Goal: Transaction & Acquisition: Purchase product/service

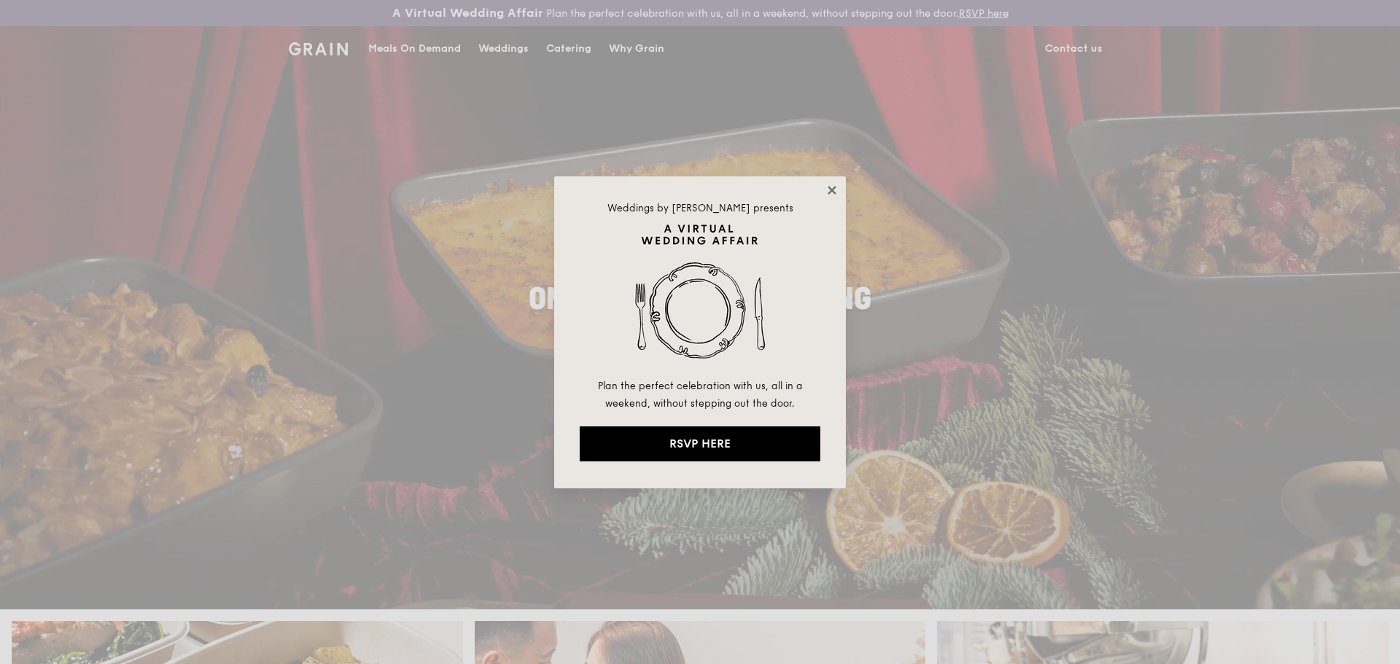
click at [695, 185] on icon at bounding box center [831, 190] width 13 height 13
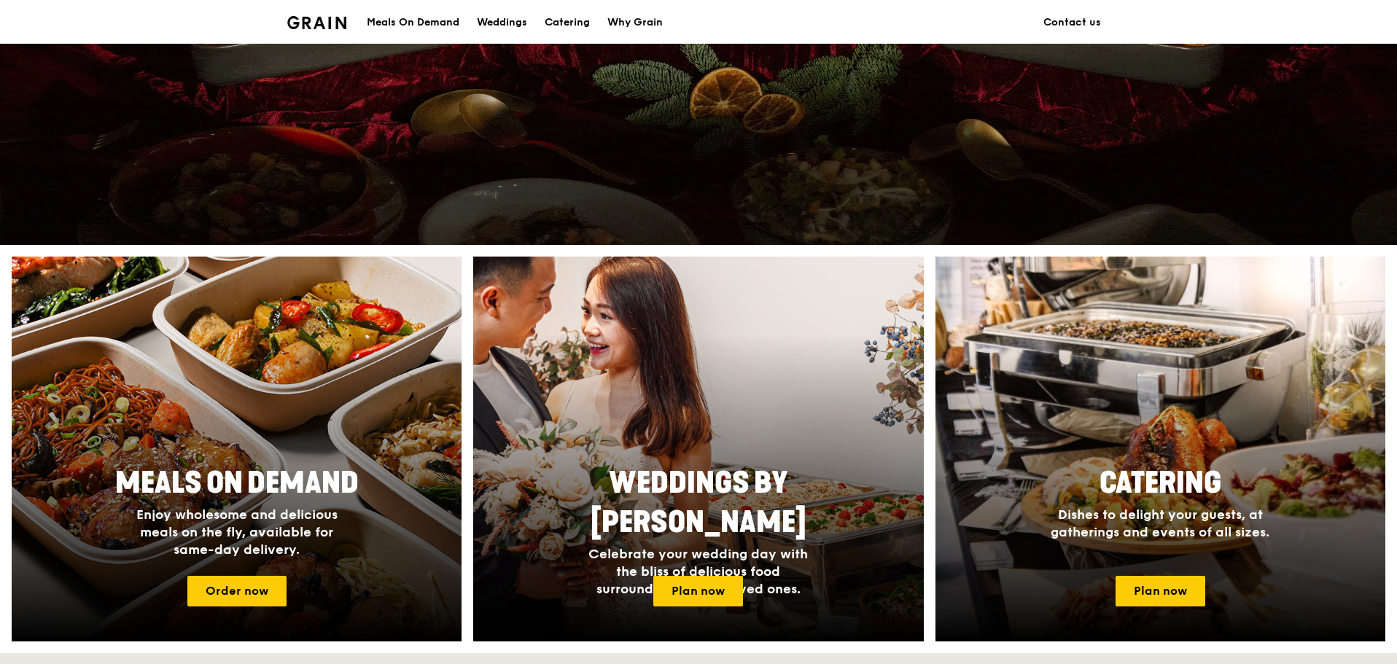
scroll to position [729, 0]
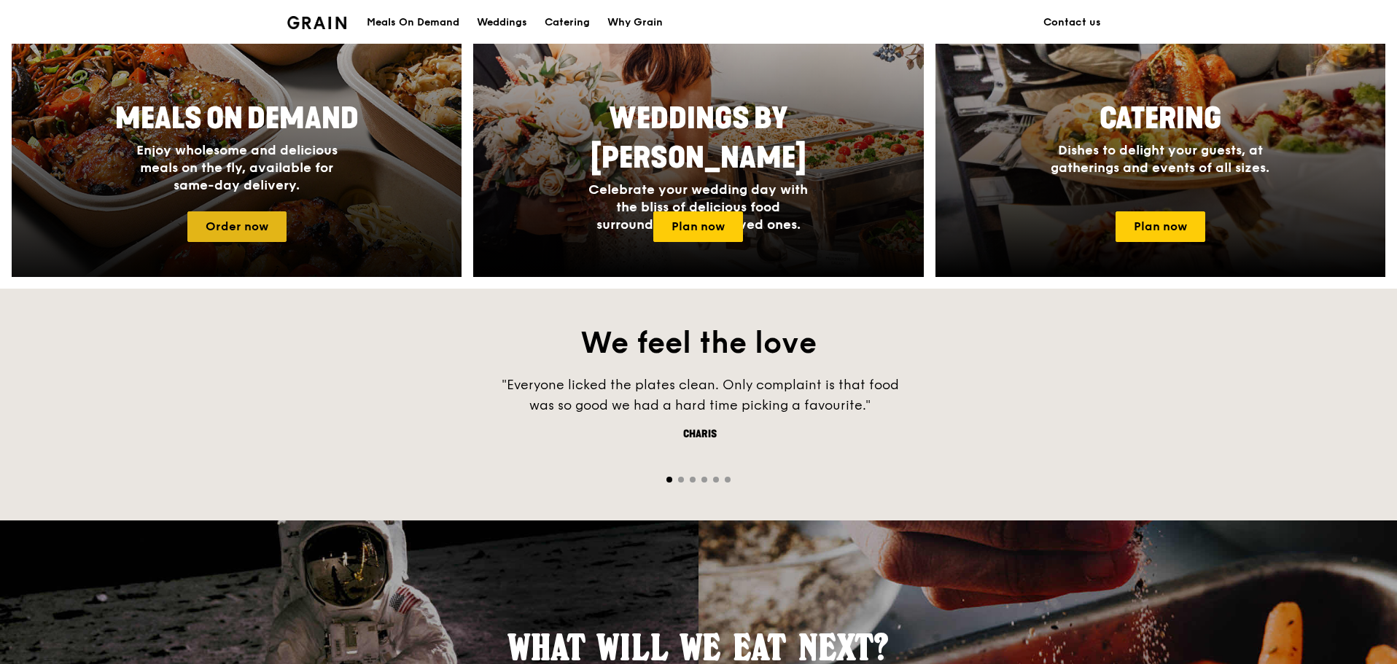
click at [260, 230] on link "Order now" at bounding box center [236, 226] width 99 height 31
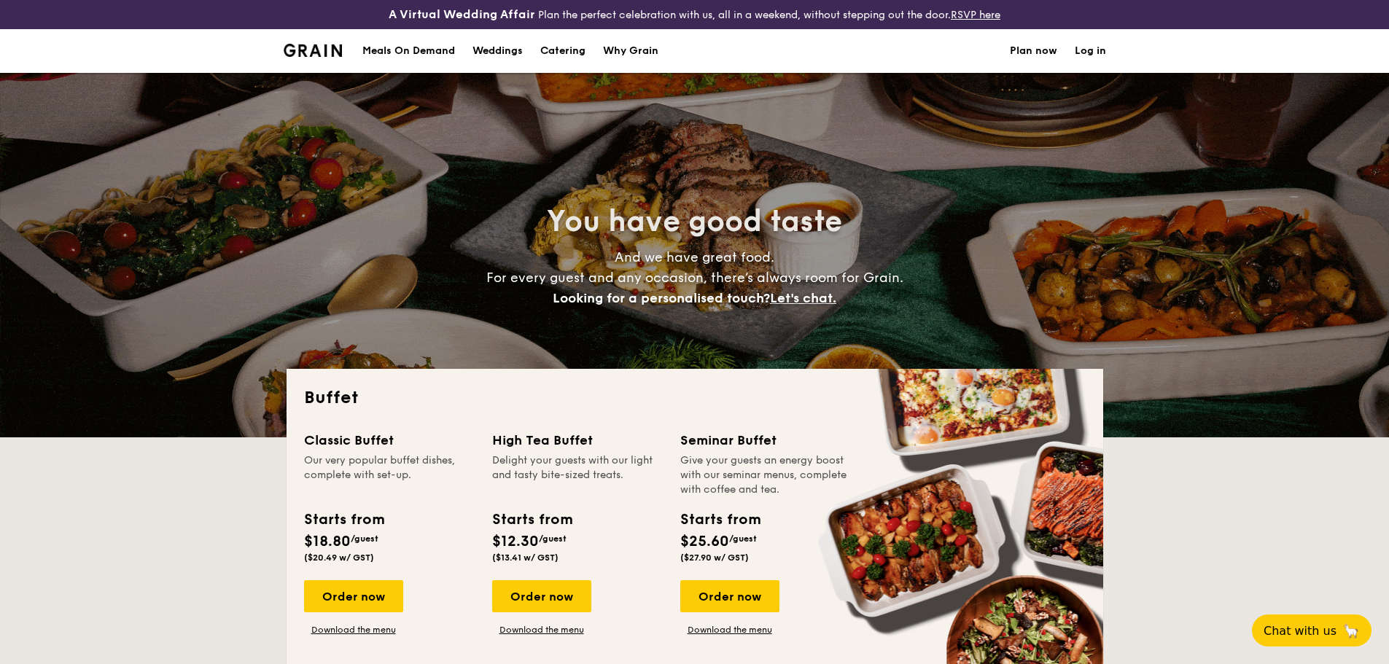
select select
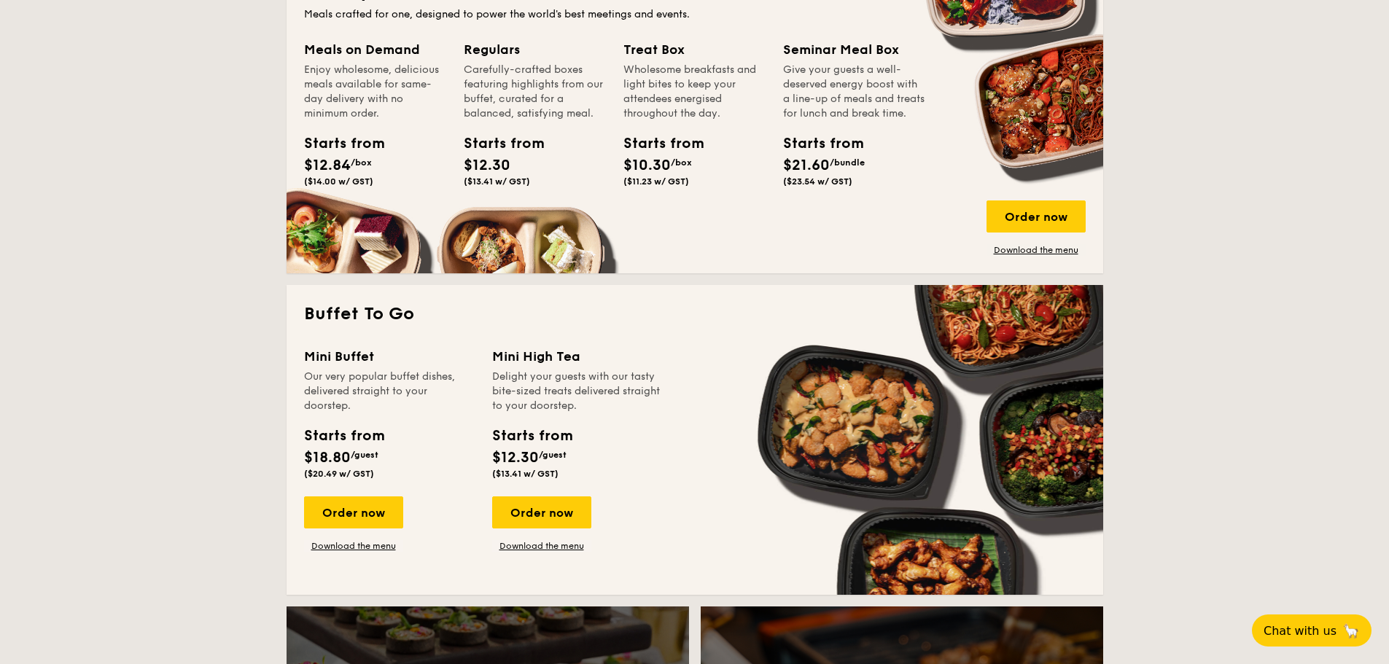
scroll to position [583, 0]
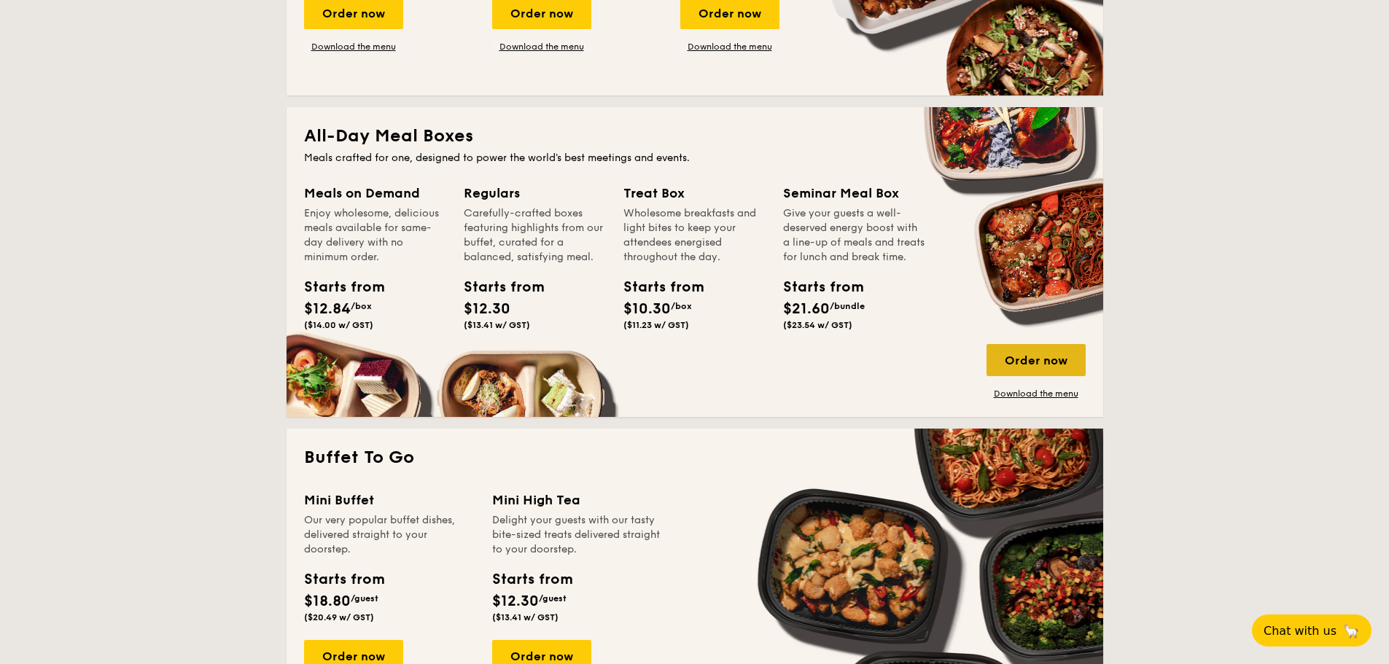
click at [1034, 361] on div "Order now" at bounding box center [1036, 360] width 99 height 32
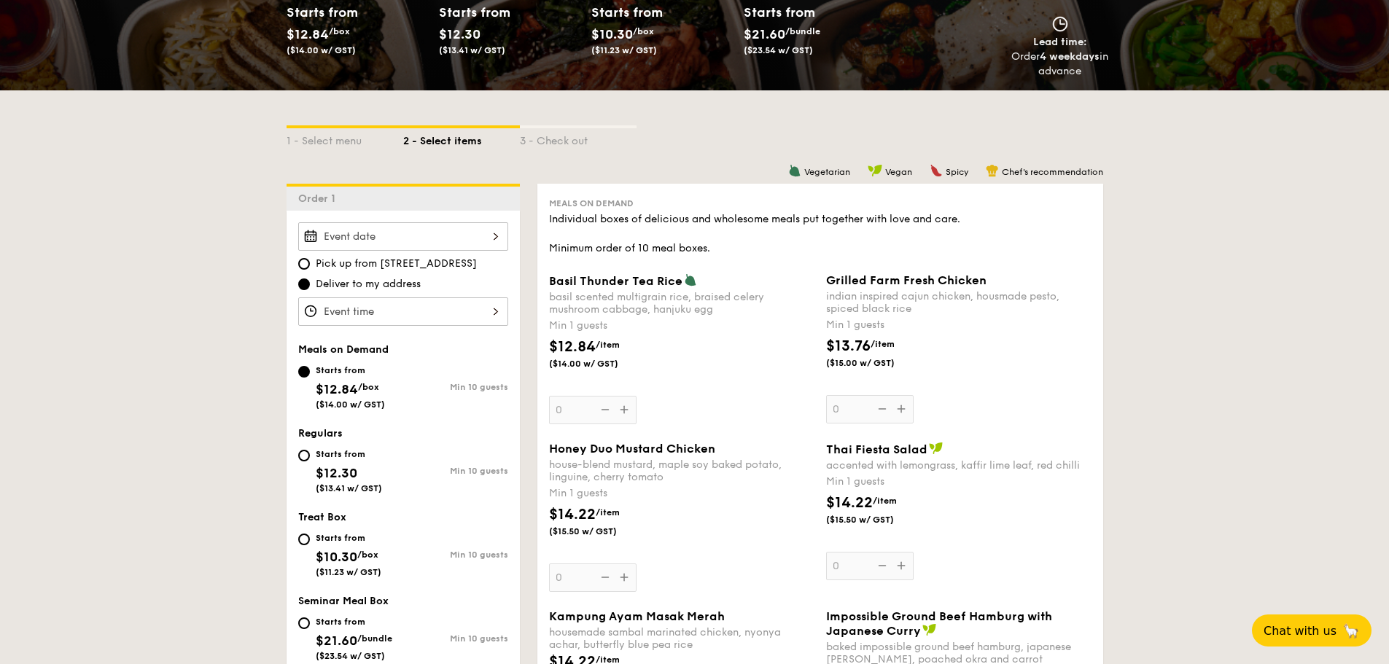
scroll to position [292, 0]
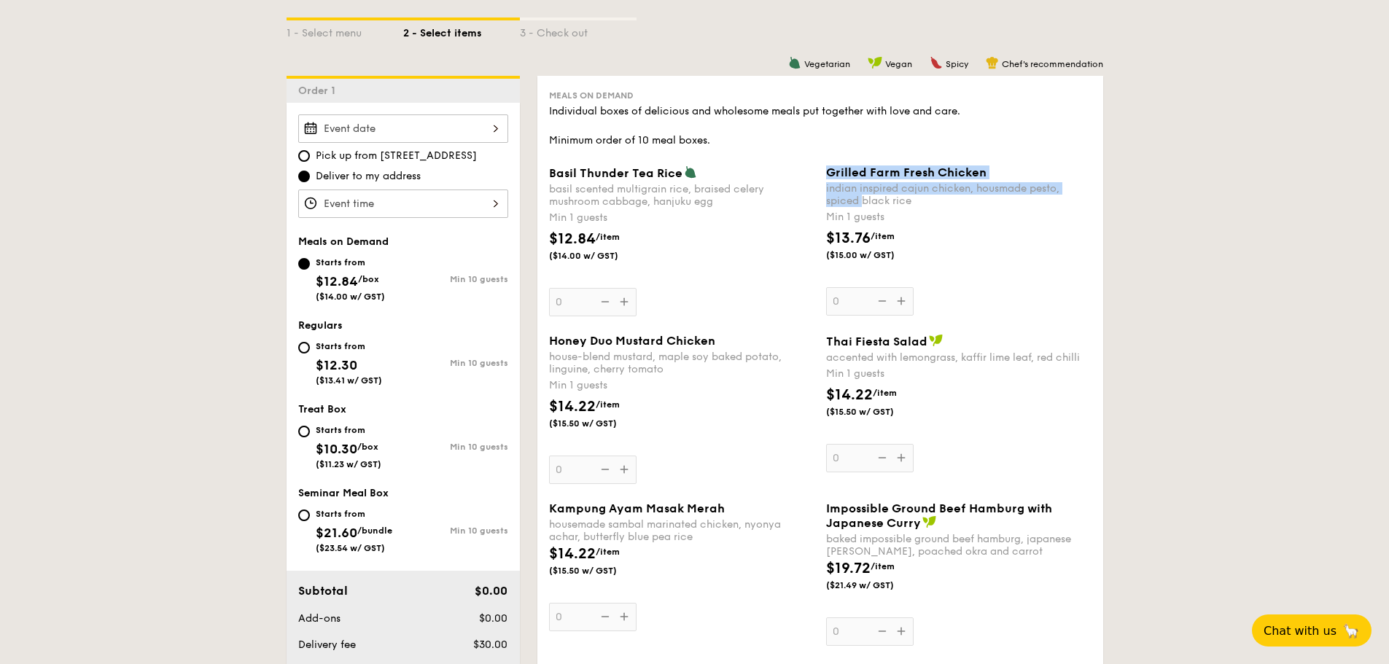
drag, startPoint x: 825, startPoint y: 173, endPoint x: 865, endPoint y: 201, distance: 48.2
click at [865, 201] on div "Grilled Farm Fresh Chicken indian inspired cajun chicken, housmade pesto, spice…" at bounding box center [958, 187] width 265 height 42
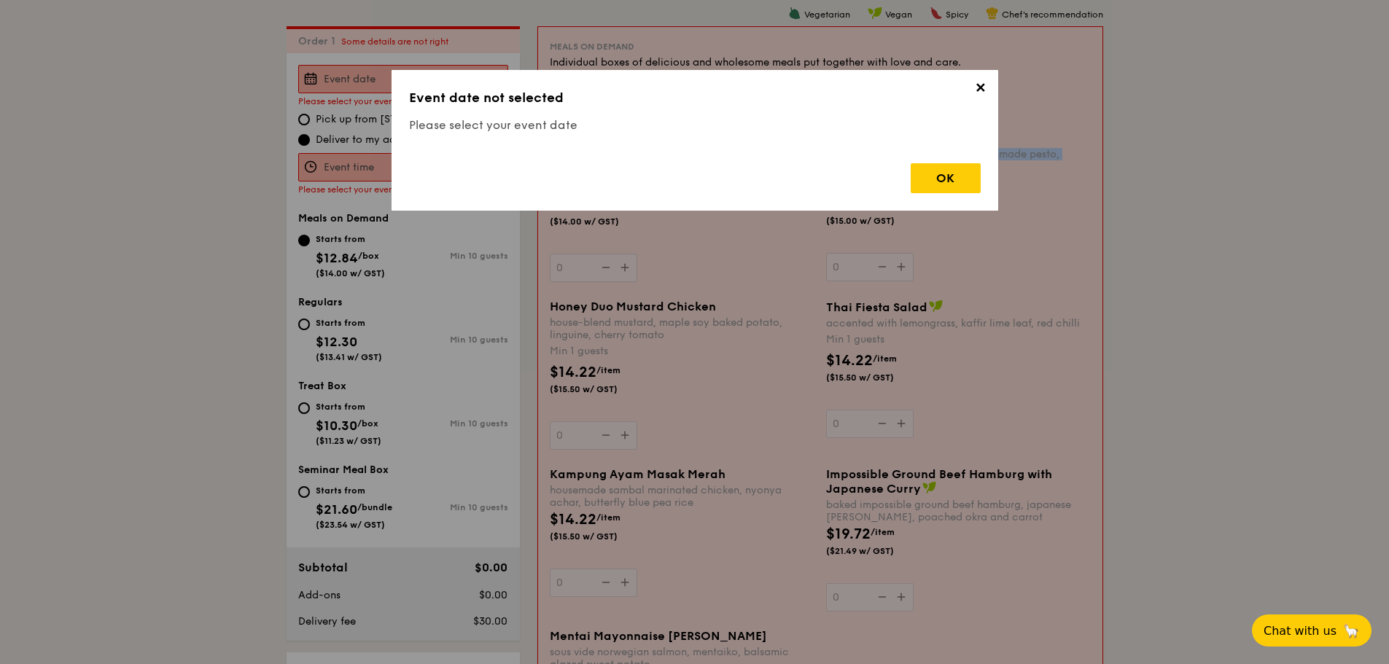
scroll to position [419, 0]
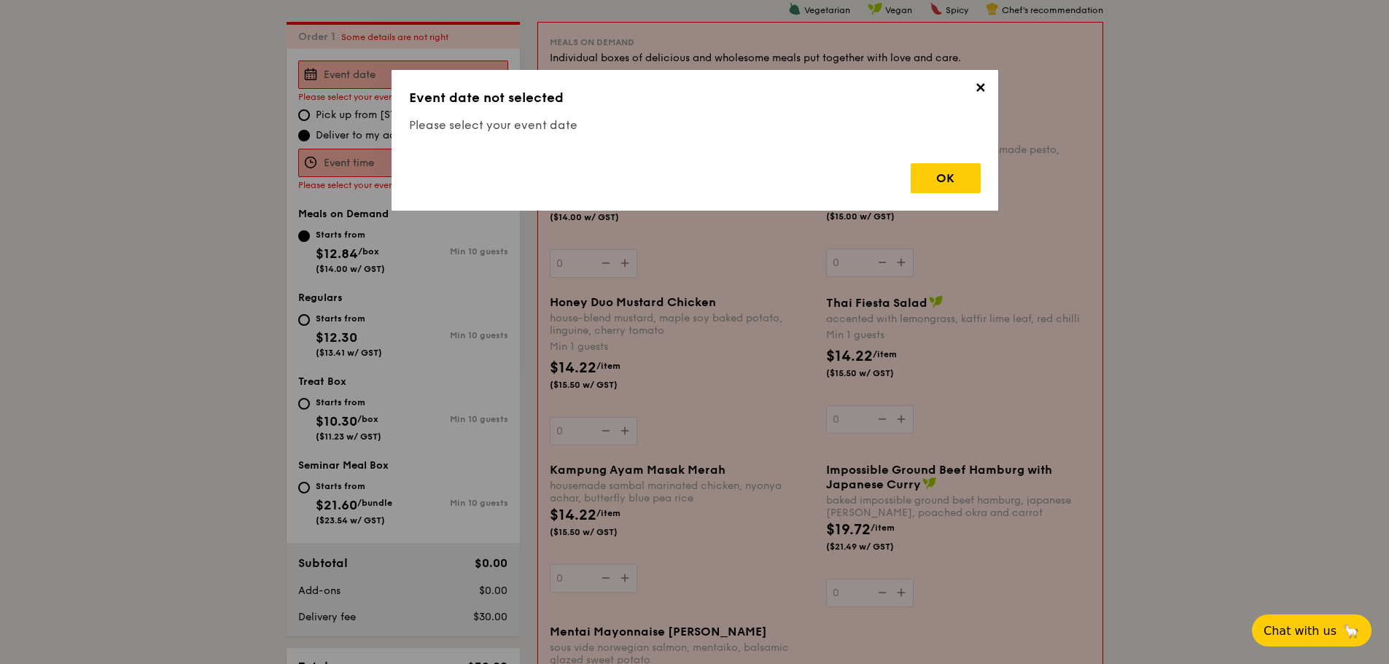
click at [972, 86] on span "✕" at bounding box center [981, 90] width 20 height 20
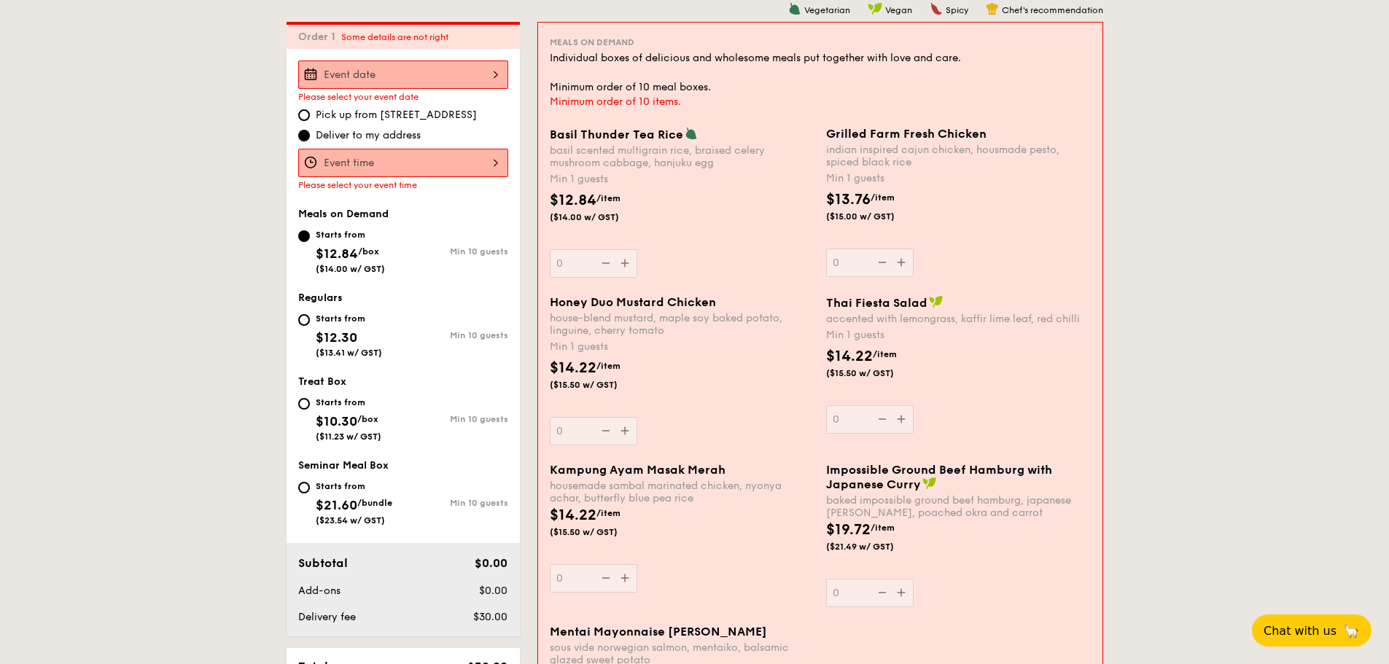
drag, startPoint x: 1179, startPoint y: 209, endPoint x: 1114, endPoint y: 206, distance: 65.0
click at [898, 258] on div "Grilled Farm Fresh Chicken indian inspired cajun chicken, housmade pesto, spice…" at bounding box center [958, 202] width 265 height 150
click at [898, 258] on input "0" at bounding box center [870, 263] width 88 height 28
click at [904, 263] on div "Grilled Farm Fresh Chicken indian inspired cajun chicken, housmade pesto, spice…" at bounding box center [958, 202] width 265 height 150
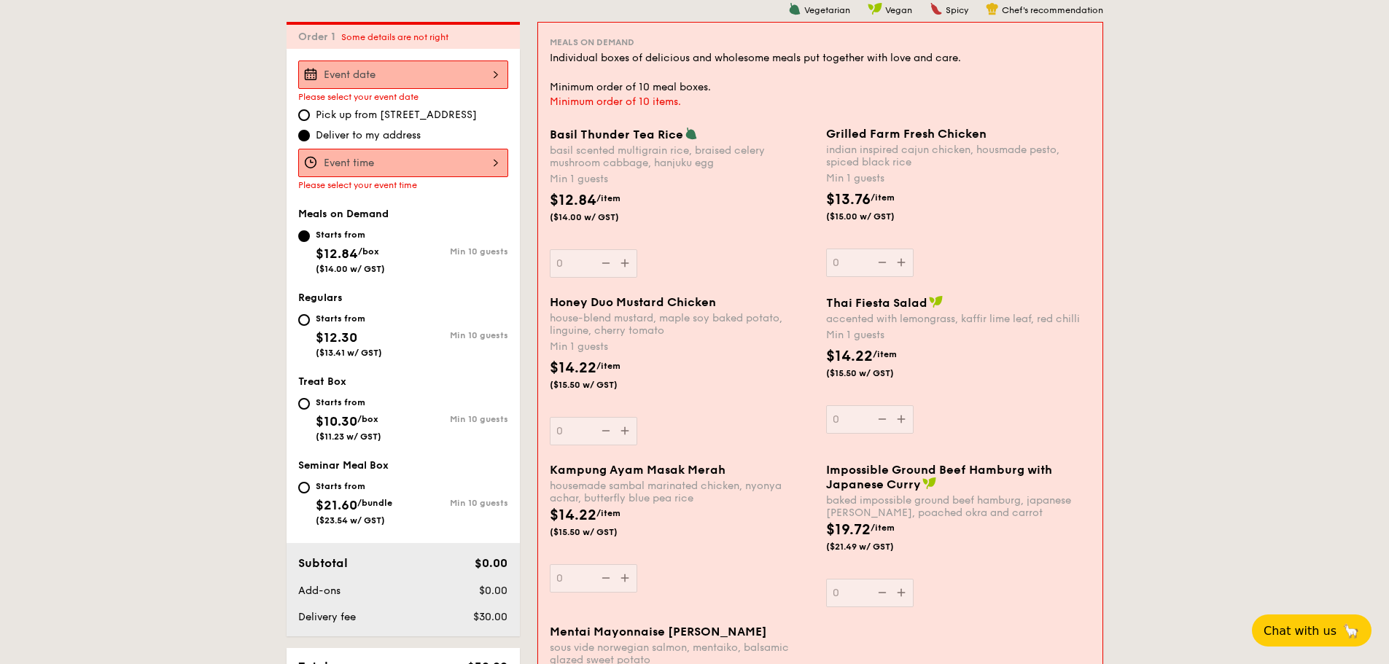
click at [904, 263] on input "0" at bounding box center [870, 263] width 88 height 28
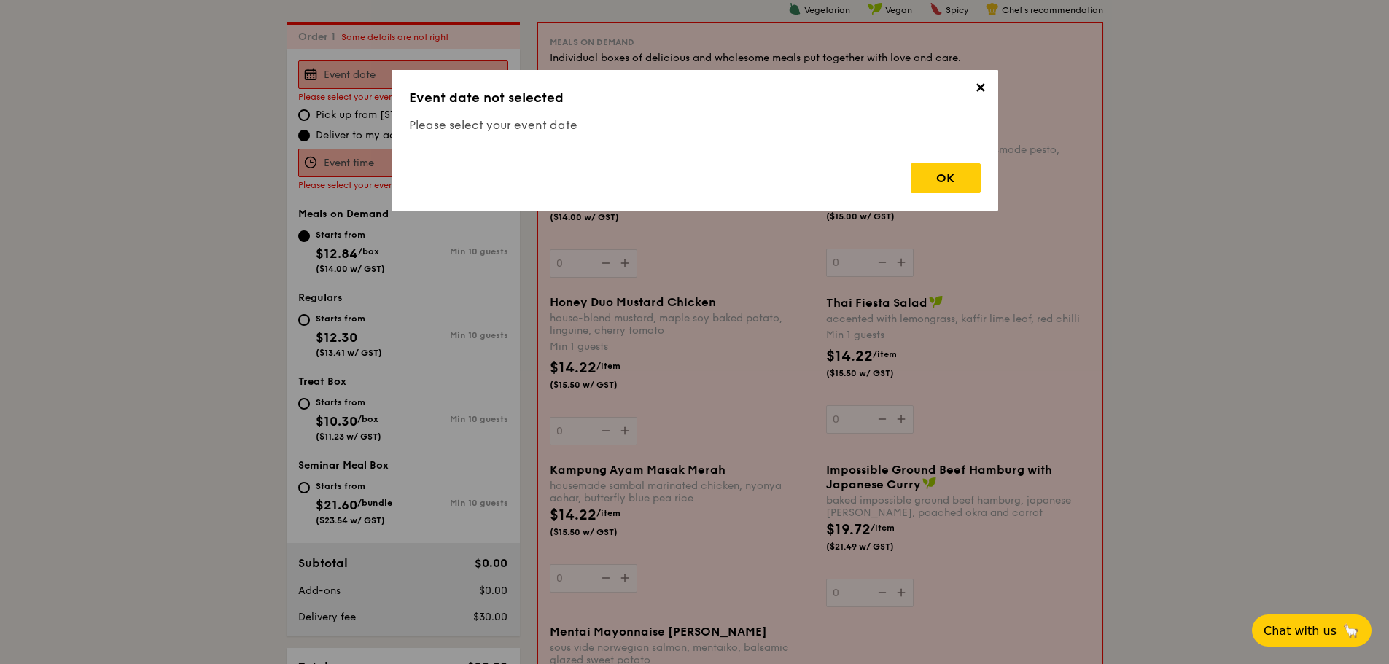
drag, startPoint x: 769, startPoint y: 144, endPoint x: 841, endPoint y: 143, distance: 72.2
click at [772, 144] on div "✕ Event date not selected Please select your event date OK" at bounding box center [695, 140] width 607 height 141
drag, startPoint x: 953, startPoint y: 179, endPoint x: 922, endPoint y: 188, distance: 31.9
click at [953, 179] on div "OK" at bounding box center [946, 178] width 70 height 30
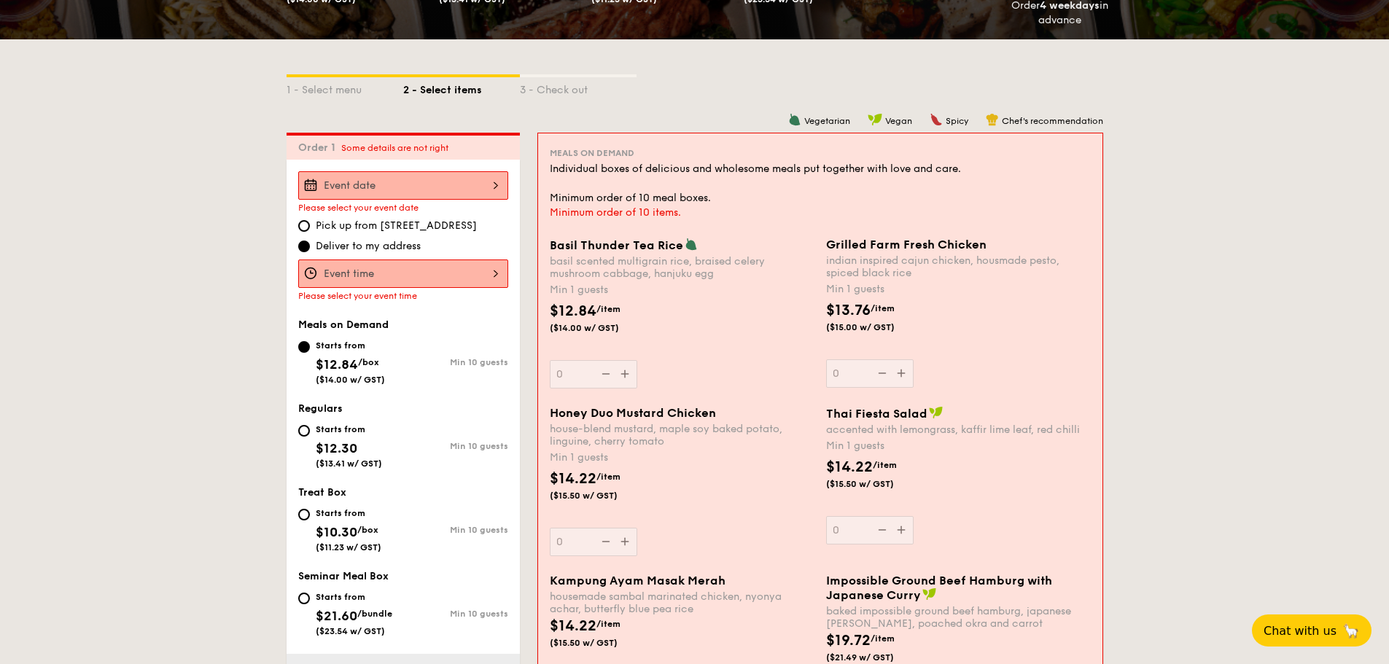
scroll to position [273, 0]
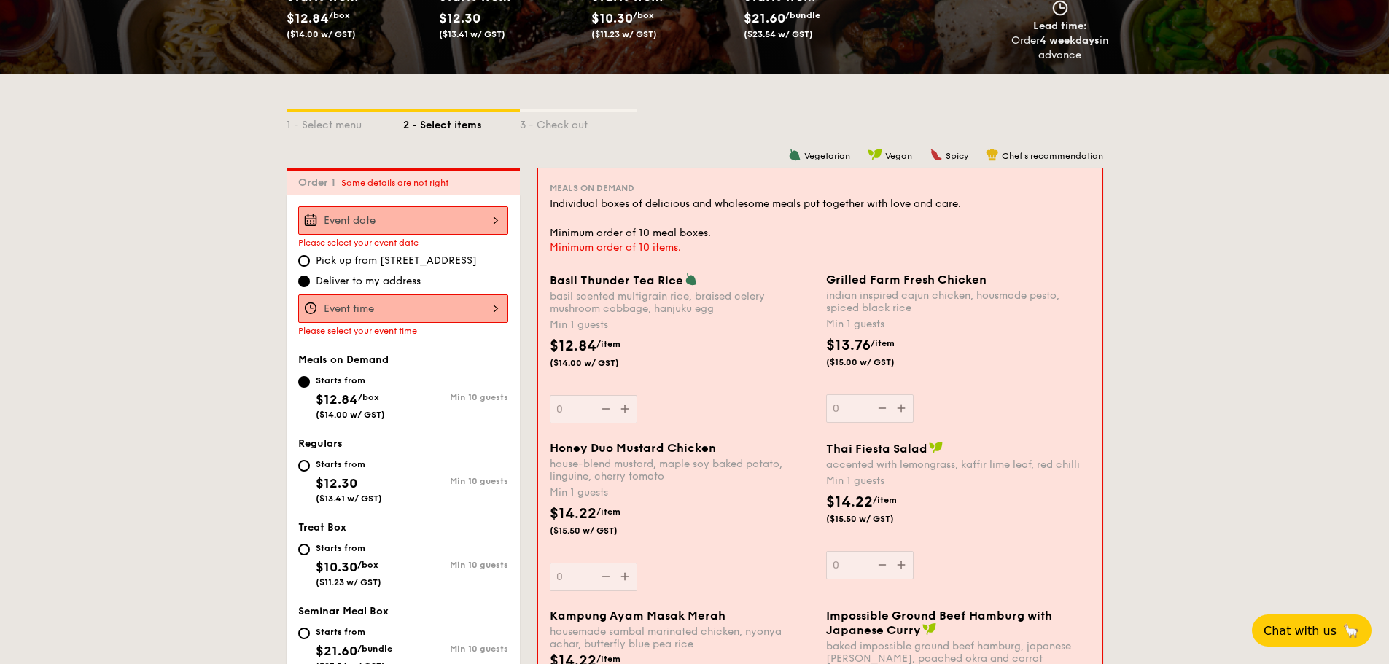
click at [446, 218] on div at bounding box center [403, 220] width 210 height 28
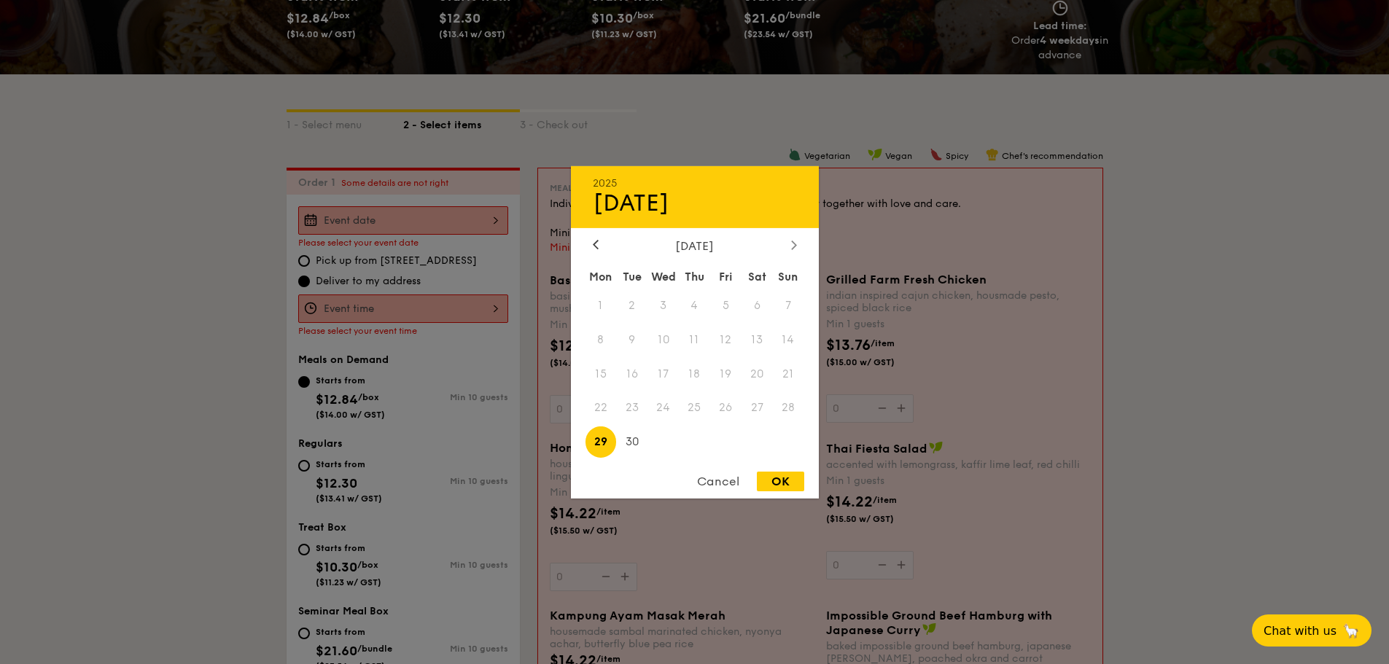
click at [794, 238] on div "2025 Sep 29 September 2025 Mon Tue Wed Thu Fri Sat Sun 1 2 3 4 5 6 7 8 9 10 11 …" at bounding box center [695, 332] width 248 height 333
click at [793, 241] on icon at bounding box center [793, 245] width 4 height 9
click at [726, 342] on span "7" at bounding box center [725, 339] width 31 height 31
click at [780, 483] on div "OK" at bounding box center [780, 482] width 47 height 20
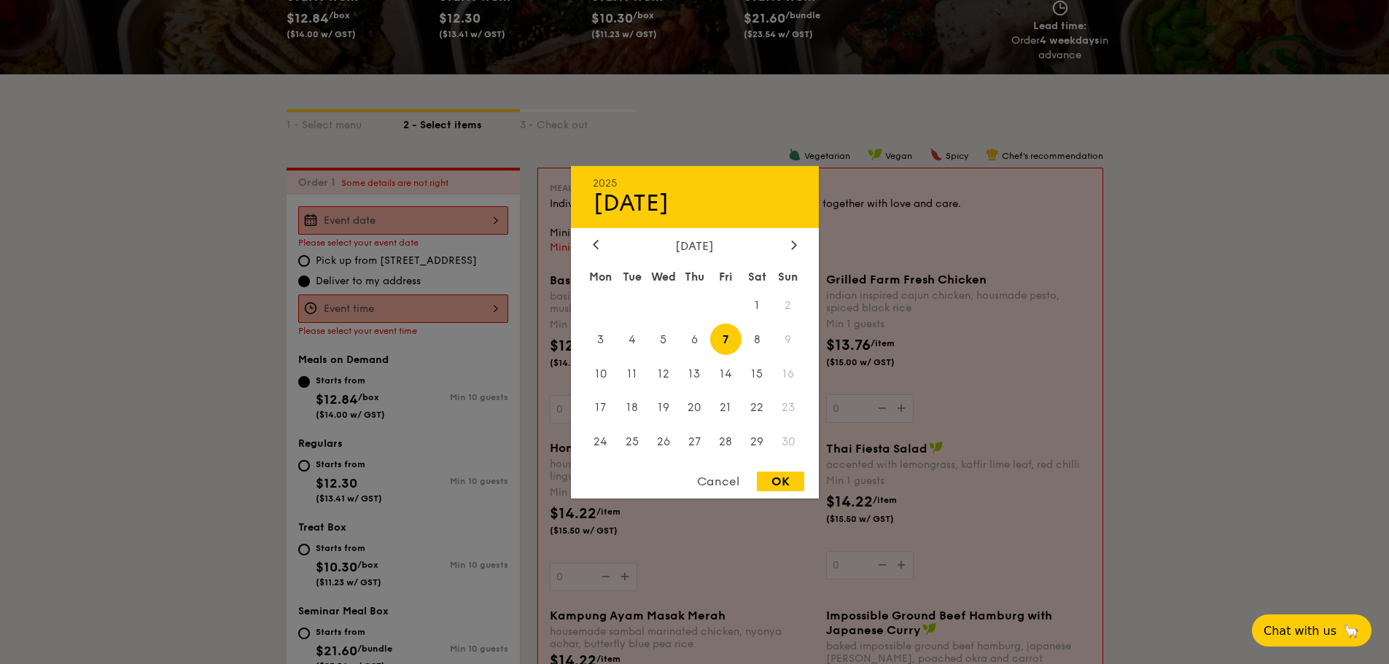
type input "Nov 07, 2025"
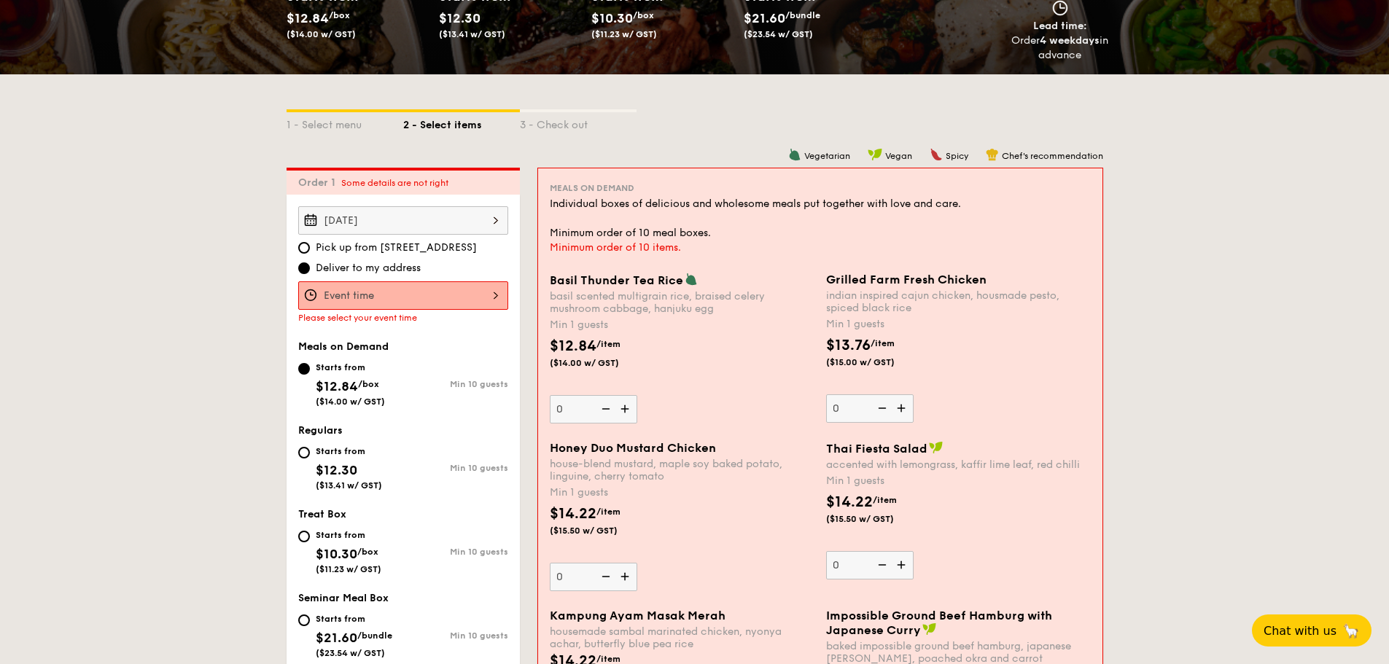
click at [417, 299] on div "12 1 2 3 4 5 6 7 8 9 10 11 00 15 30 45 am pm Cancel OK" at bounding box center [403, 295] width 210 height 28
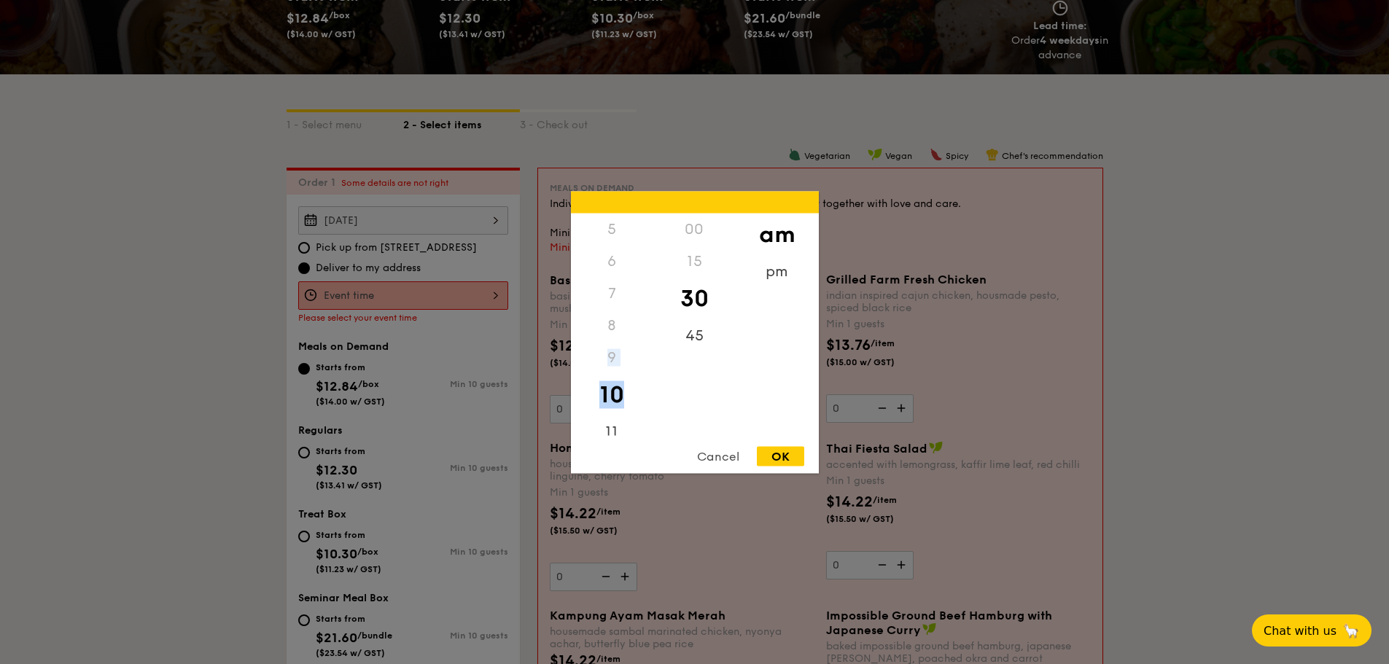
drag, startPoint x: 615, startPoint y: 393, endPoint x: 631, endPoint y: 323, distance: 71.7
click at [633, 317] on div "12 1 2 3 4 5 6 7 8 9 10 11" at bounding box center [612, 324] width 82 height 222
click at [615, 421] on div "11" at bounding box center [612, 437] width 82 height 42
click at [615, 429] on div "11" at bounding box center [612, 426] width 82 height 42
click at [780, 464] on div "Cancel OK" at bounding box center [695, 459] width 248 height 27
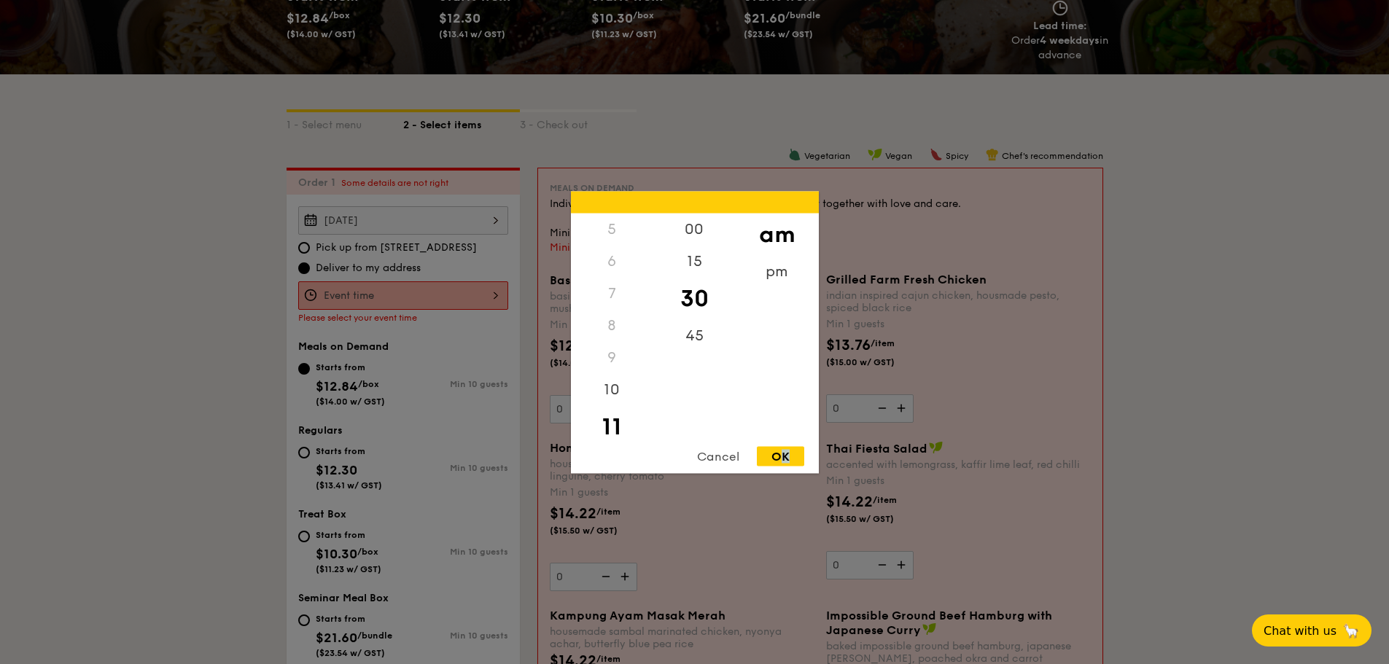
click at [780, 458] on div "OK" at bounding box center [780, 456] width 47 height 20
type input "11:30AM"
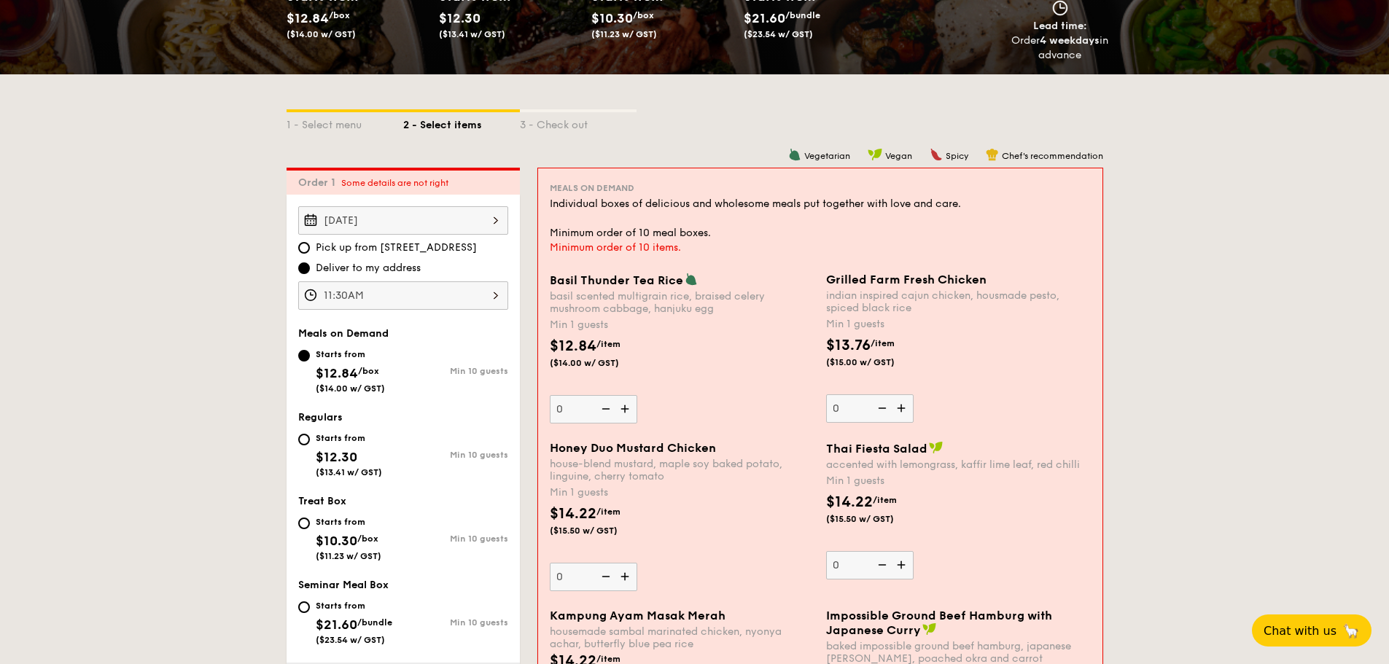
scroll to position [346, 0]
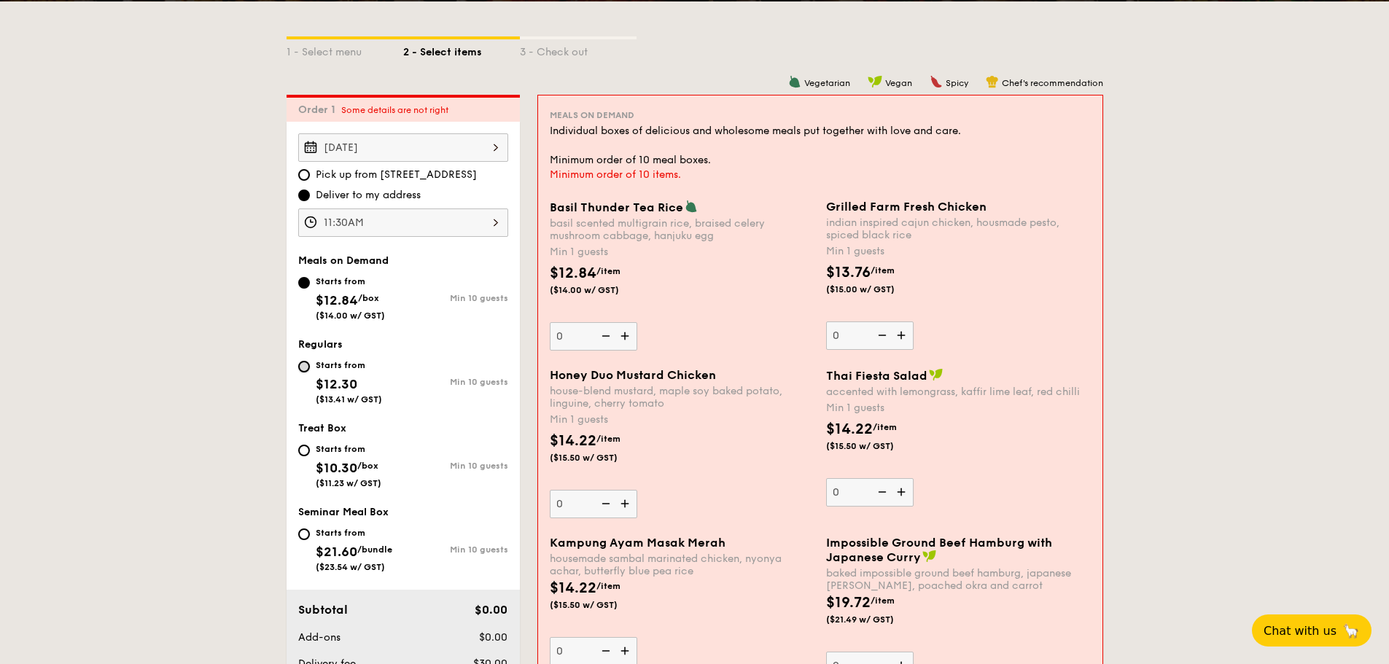
click at [306, 368] on input "Starts from $12.30 ($13.41 w/ GST) Min 10 guests" at bounding box center [304, 367] width 12 height 12
radio input "true"
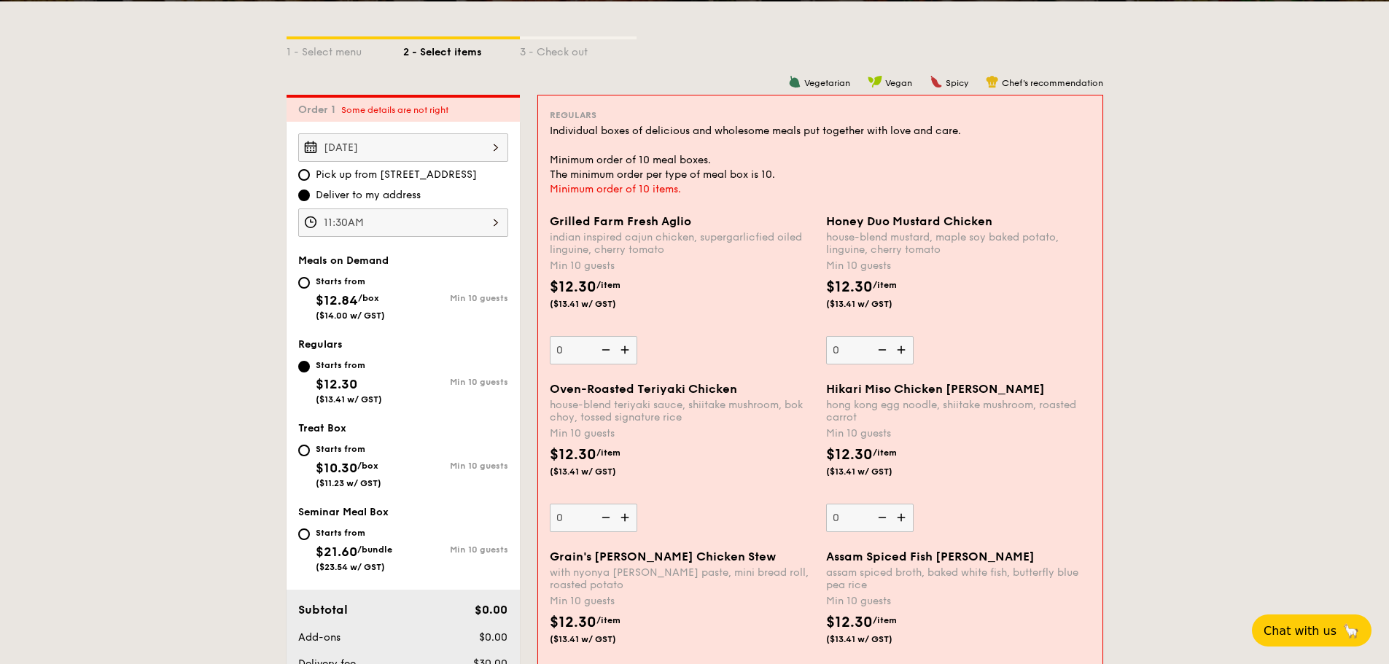
click at [624, 343] on img at bounding box center [626, 350] width 22 height 28
click at [624, 343] on input "0" at bounding box center [594, 350] width 88 height 28
click at [624, 343] on img at bounding box center [626, 350] width 22 height 28
click at [624, 343] on input "10" at bounding box center [594, 350] width 88 height 28
type input "11"
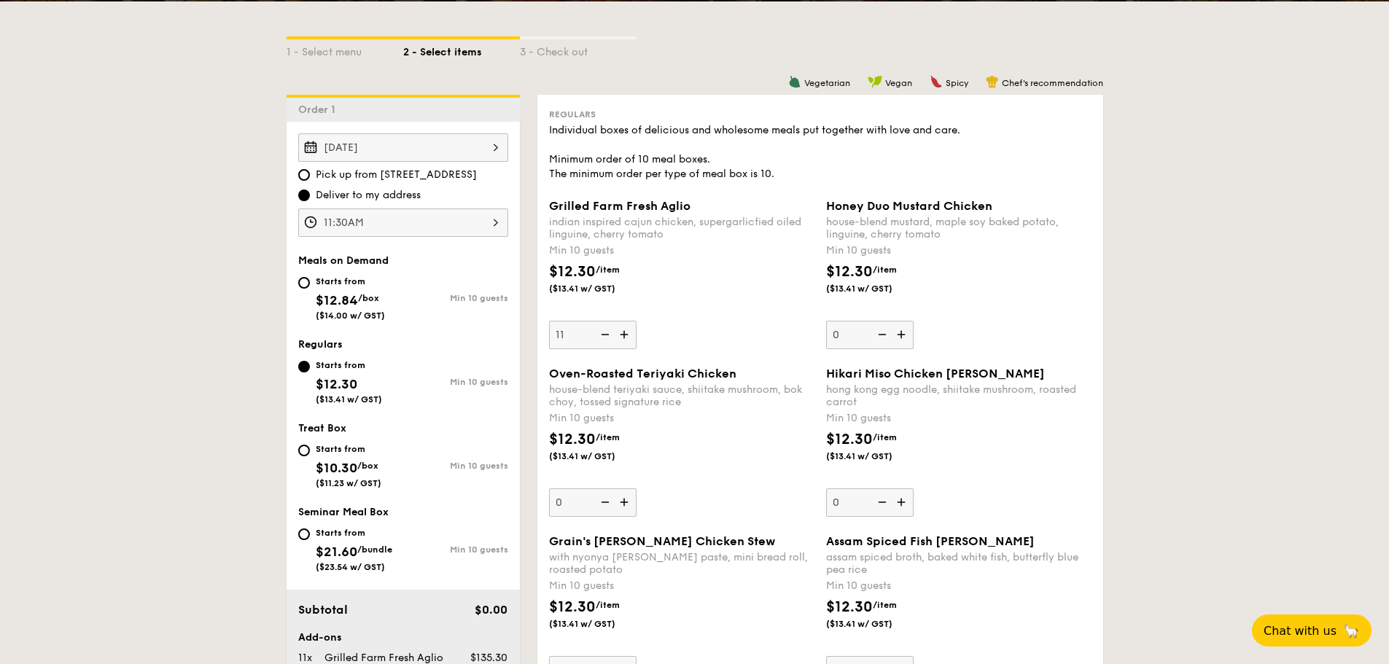
click at [909, 333] on img at bounding box center [903, 335] width 22 height 28
click at [909, 333] on input "0" at bounding box center [870, 335] width 88 height 28
type input "10"
click at [597, 334] on img at bounding box center [604, 335] width 22 height 28
click at [597, 334] on input "11" at bounding box center [593, 335] width 88 height 28
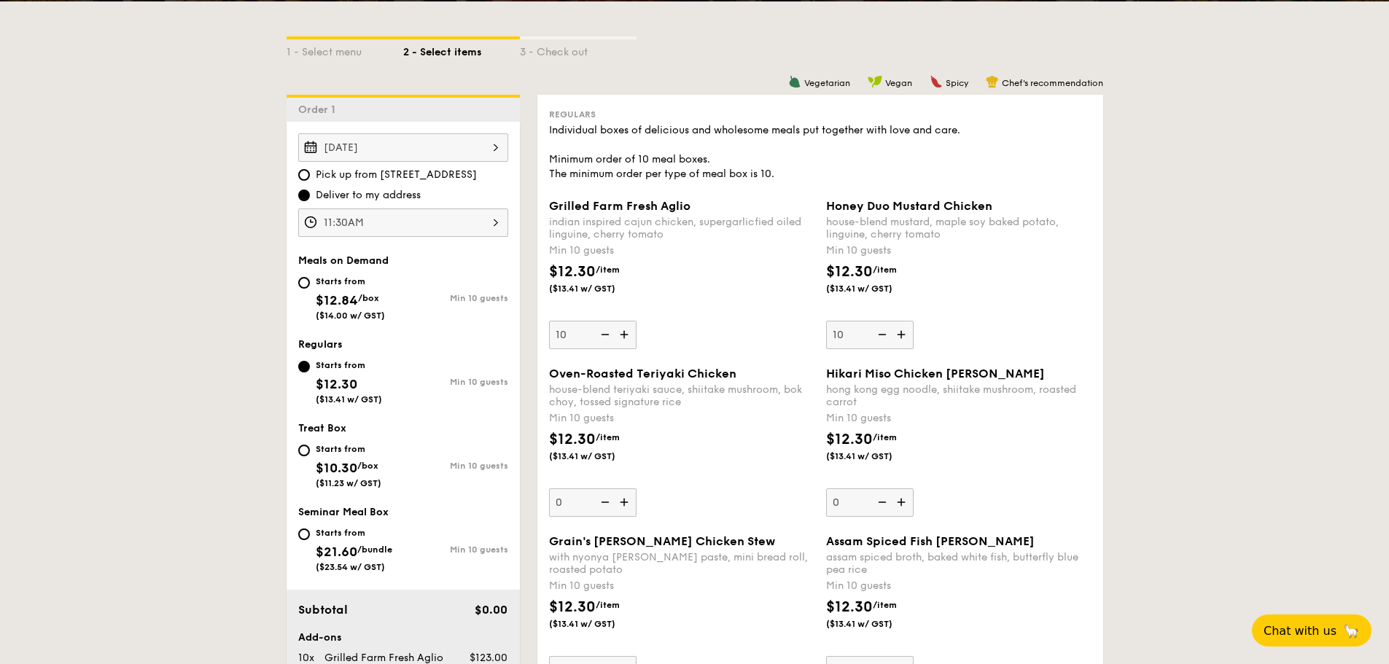
click at [603, 334] on img at bounding box center [604, 335] width 22 height 28
click at [603, 334] on input "10" at bounding box center [593, 335] width 88 height 28
click at [603, 334] on img at bounding box center [604, 335] width 22 height 28
click at [603, 334] on input "0" at bounding box center [593, 335] width 88 height 28
click at [624, 333] on img at bounding box center [626, 335] width 22 height 28
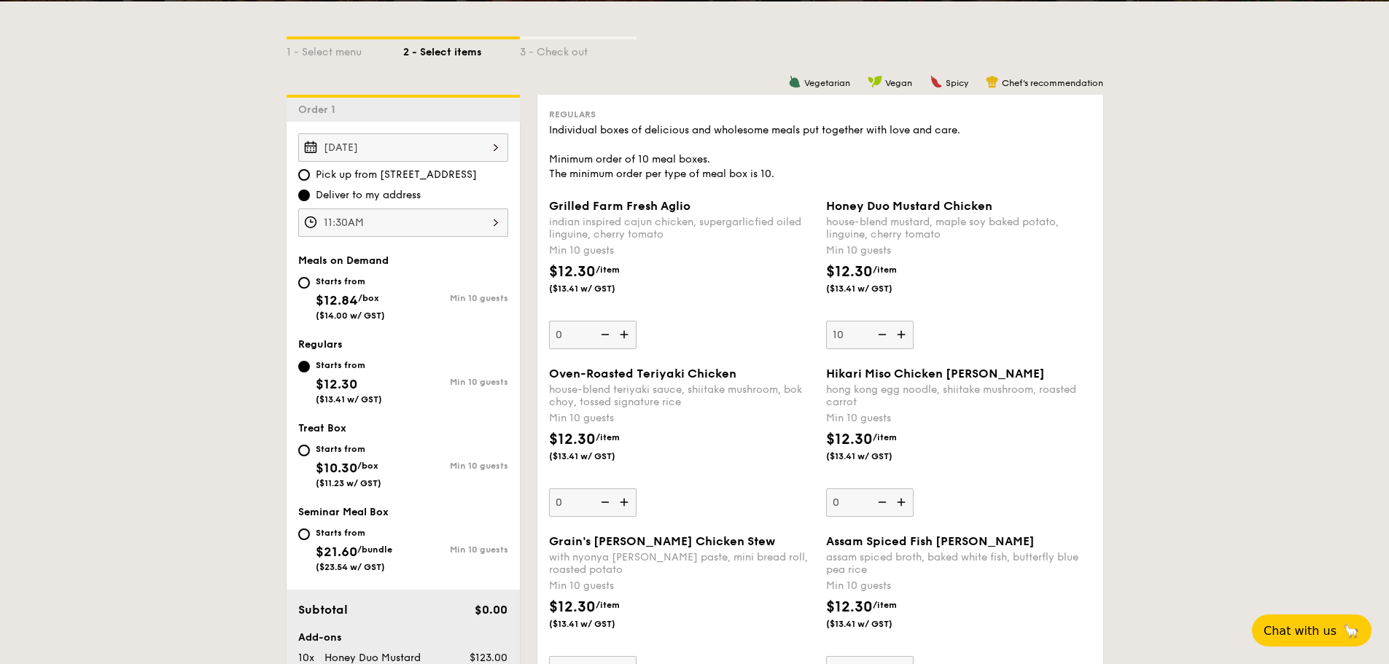
click at [624, 333] on input "0" at bounding box center [593, 335] width 88 height 28
type input "10"
click at [886, 338] on img at bounding box center [881, 335] width 22 height 28
click at [886, 338] on input "10" at bounding box center [870, 335] width 88 height 28
type input "0"
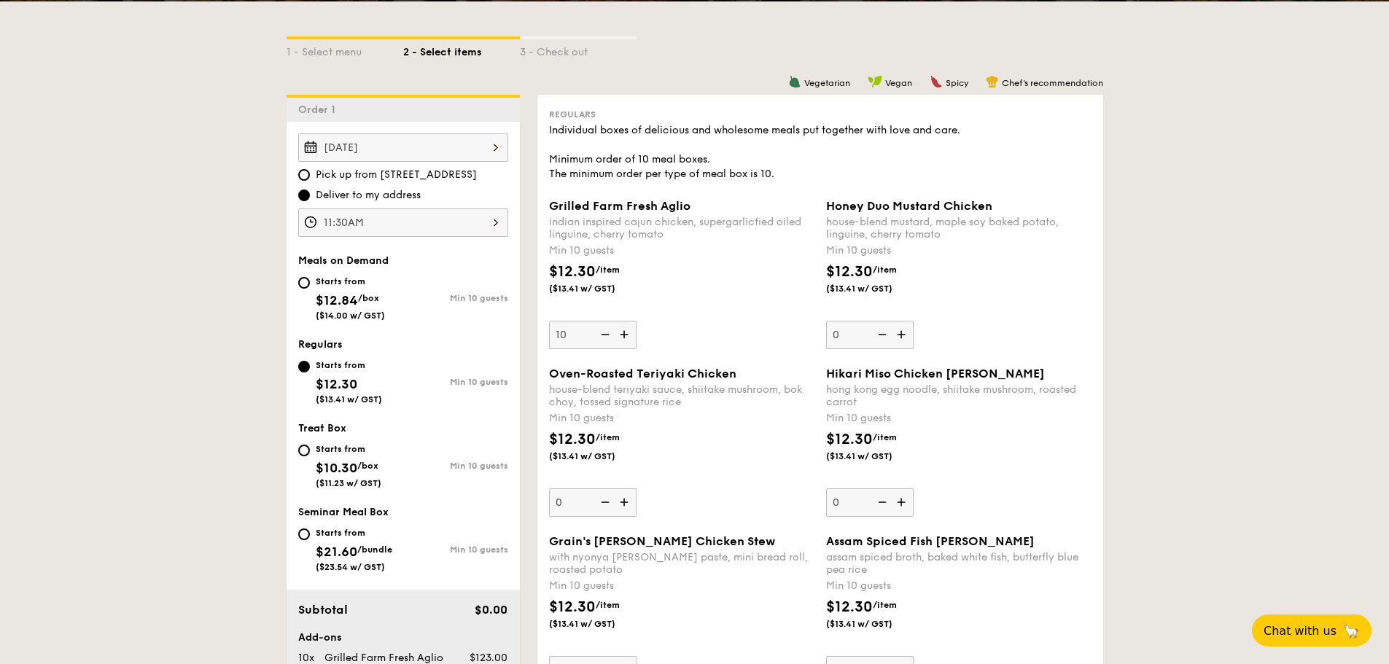
click at [886, 338] on img at bounding box center [881, 335] width 22 height 28
click at [886, 338] on input "0" at bounding box center [870, 335] width 88 height 28
drag, startPoint x: 806, startPoint y: 341, endPoint x: 737, endPoint y: 332, distance: 69.1
click at [805, 341] on div "Grilled Farm Fresh Aglio indian inspired cajun chicken, supergarlicfied oiled l…" at bounding box center [681, 274] width 265 height 150
click at [637, 341] on input "10" at bounding box center [593, 335] width 88 height 28
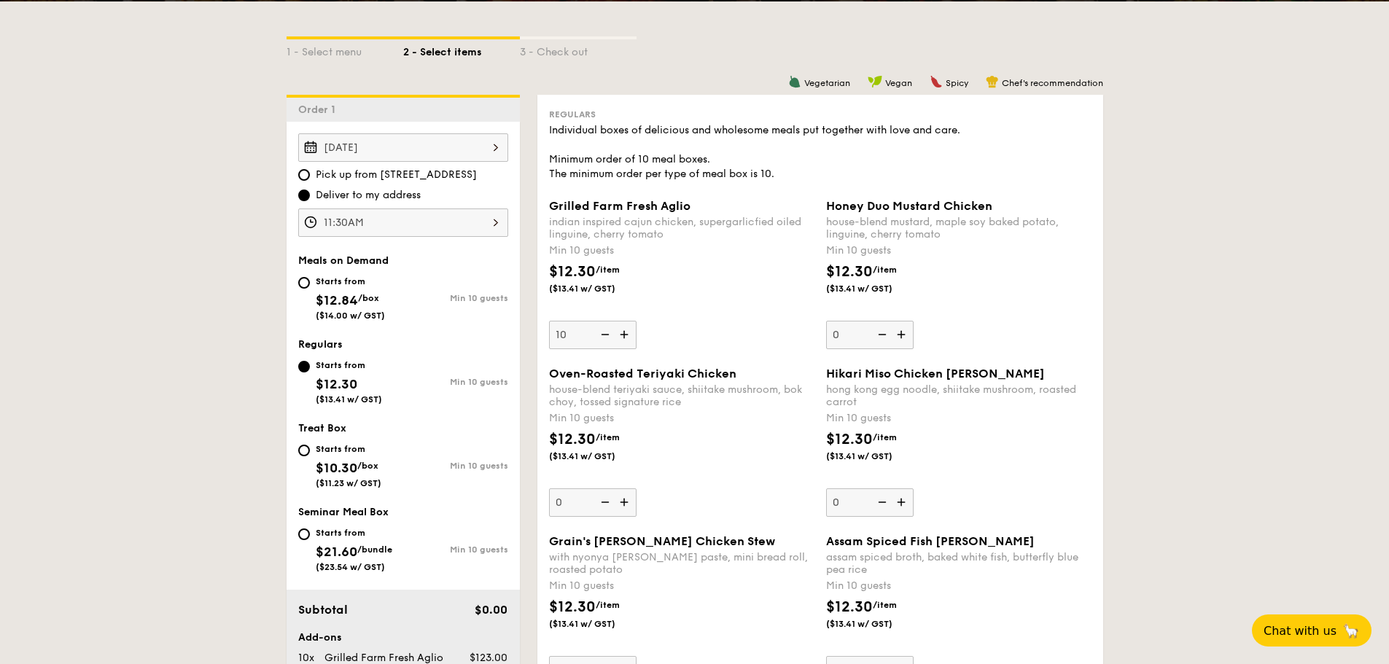
click at [605, 338] on img at bounding box center [604, 335] width 22 height 28
click at [605, 338] on input "10" at bounding box center [593, 335] width 88 height 28
type input "0"
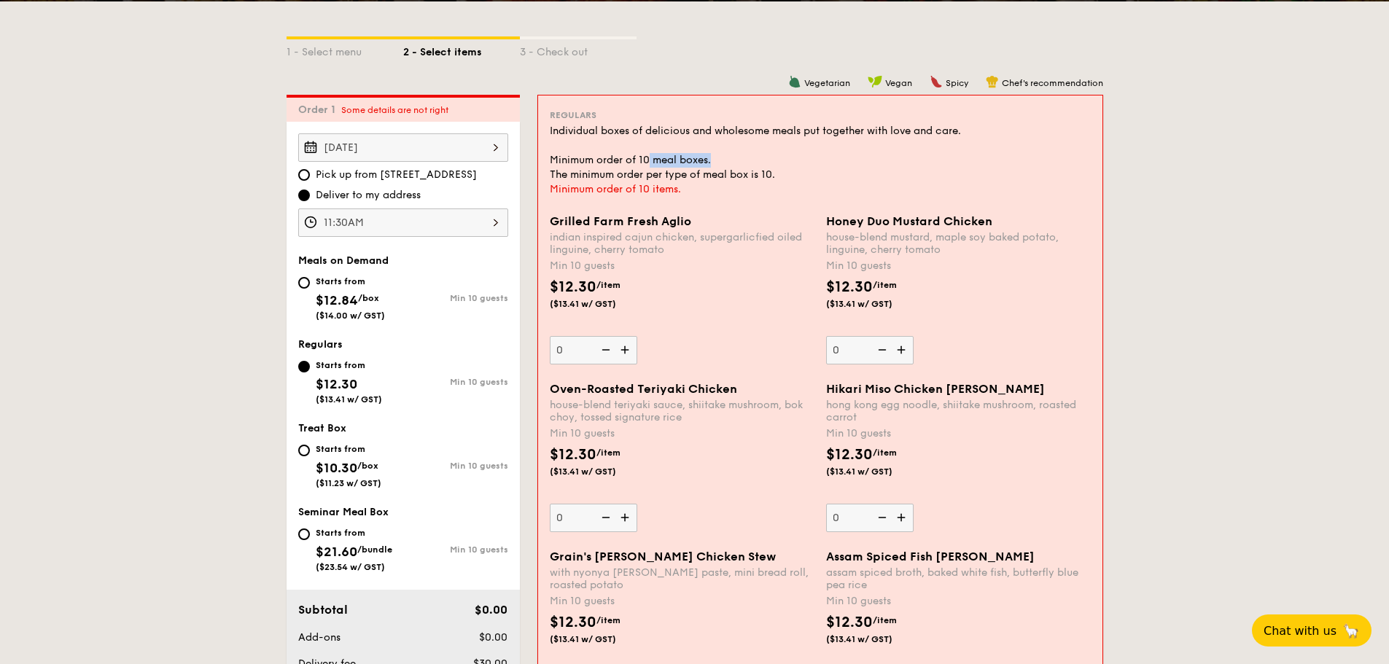
drag, startPoint x: 650, startPoint y: 158, endPoint x: 744, endPoint y: 179, distance: 95.5
click at [737, 161] on div "Individual boxes of delicious and wholesome meals put together with love and ca…" at bounding box center [820, 153] width 541 height 58
click at [744, 179] on div "Individual boxes of delicious and wholesome meals put together with love and ca…" at bounding box center [820, 153] width 541 height 58
drag, startPoint x: 693, startPoint y: 175, endPoint x: 805, endPoint y: 174, distance: 112.3
click at [805, 174] on div "Individual boxes of delicious and wholesome meals put together with love and ca…" at bounding box center [820, 153] width 541 height 58
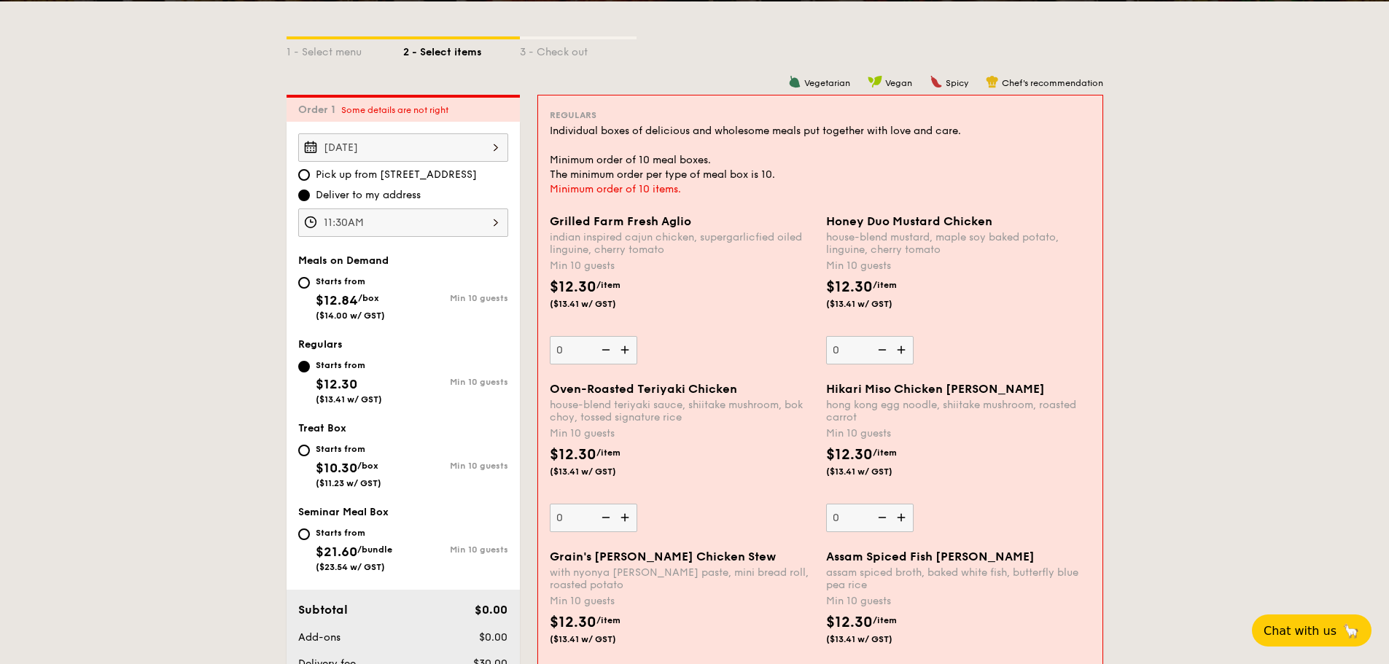
click at [717, 360] on div "Grilled Farm Fresh Aglio indian inspired cajun chicken, supergarlicfied oiled l…" at bounding box center [682, 289] width 265 height 150
click at [637, 360] on input "0" at bounding box center [594, 350] width 88 height 28
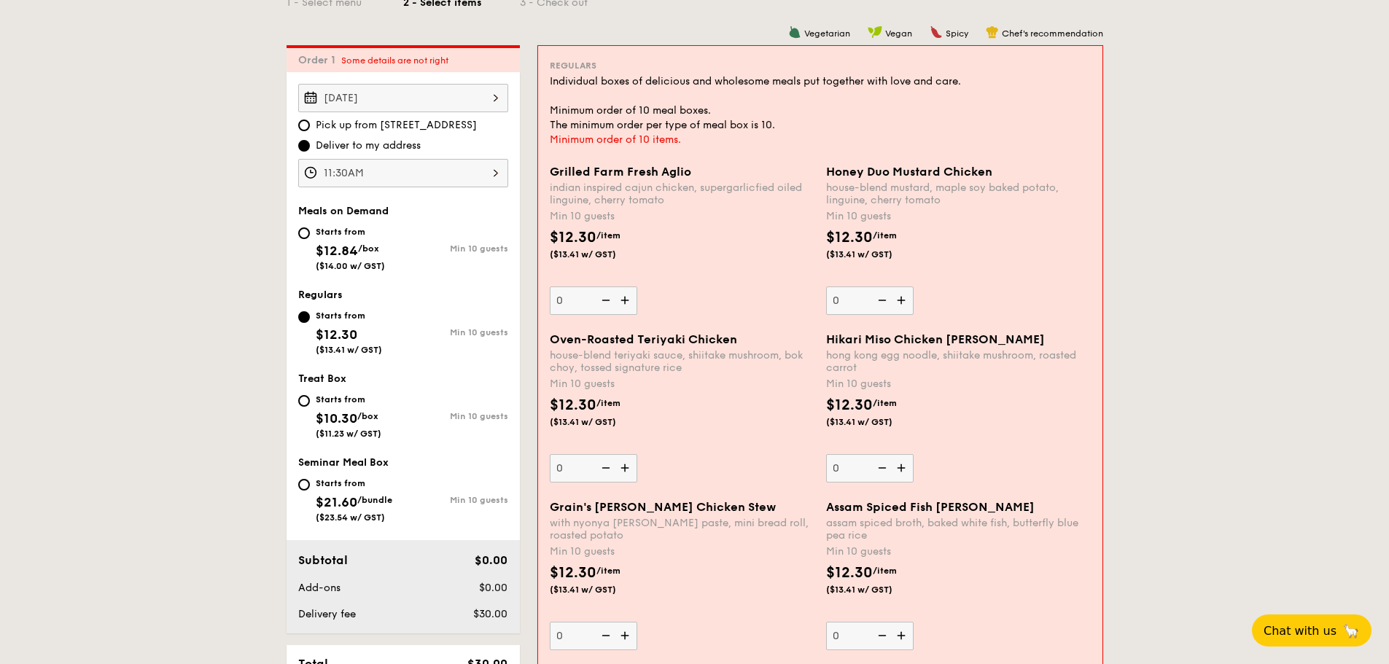
scroll to position [419, 0]
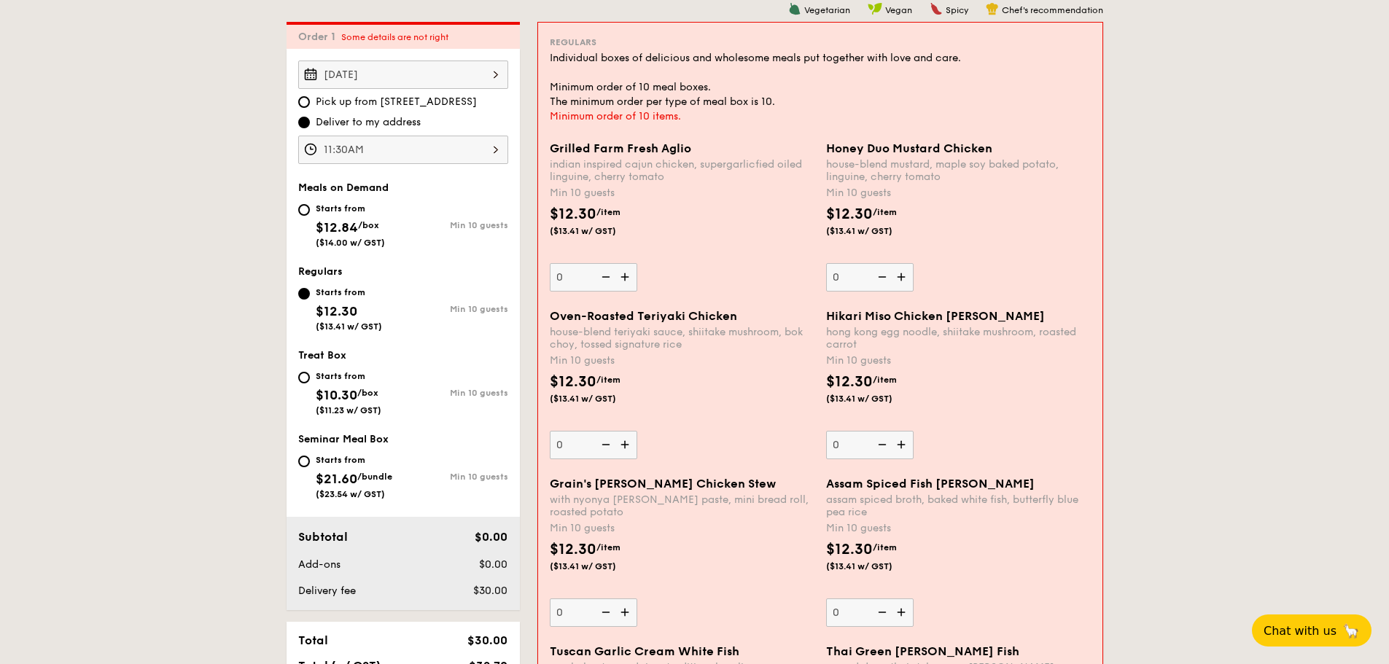
click at [622, 445] on img at bounding box center [626, 445] width 22 height 28
click at [622, 445] on input "0" at bounding box center [594, 445] width 88 height 28
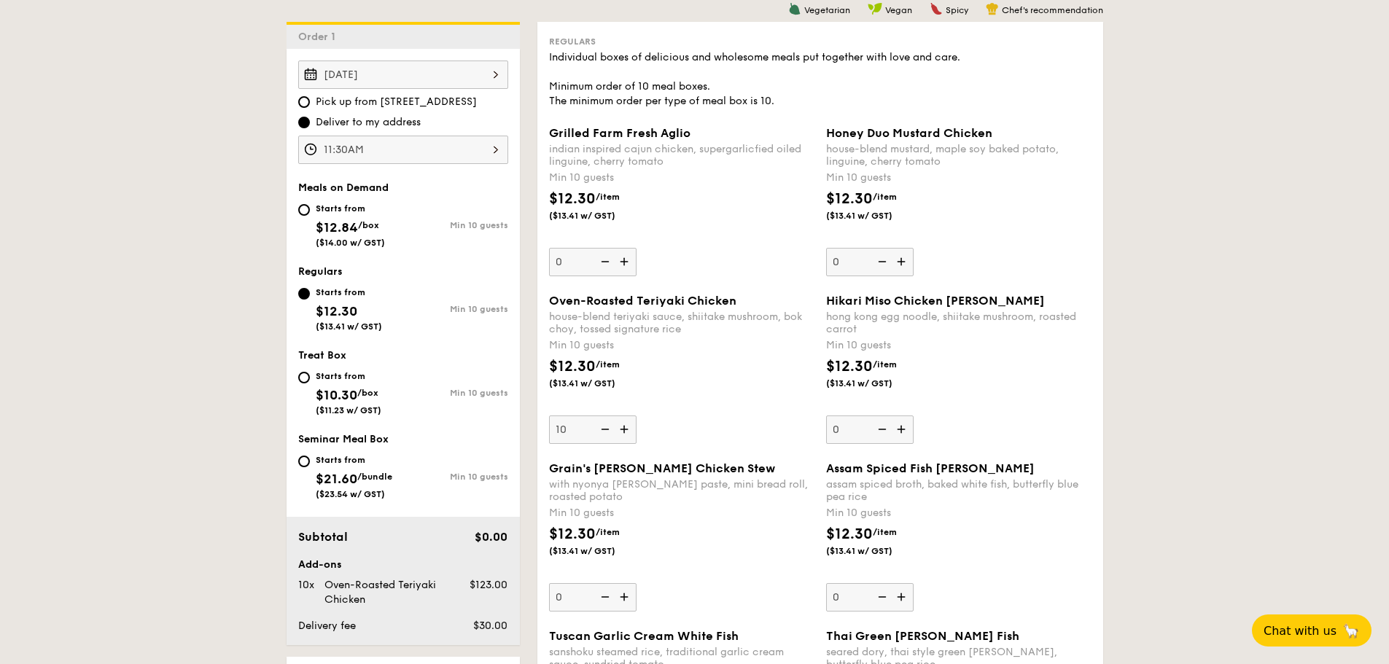
click at [612, 430] on img at bounding box center [604, 430] width 22 height 28
click at [612, 430] on input "10" at bounding box center [593, 430] width 88 height 28
type input "0"
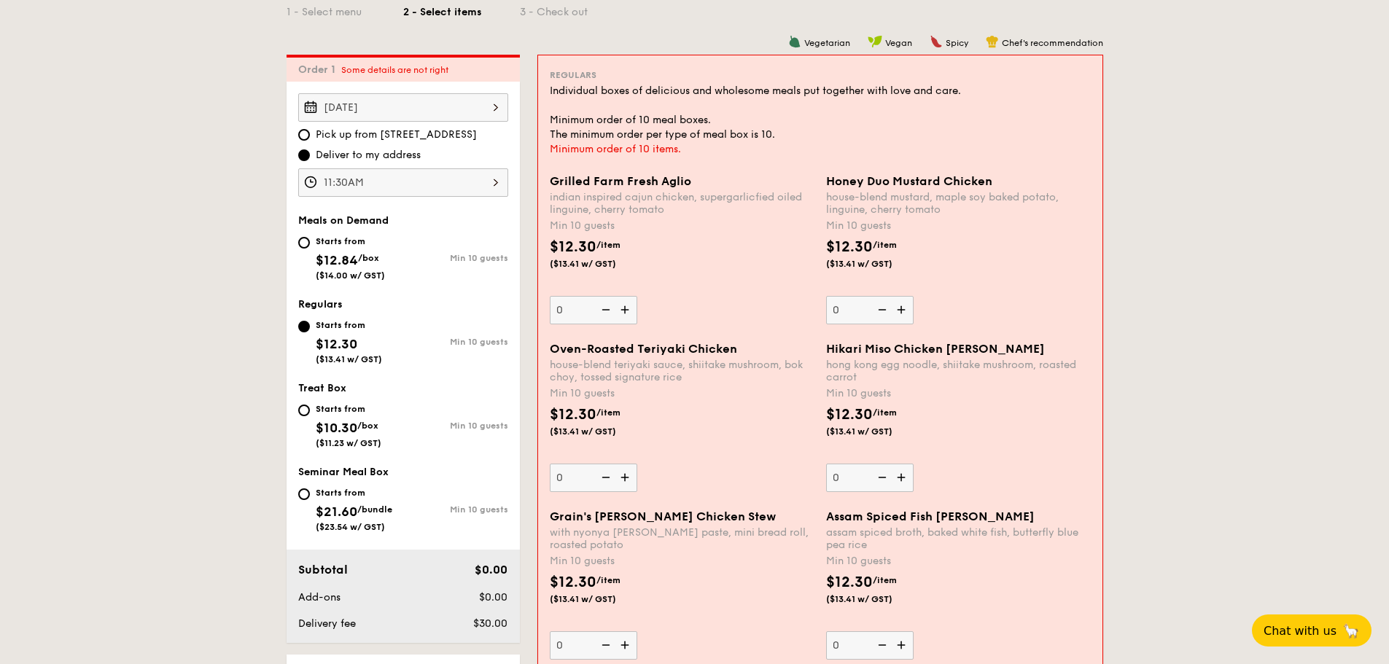
scroll to position [459, 0]
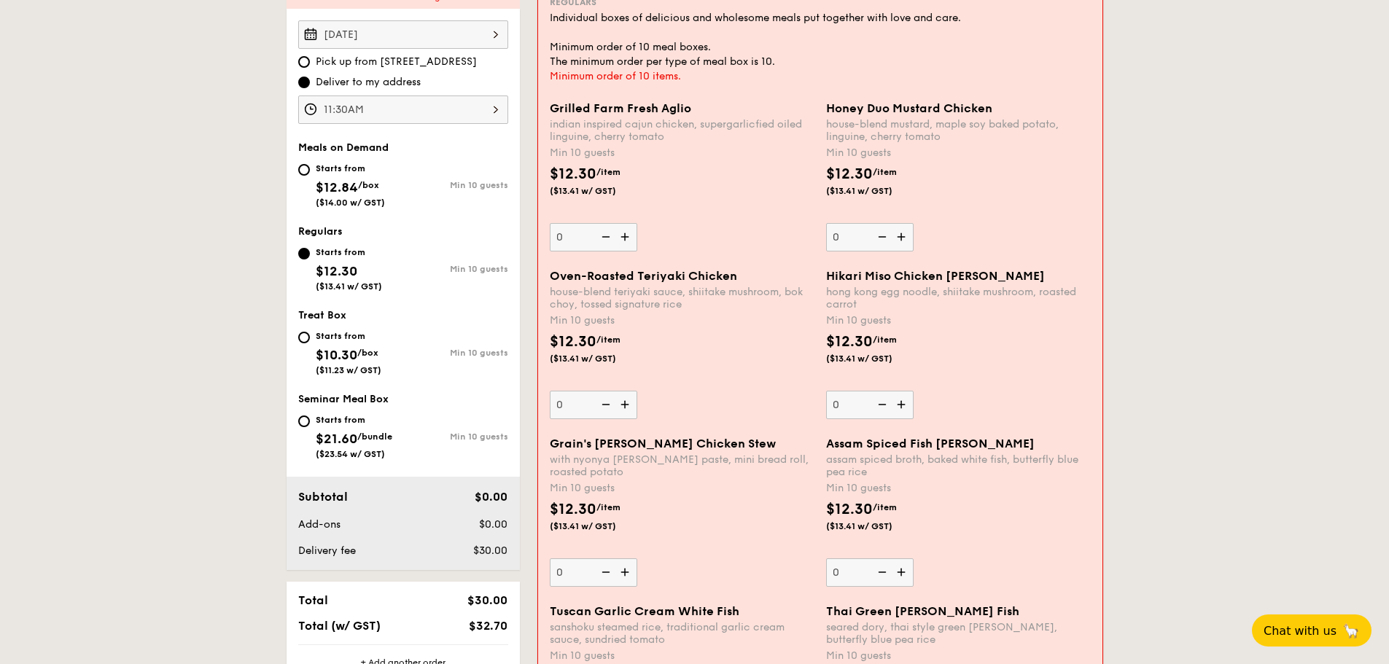
click at [623, 242] on img at bounding box center [626, 237] width 22 height 28
click at [623, 242] on input "0" at bounding box center [594, 237] width 88 height 28
type input "10"
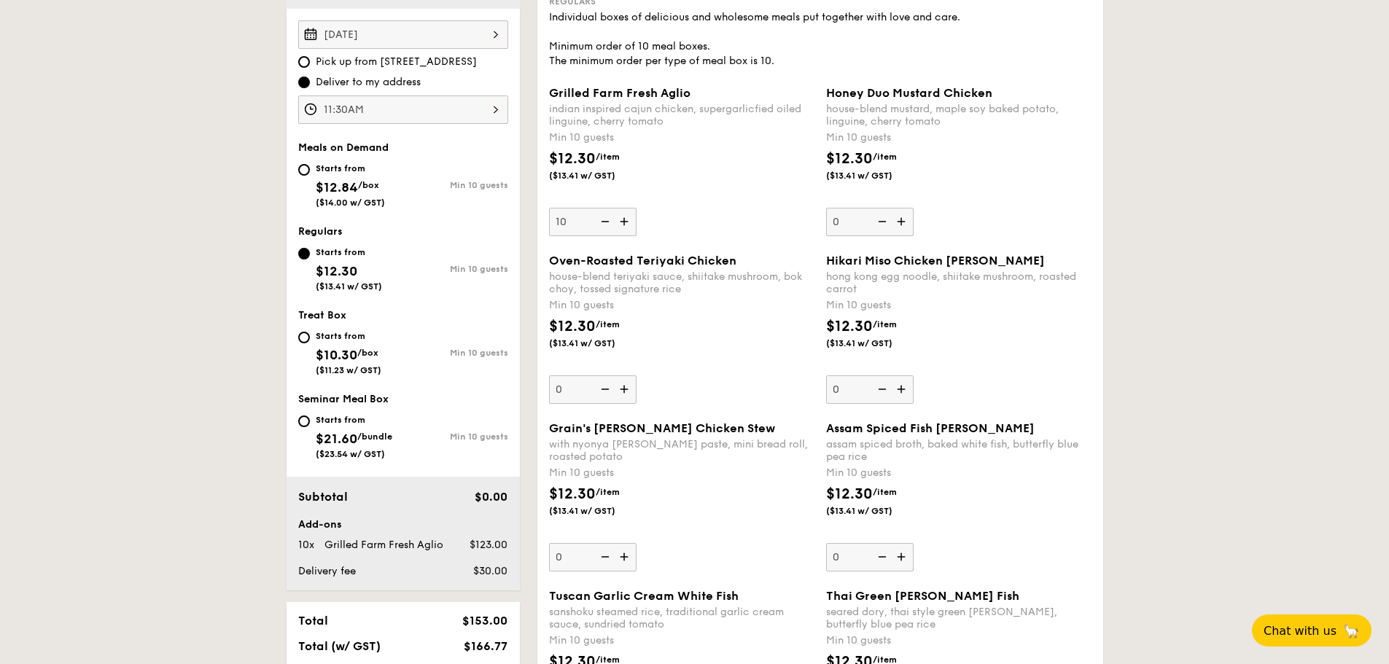
click at [887, 225] on img at bounding box center [881, 222] width 22 height 28
click at [887, 225] on input "0" at bounding box center [870, 222] width 88 height 28
click at [902, 220] on img at bounding box center [903, 222] width 22 height 28
click at [902, 220] on input "0" at bounding box center [870, 222] width 88 height 28
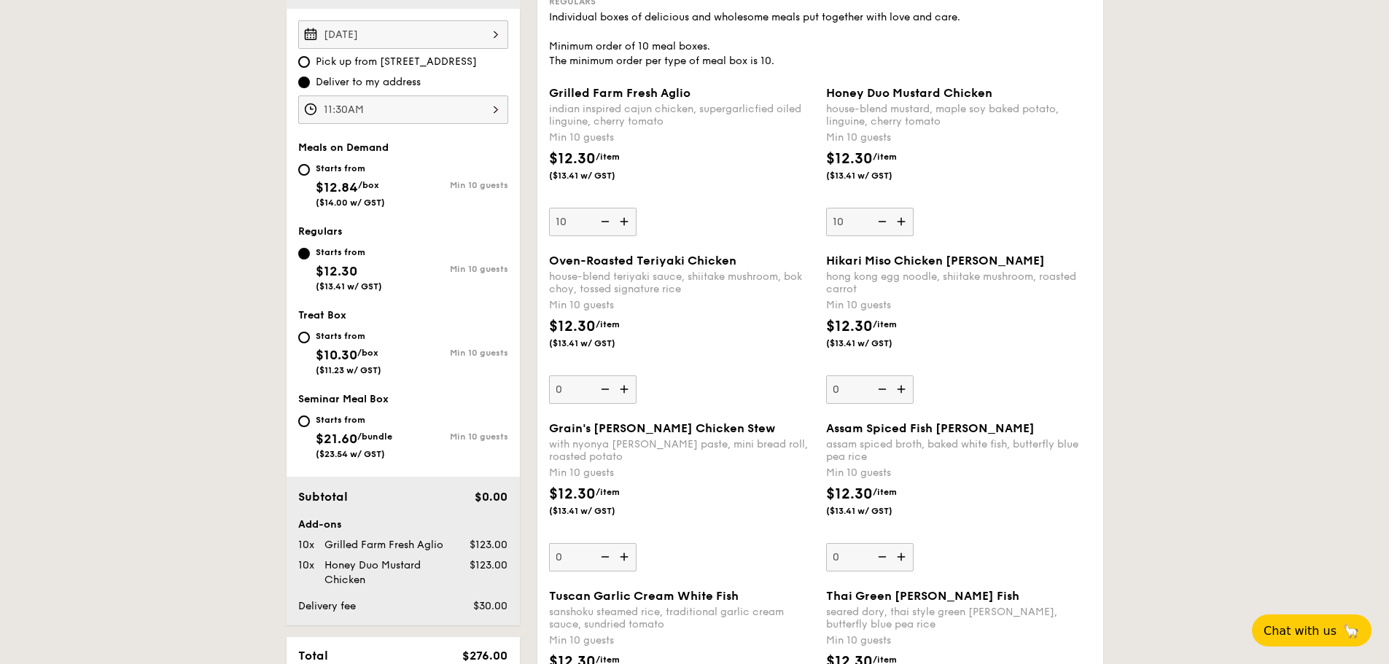
click at [904, 218] on img at bounding box center [903, 222] width 22 height 28
click at [904, 218] on input "10" at bounding box center [870, 222] width 88 height 28
click at [890, 221] on img at bounding box center [881, 222] width 22 height 28
click at [890, 221] on input "11" at bounding box center [870, 222] width 88 height 28
click at [890, 221] on img at bounding box center [881, 222] width 22 height 28
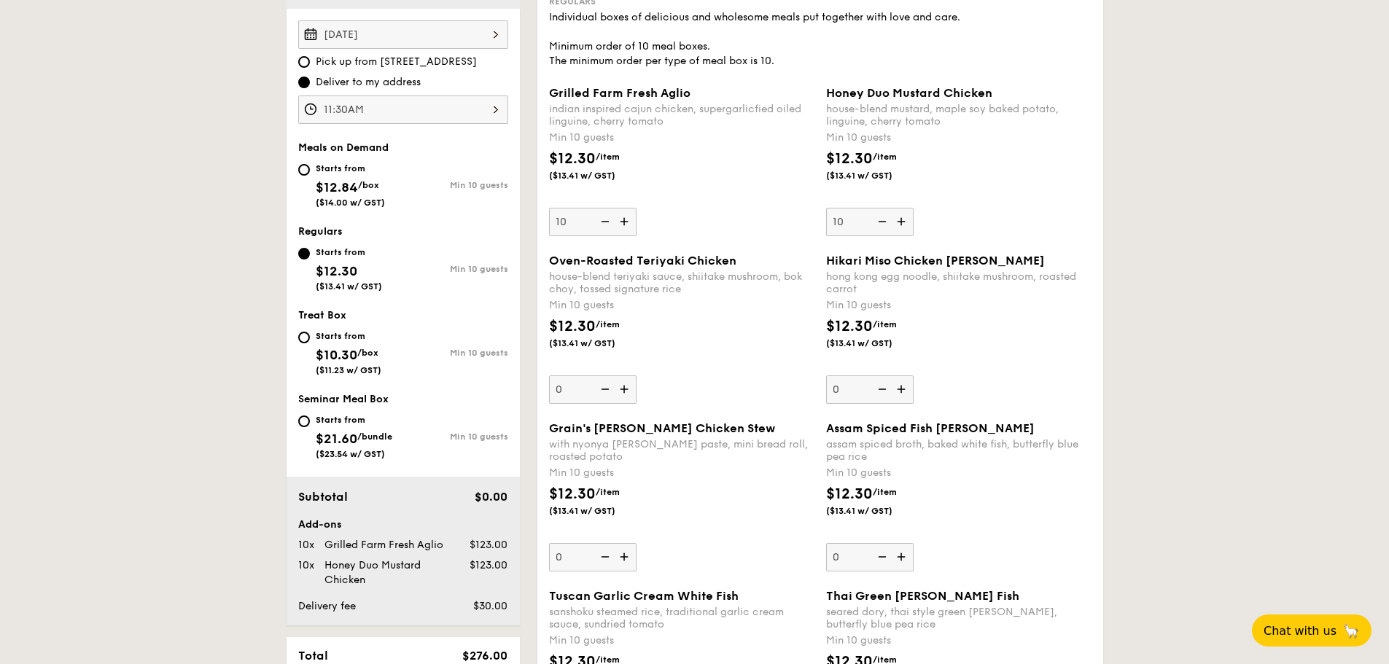
click at [890, 221] on input "10" at bounding box center [870, 222] width 88 height 28
type input "0"
click at [890, 221] on img at bounding box center [881, 222] width 22 height 28
click at [890, 221] on input "0" at bounding box center [870, 222] width 88 height 28
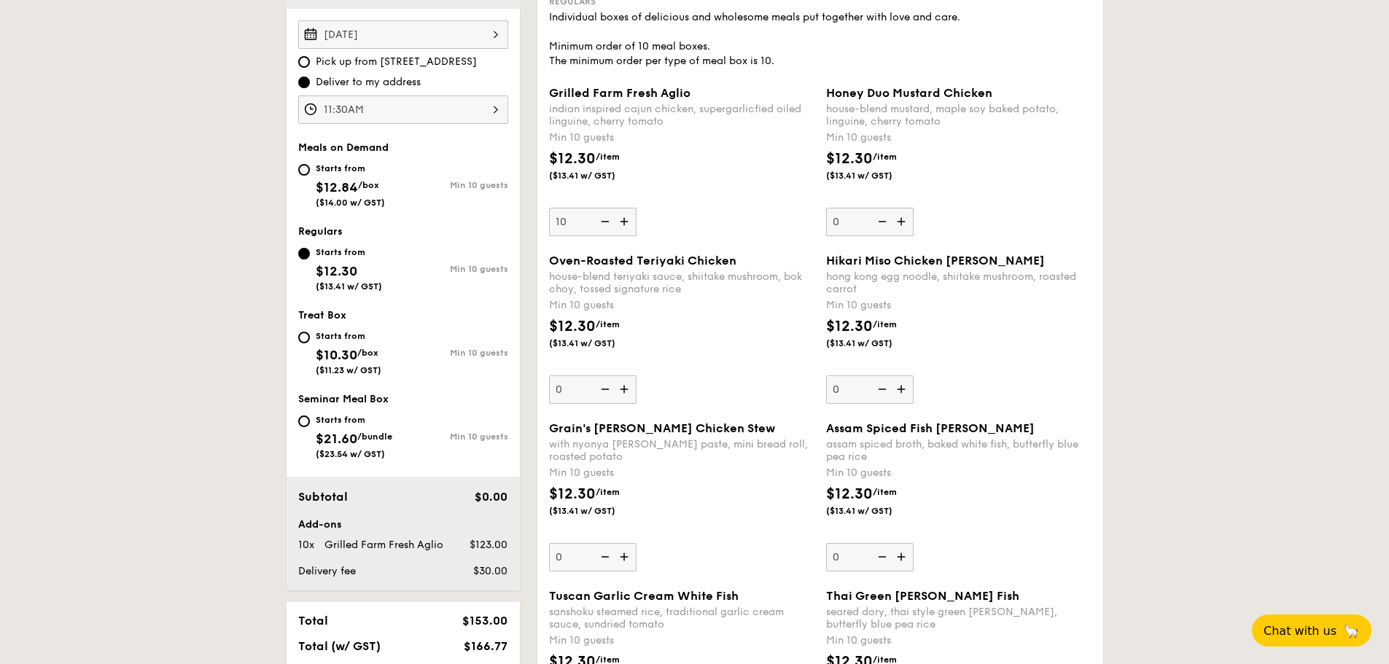
click at [352, 170] on div "Starts from" at bounding box center [350, 169] width 69 height 12
click at [310, 170] on input "Starts from $12.84 /box ($14.00 w/ GST) Min 10 guests" at bounding box center [304, 170] width 12 height 12
radio input "true"
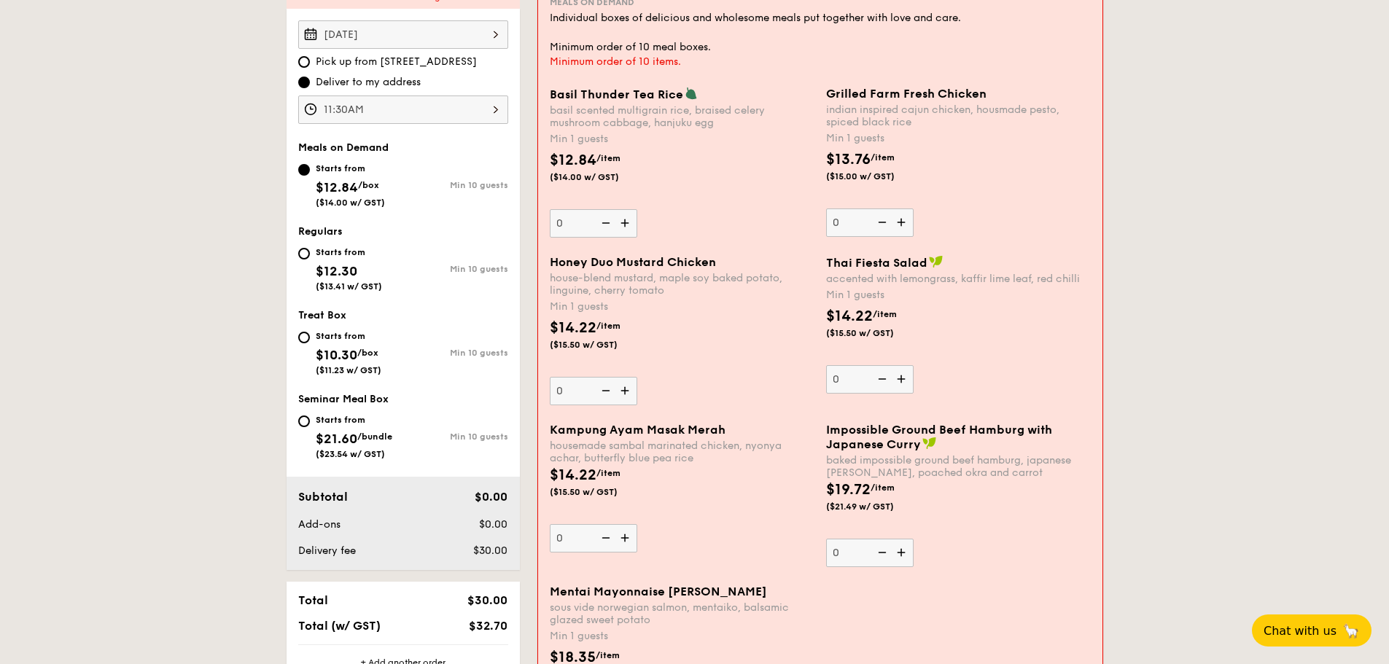
click at [625, 229] on img at bounding box center [626, 223] width 22 height 28
click at [625, 229] on input "0" at bounding box center [594, 223] width 88 height 28
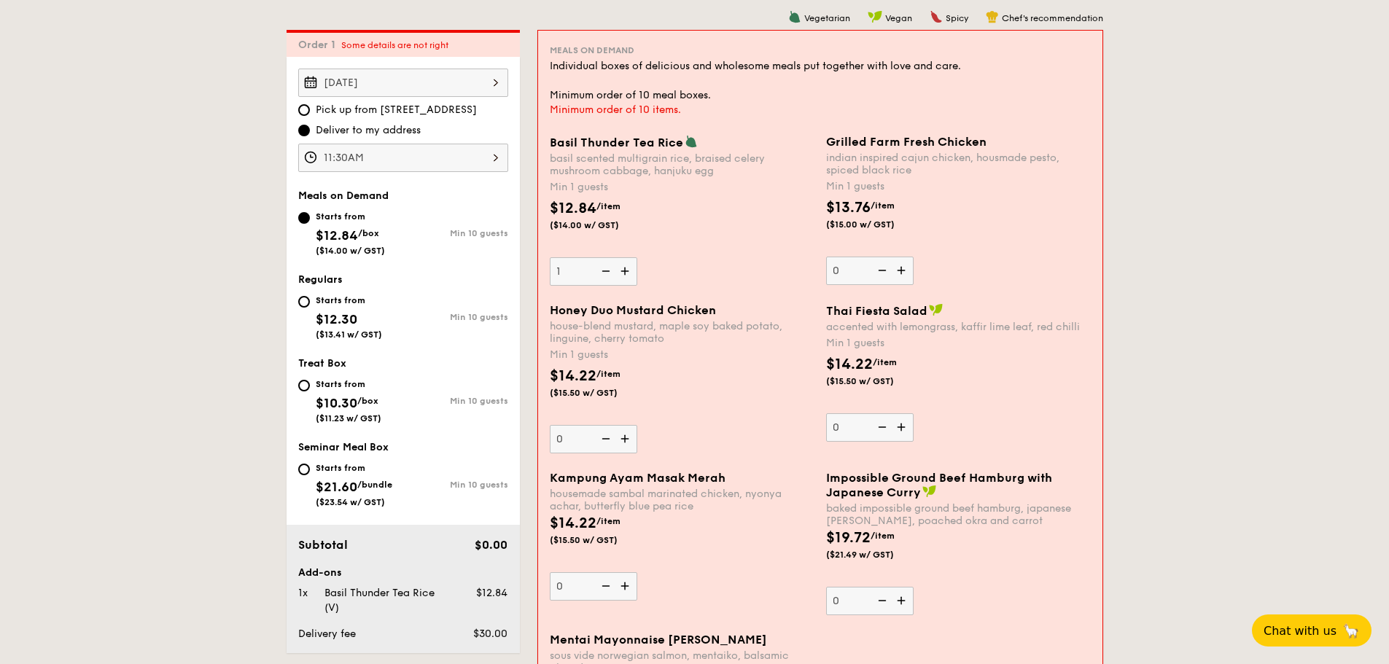
scroll to position [386, 0]
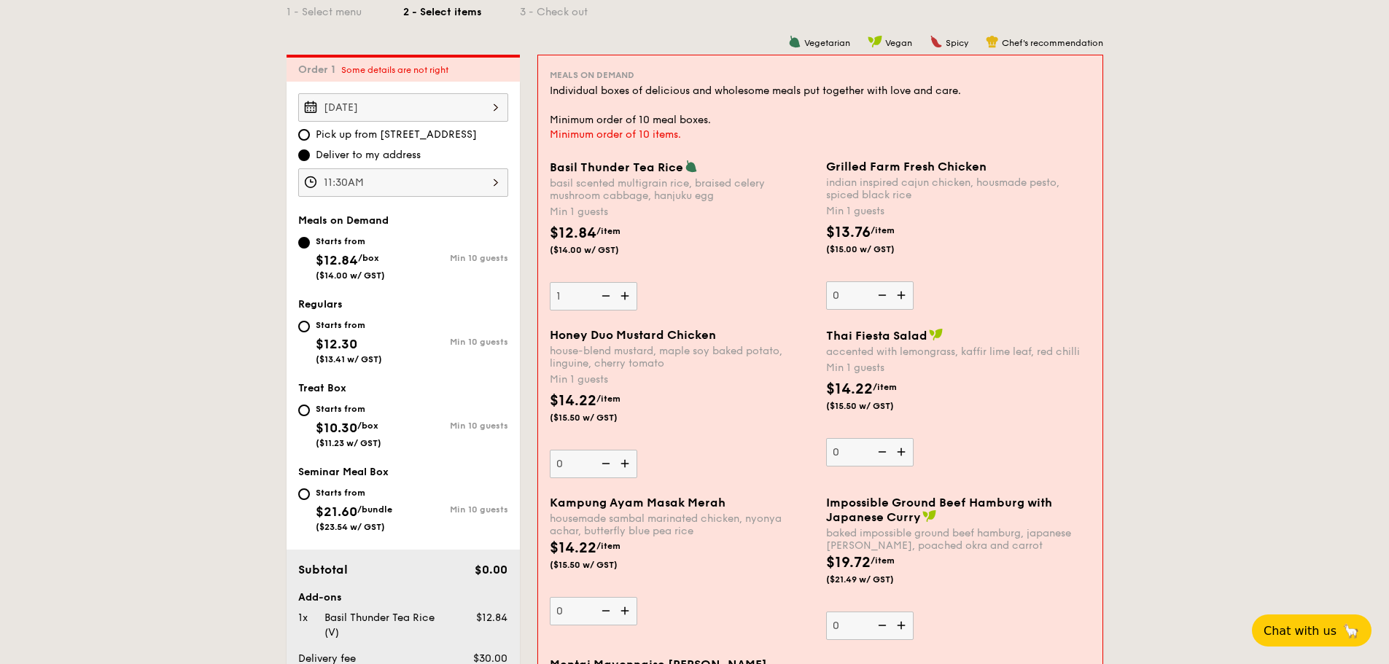
click at [882, 291] on img at bounding box center [881, 295] width 22 height 28
click at [882, 291] on input "0" at bounding box center [870, 295] width 88 height 28
click at [626, 293] on img at bounding box center [626, 296] width 22 height 28
click at [626, 293] on input "1" at bounding box center [594, 296] width 88 height 28
click at [630, 293] on img at bounding box center [626, 296] width 22 height 28
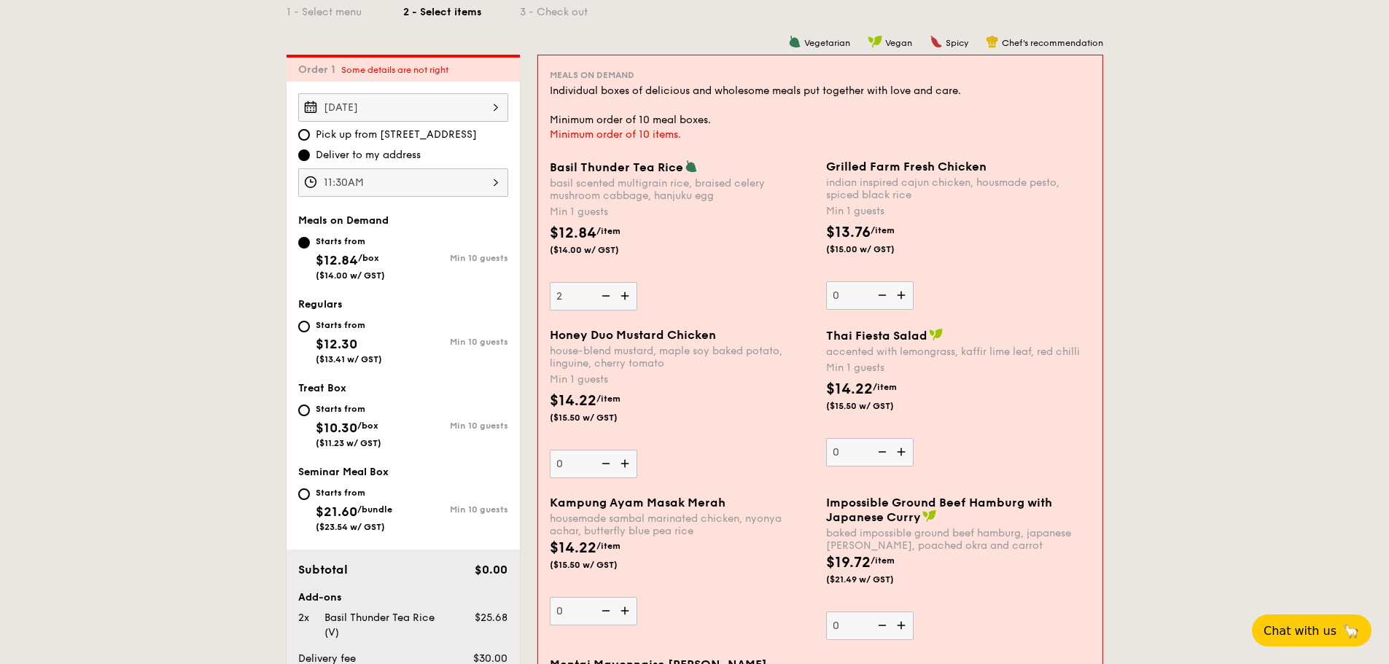
click at [630, 293] on input "2" at bounding box center [594, 296] width 88 height 28
click at [630, 293] on img at bounding box center [626, 296] width 22 height 28
click at [630, 293] on input "3" at bounding box center [594, 296] width 88 height 28
click at [630, 293] on img at bounding box center [626, 296] width 22 height 28
click at [630, 293] on input "4" at bounding box center [594, 296] width 88 height 28
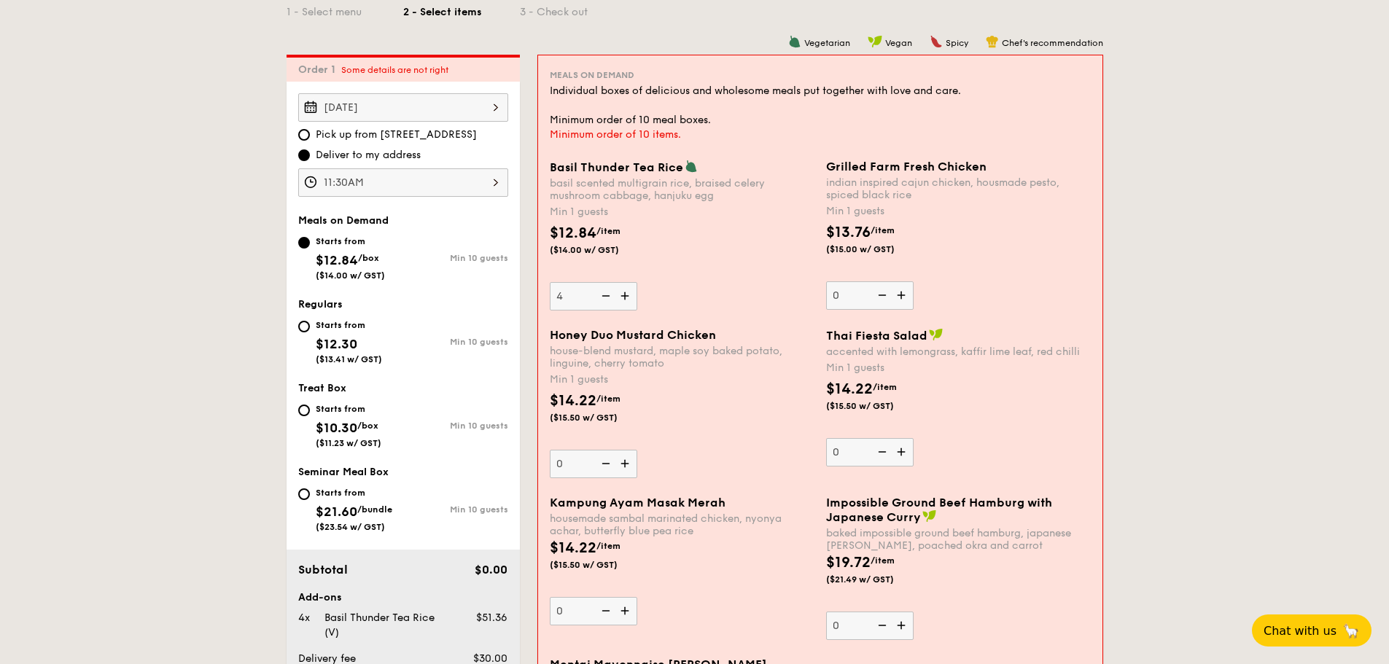
type input "5"
click at [904, 292] on img at bounding box center [903, 295] width 22 height 28
click at [904, 292] on input "0" at bounding box center [870, 295] width 88 height 28
click at [905, 292] on img at bounding box center [903, 295] width 22 height 28
click at [905, 292] on input "1" at bounding box center [870, 295] width 88 height 28
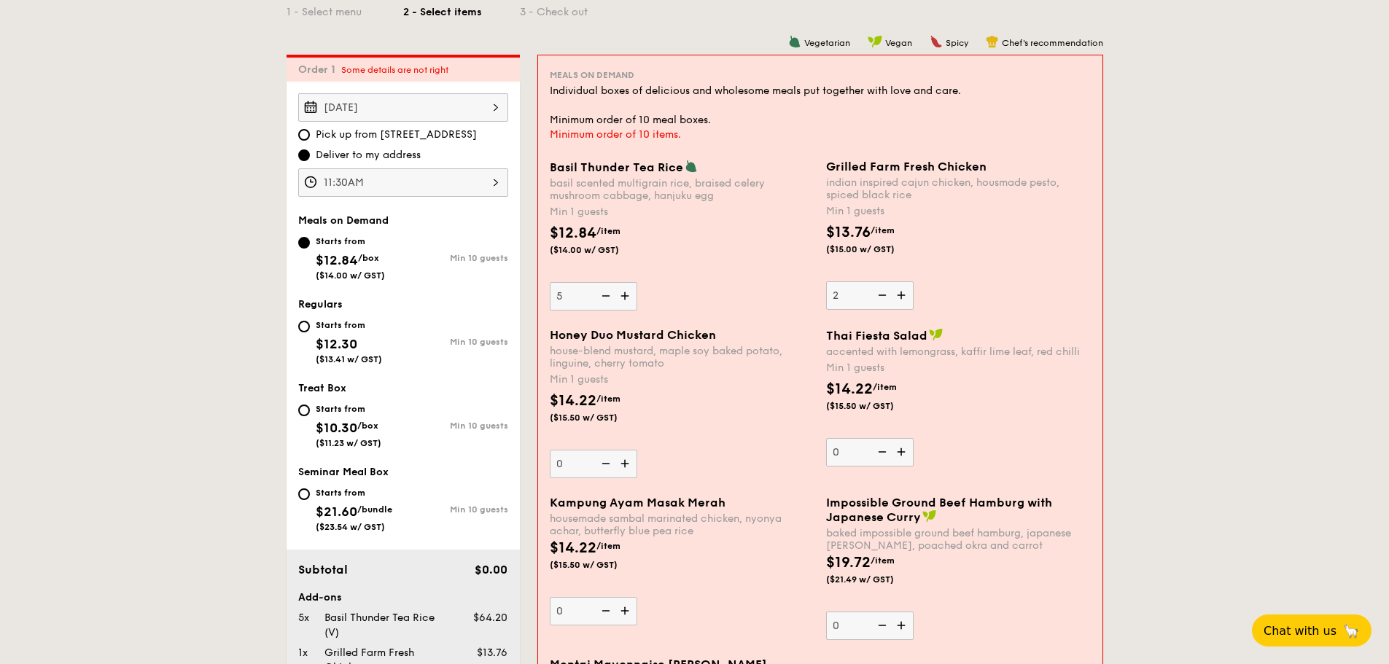
click at [905, 292] on img at bounding box center [903, 295] width 22 height 28
click at [905, 292] on input "2" at bounding box center [870, 295] width 88 height 28
click at [905, 292] on img at bounding box center [903, 295] width 22 height 28
click at [905, 292] on input "3" at bounding box center [870, 295] width 88 height 28
click at [905, 292] on img at bounding box center [903, 295] width 22 height 28
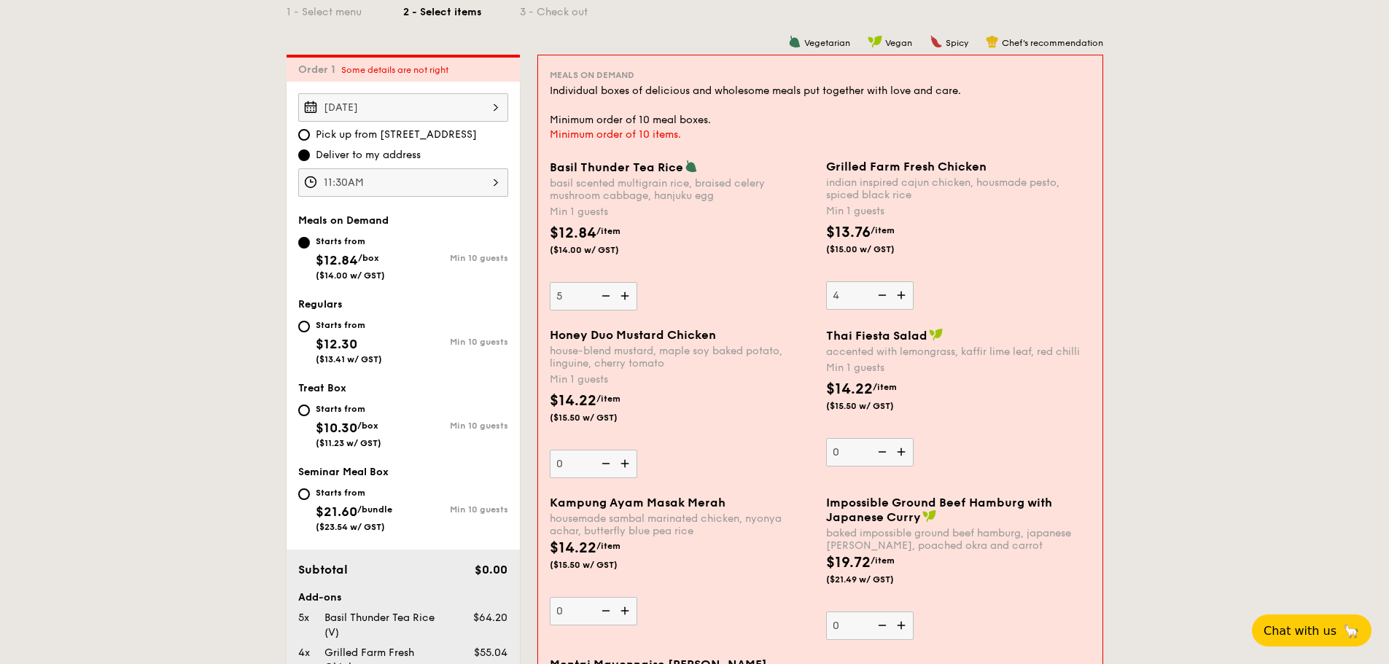
click at [905, 292] on input "4" at bounding box center [870, 295] width 88 height 28
click at [905, 292] on img at bounding box center [903, 295] width 22 height 28
click at [905, 292] on input "5" at bounding box center [870, 295] width 88 height 28
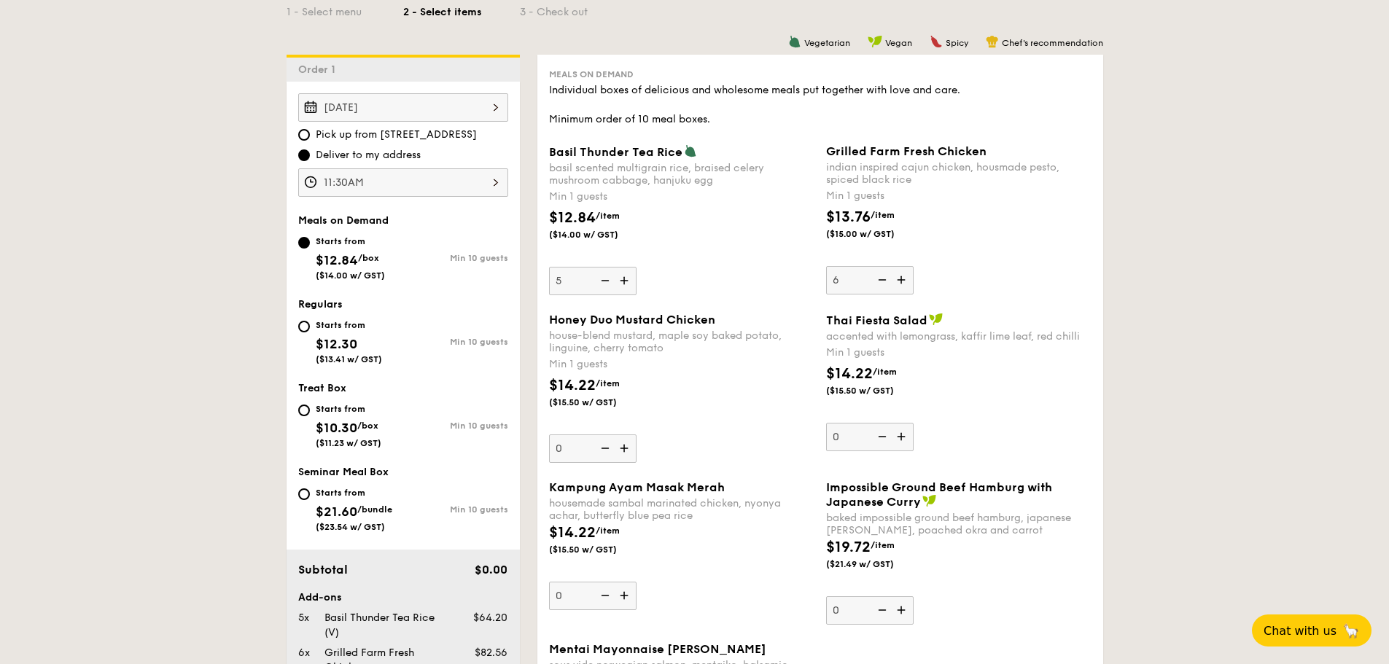
drag, startPoint x: 200, startPoint y: 295, endPoint x: 521, endPoint y: 294, distance: 320.9
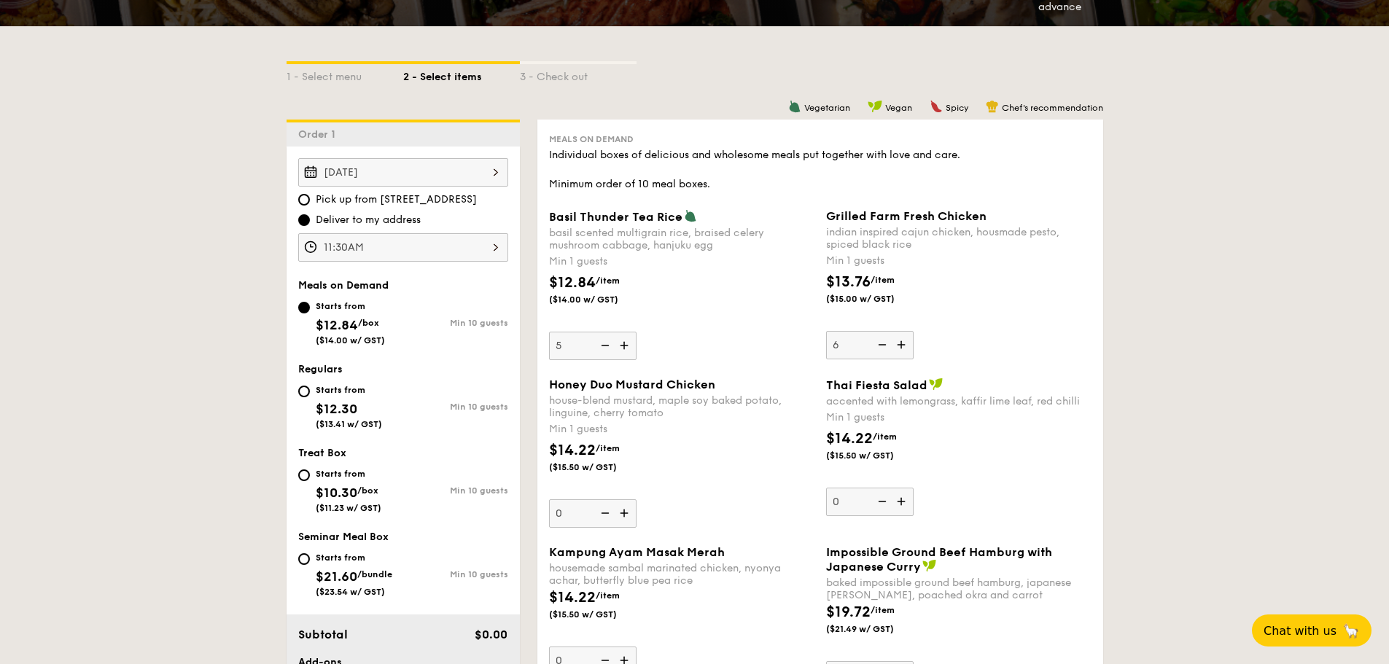
scroll to position [313, 0]
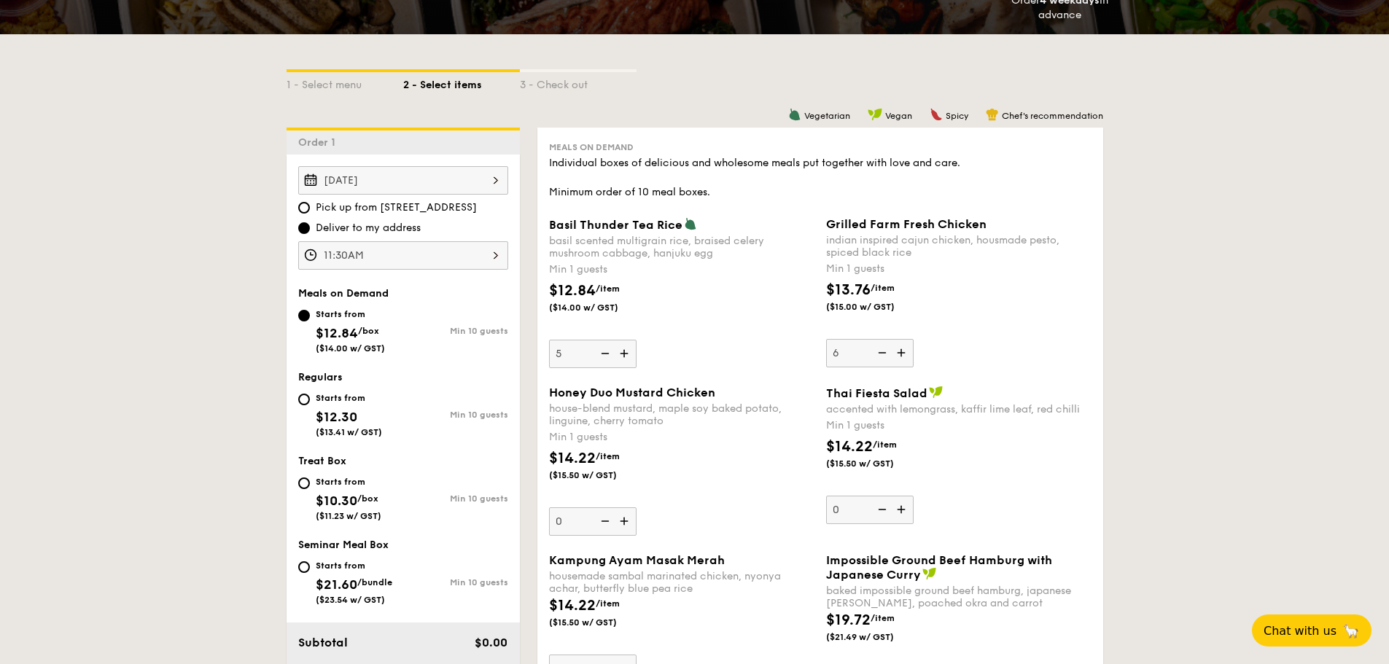
click at [901, 350] on img at bounding box center [903, 353] width 22 height 28
click at [901, 350] on input "6" at bounding box center [870, 353] width 88 height 28
click at [901, 350] on img at bounding box center [903, 353] width 22 height 28
click at [901, 350] on input "7" at bounding box center [870, 353] width 88 height 28
click at [901, 350] on img at bounding box center [903, 353] width 22 height 28
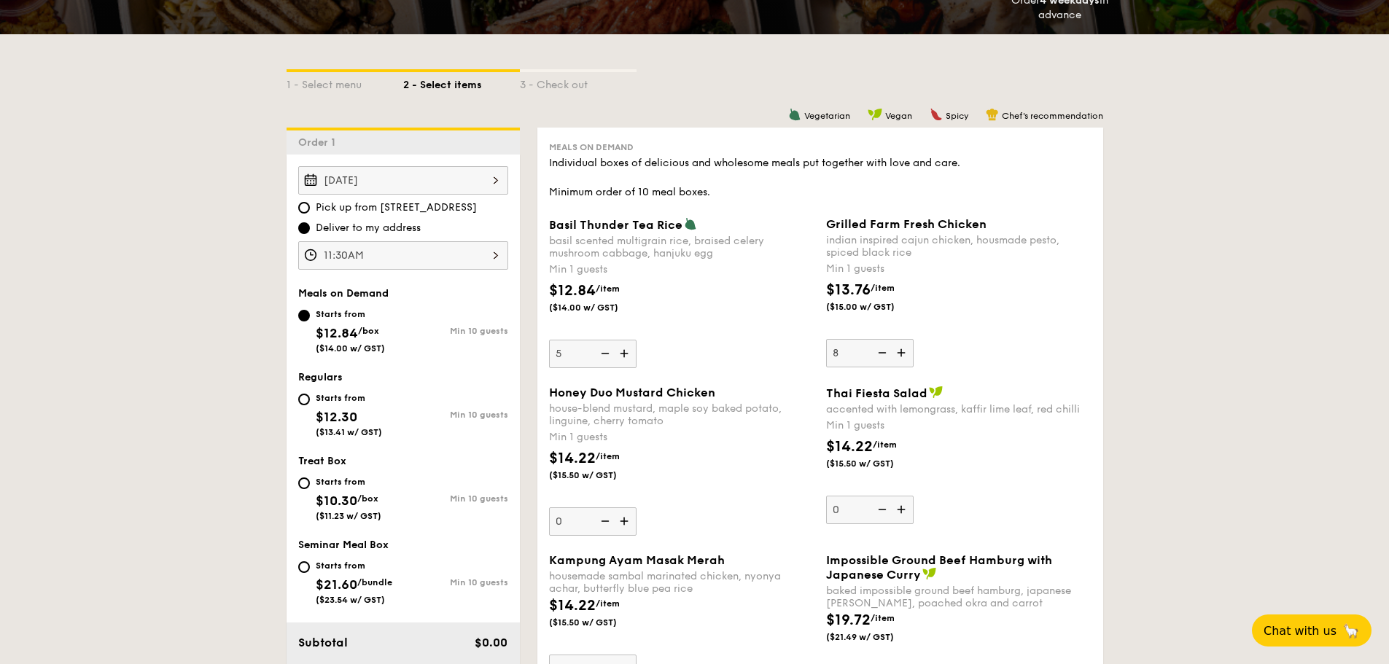
click at [901, 350] on input "8" at bounding box center [870, 353] width 88 height 28
click at [901, 350] on img at bounding box center [903, 353] width 22 height 28
click at [901, 350] on input "9" at bounding box center [870, 353] width 88 height 28
click at [901, 350] on img at bounding box center [903, 353] width 22 height 28
click at [901, 350] on input "10" at bounding box center [870, 353] width 88 height 28
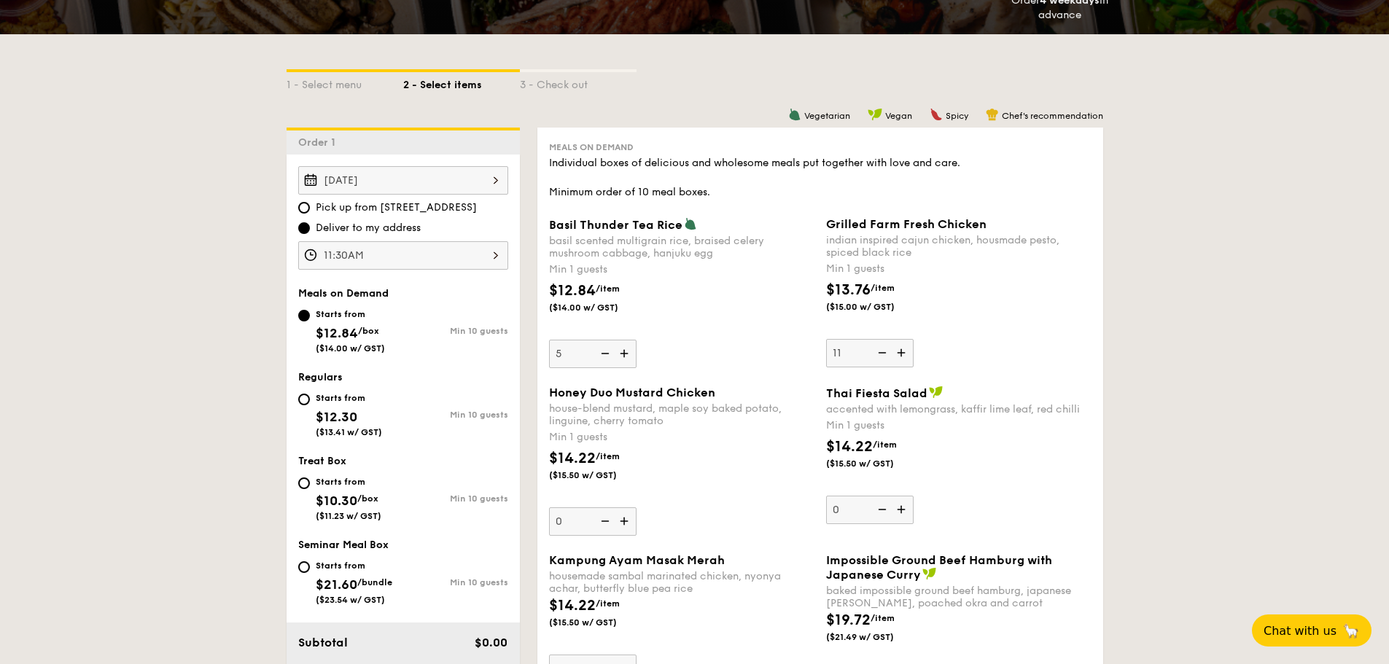
click at [890, 351] on img at bounding box center [881, 353] width 22 height 28
click at [890, 351] on input "11" at bounding box center [870, 353] width 88 height 28
type input "10"
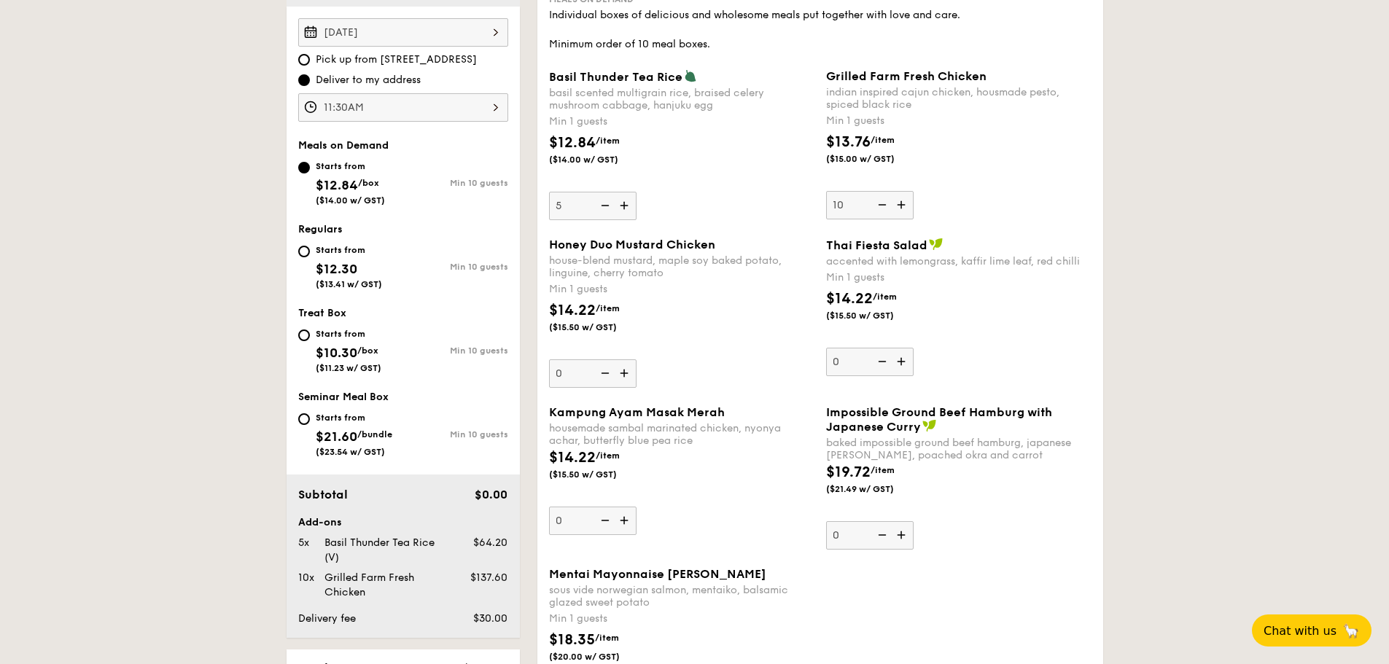
scroll to position [605, 0]
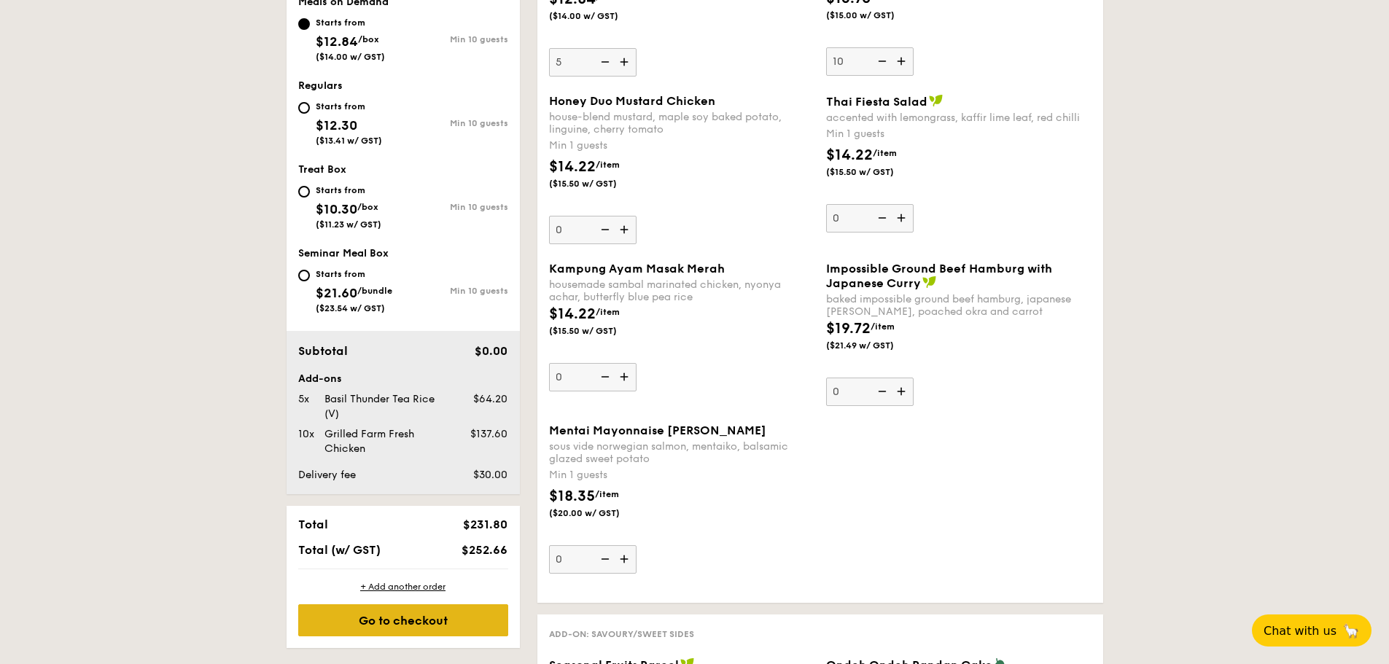
click at [419, 611] on div "Go to checkout" at bounding box center [403, 621] width 210 height 32
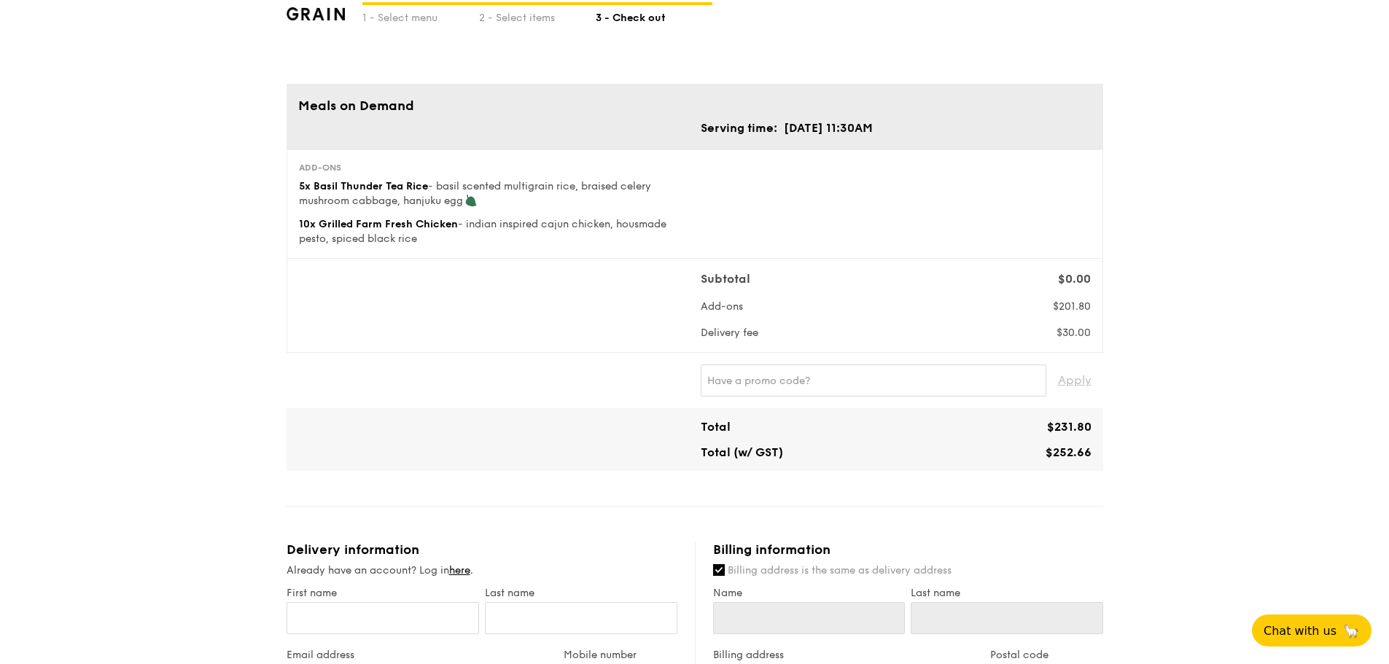
scroll to position [146, 0]
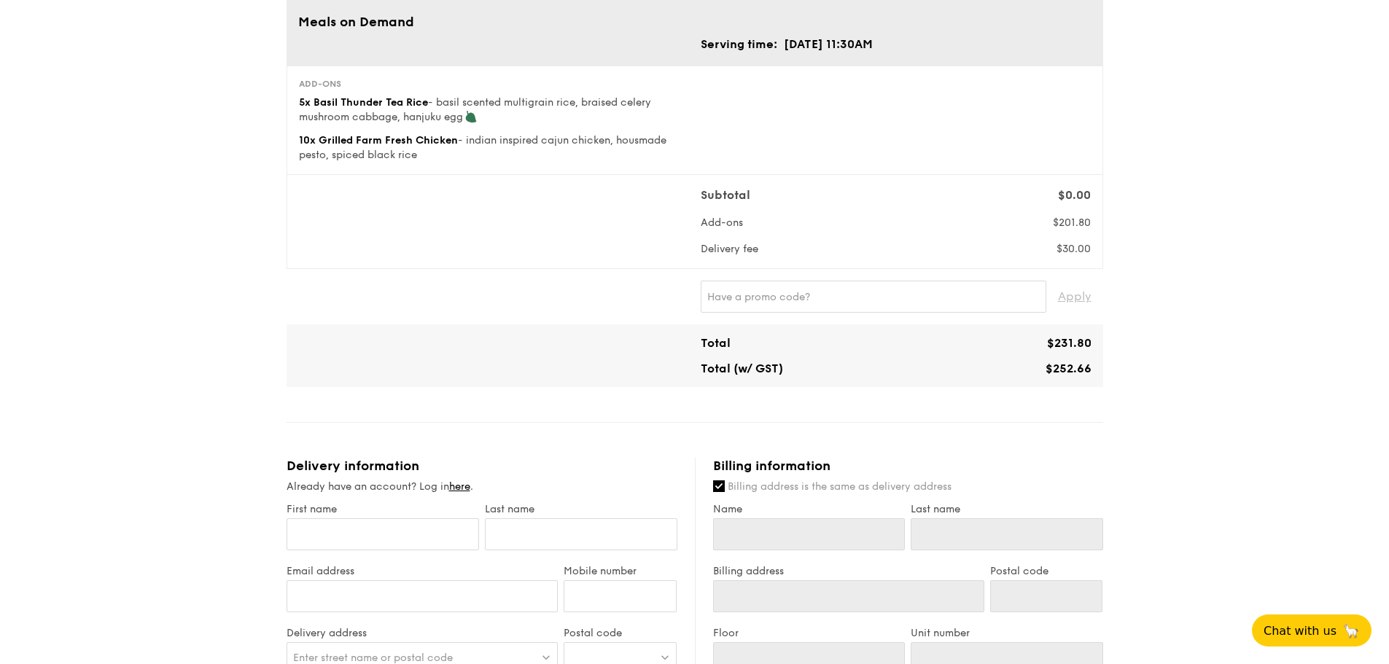
drag, startPoint x: 906, startPoint y: 211, endPoint x: 1256, endPoint y: 244, distance: 350.8
click at [1256, 244] on div "1 - Select menu 2 - Select items 3 - Check out Meals on Demand Serving time: No…" at bounding box center [694, 510] width 1389 height 1255
click at [1116, 246] on div "1 - Select menu 2 - Select items 3 - Check out Meals on Demand Serving time: No…" at bounding box center [694, 510] width 1389 height 1255
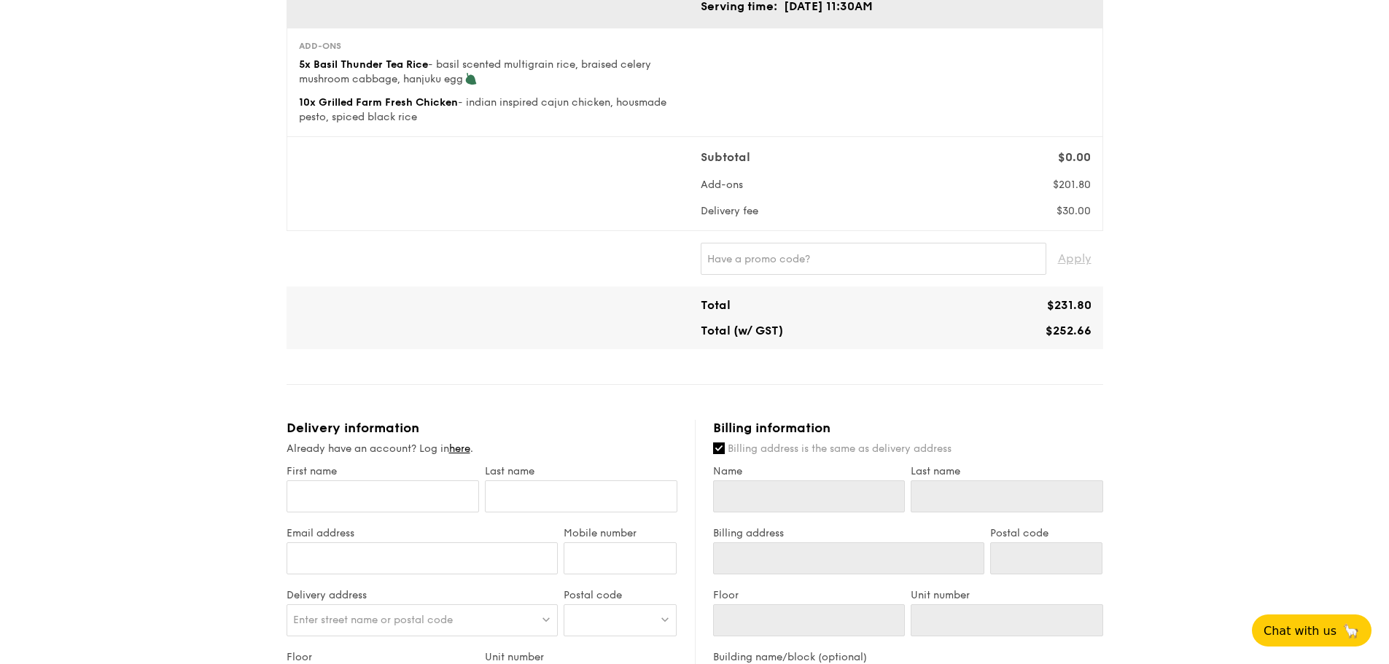
scroll to position [219, 0]
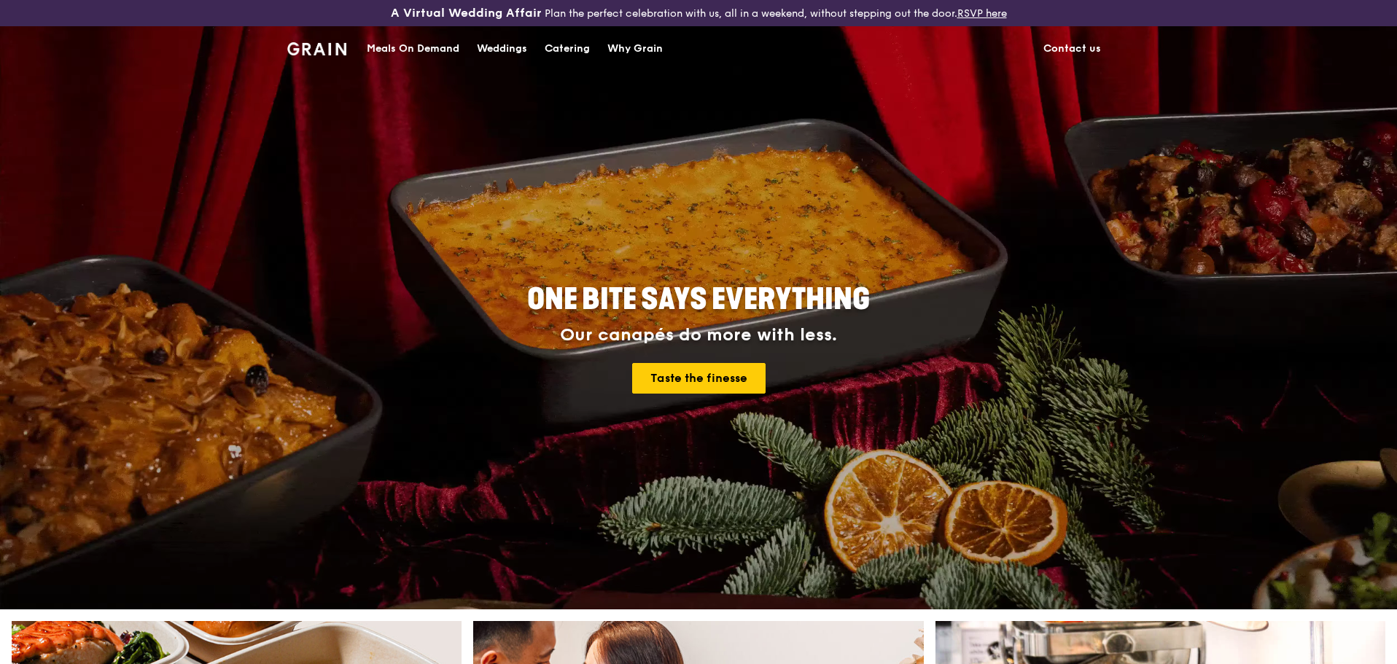
click at [399, 47] on div "Meals On Demand" at bounding box center [413, 49] width 93 height 44
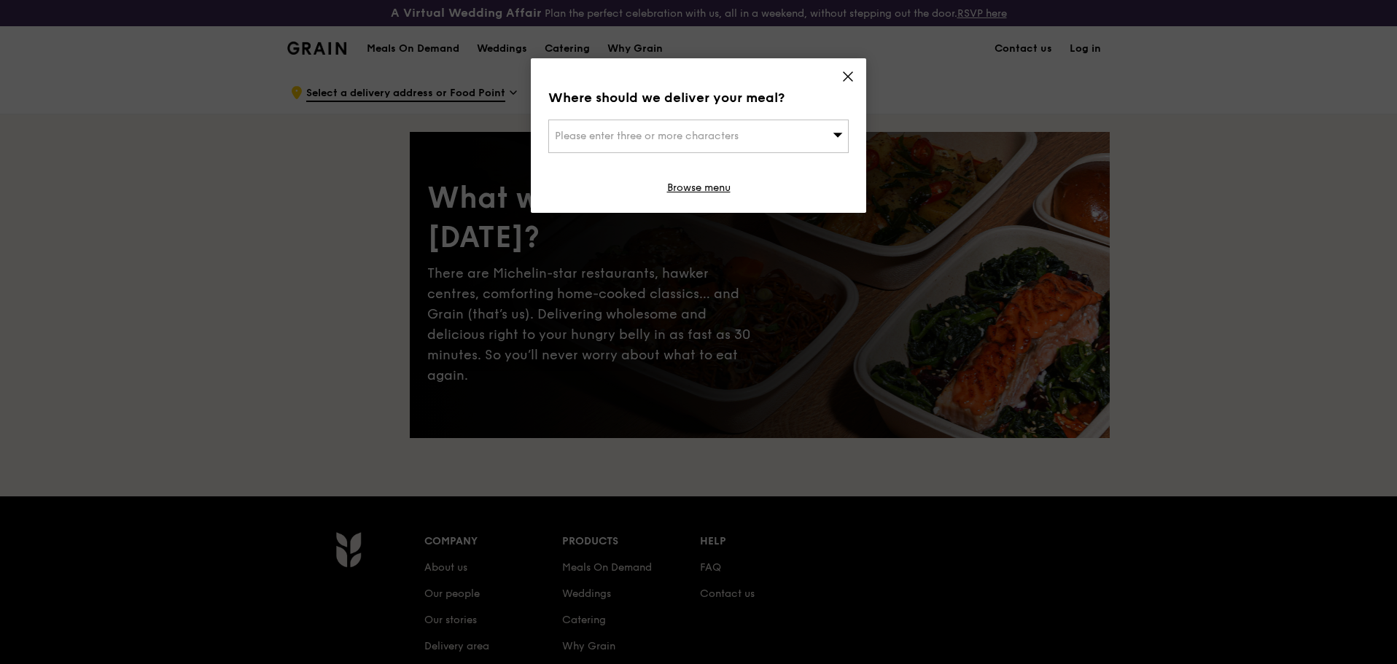
click at [793, 142] on div "Please enter three or more characters" at bounding box center [698, 137] width 300 height 34
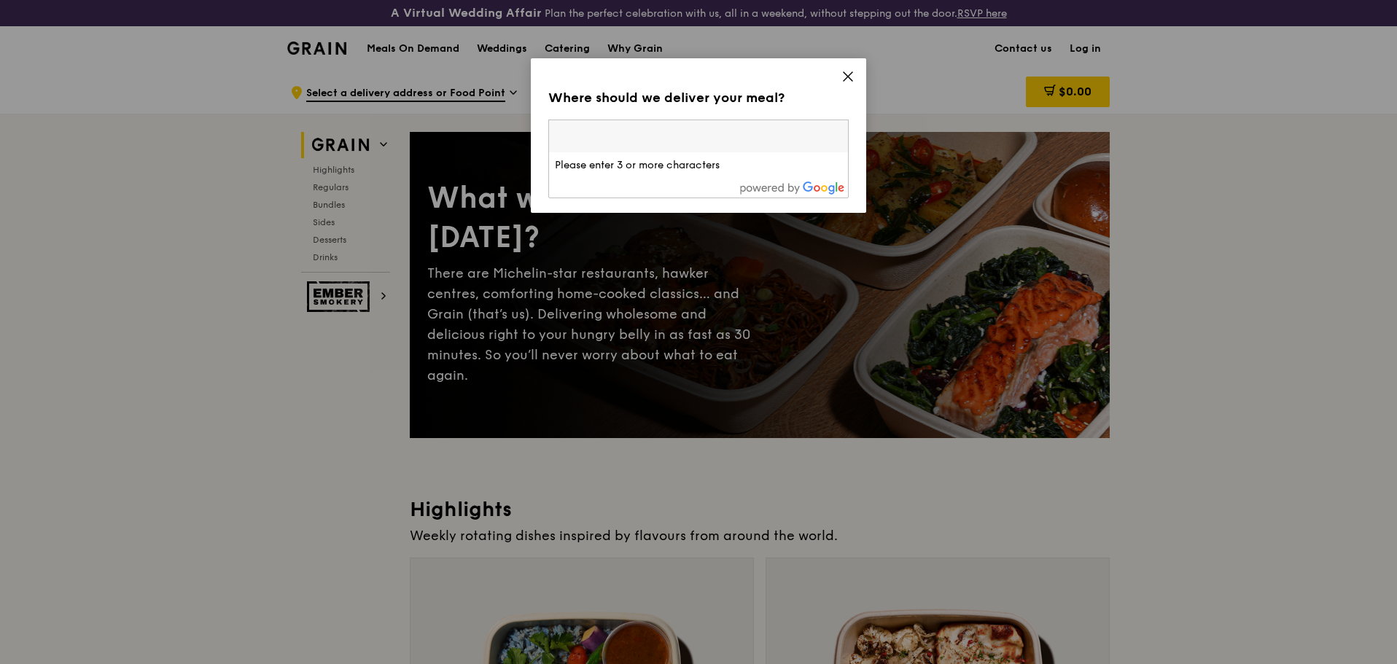
click at [684, 128] on input "search" at bounding box center [698, 136] width 299 height 32
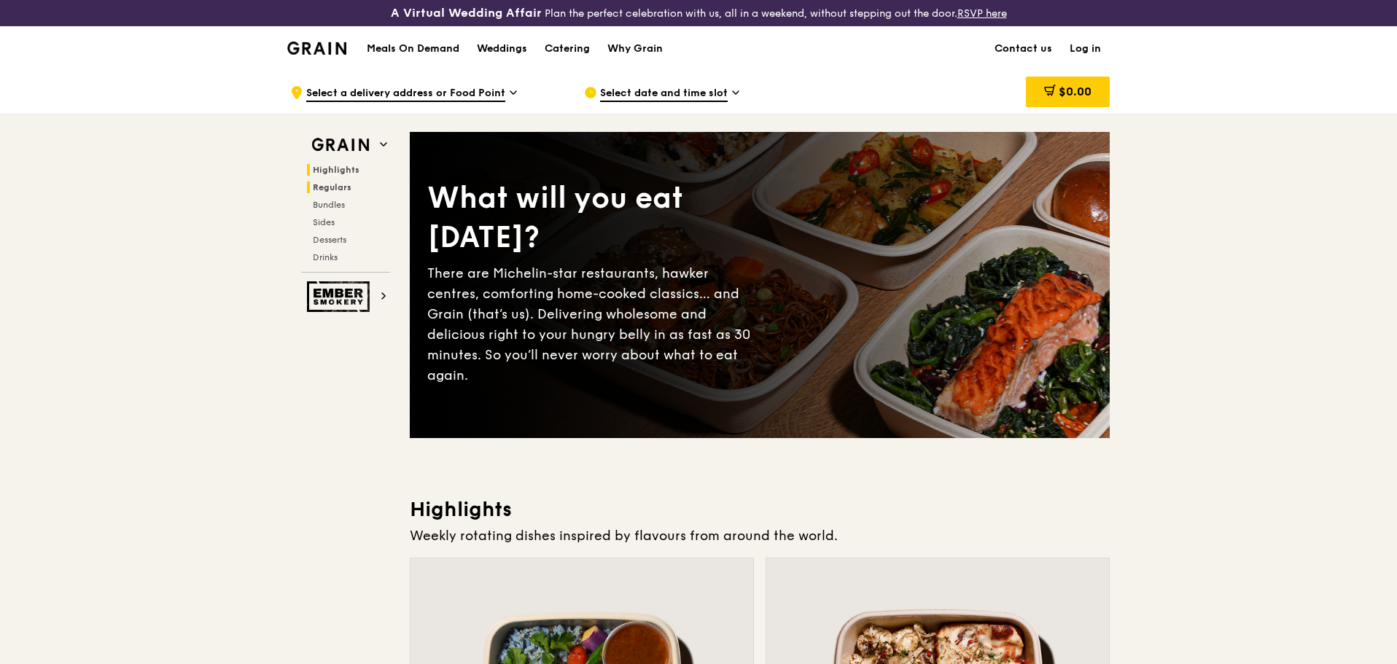
click at [341, 184] on span "Regulars" at bounding box center [332, 187] width 39 height 10
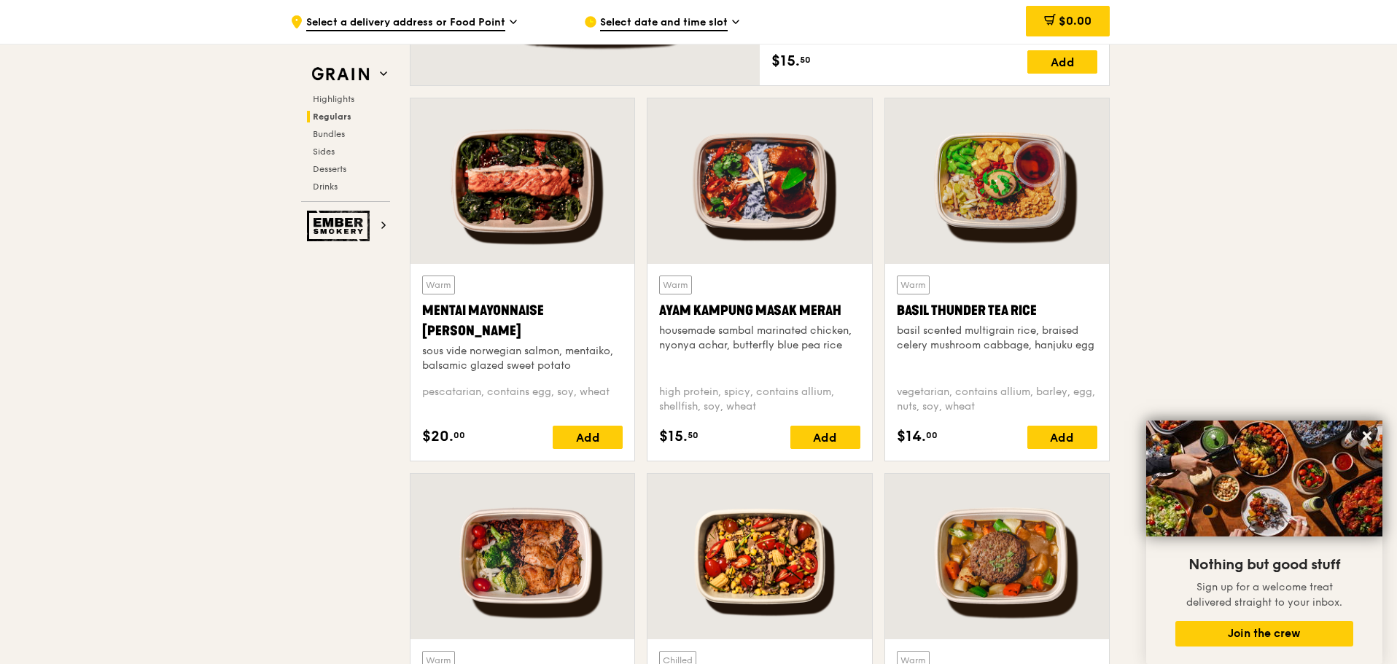
scroll to position [1657, 0]
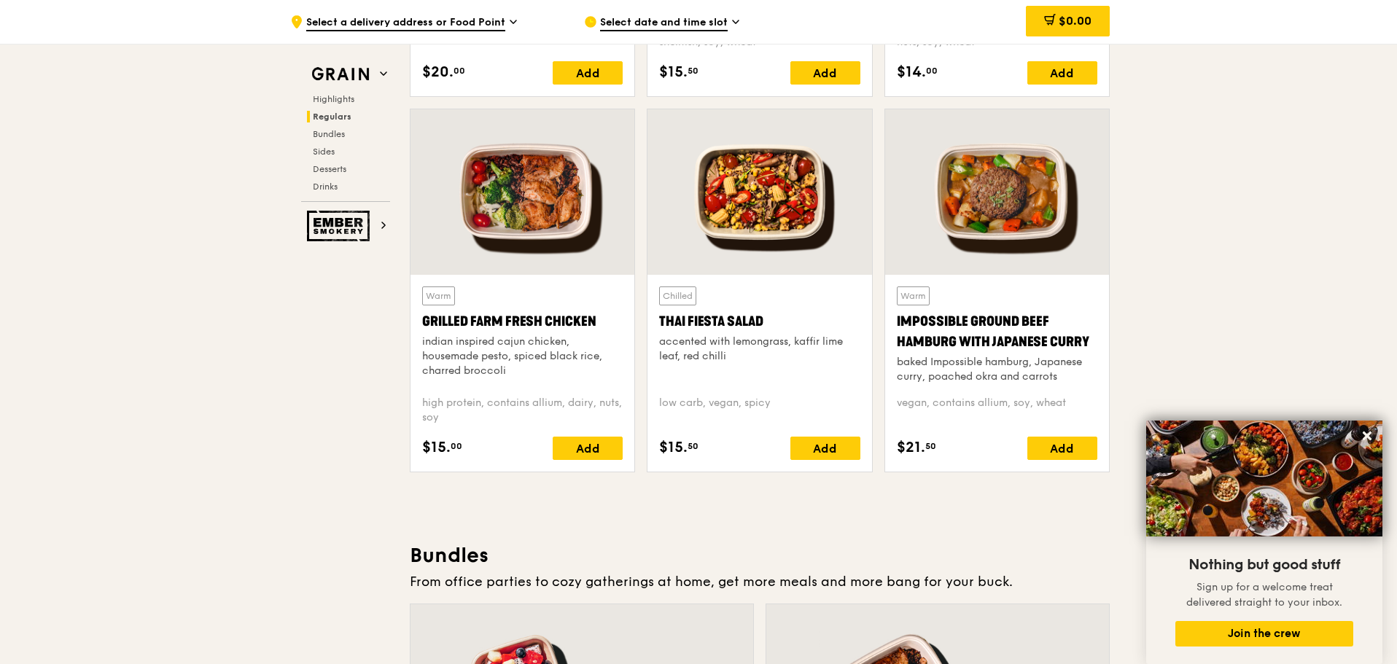
click at [496, 22] on span "Select a delivery address or Food Point" at bounding box center [405, 23] width 199 height 16
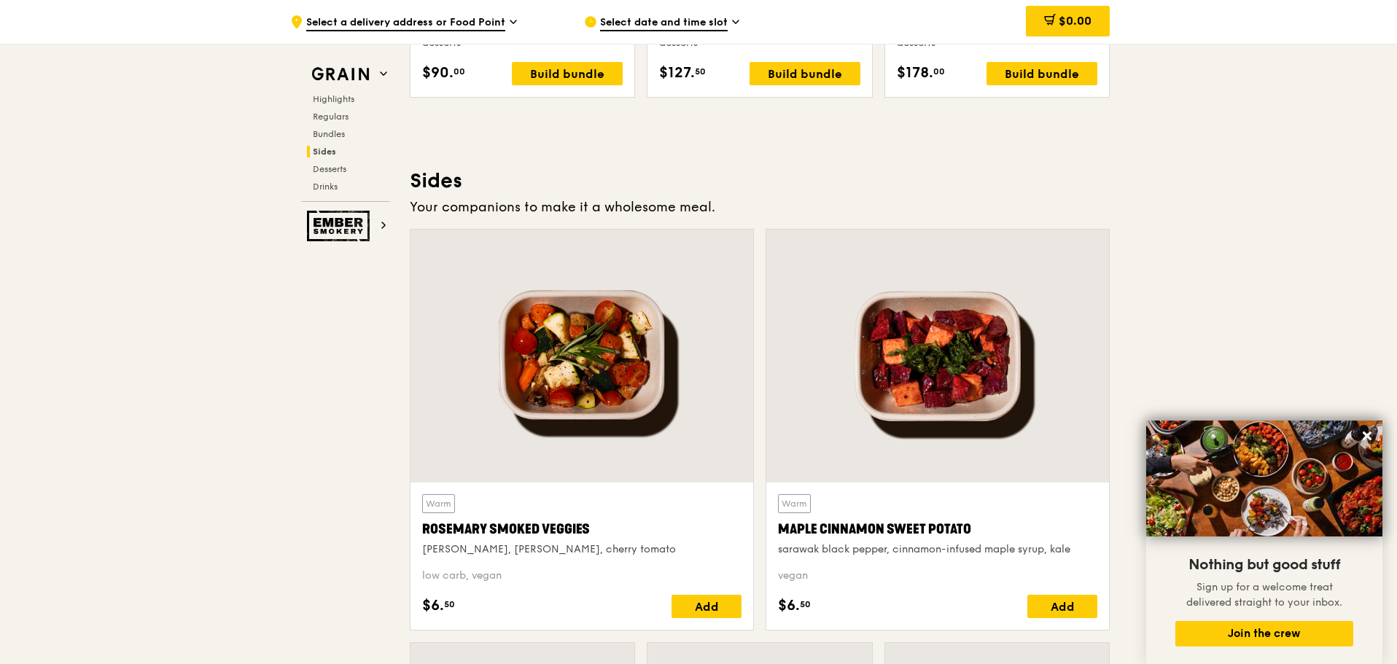
scroll to position [3407, 0]
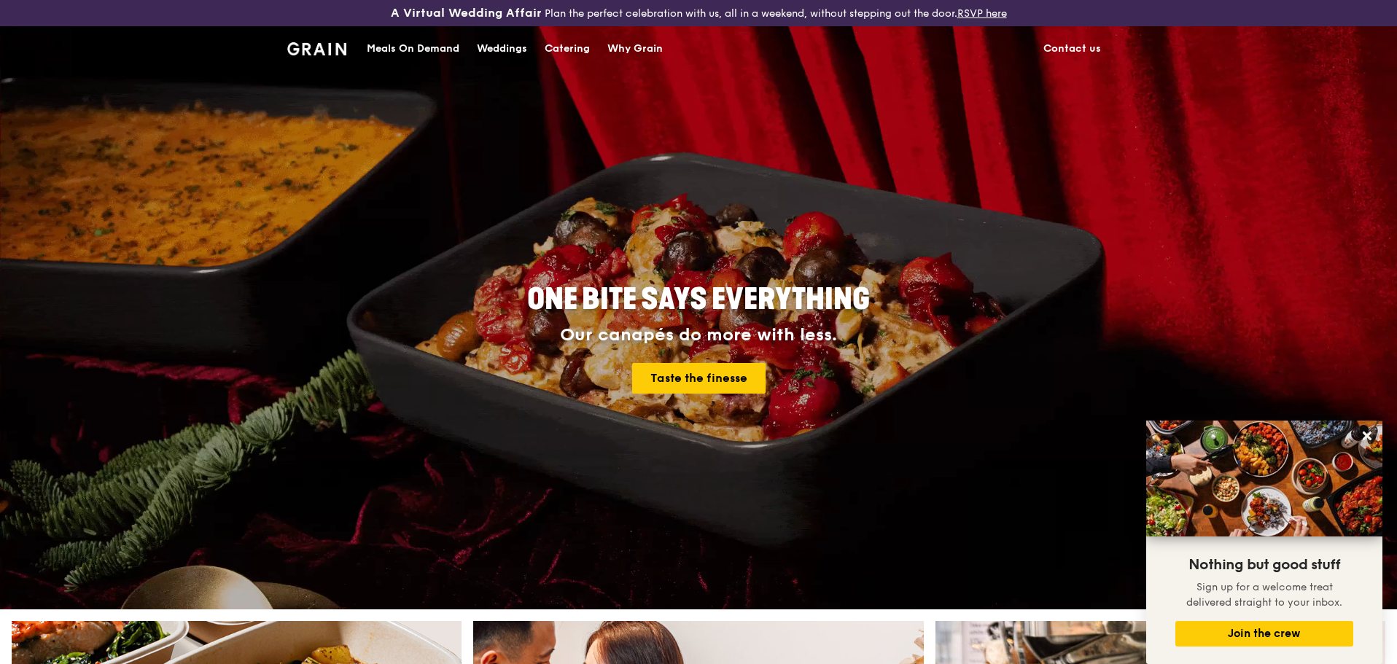
click at [575, 50] on div "Catering" at bounding box center [567, 49] width 45 height 44
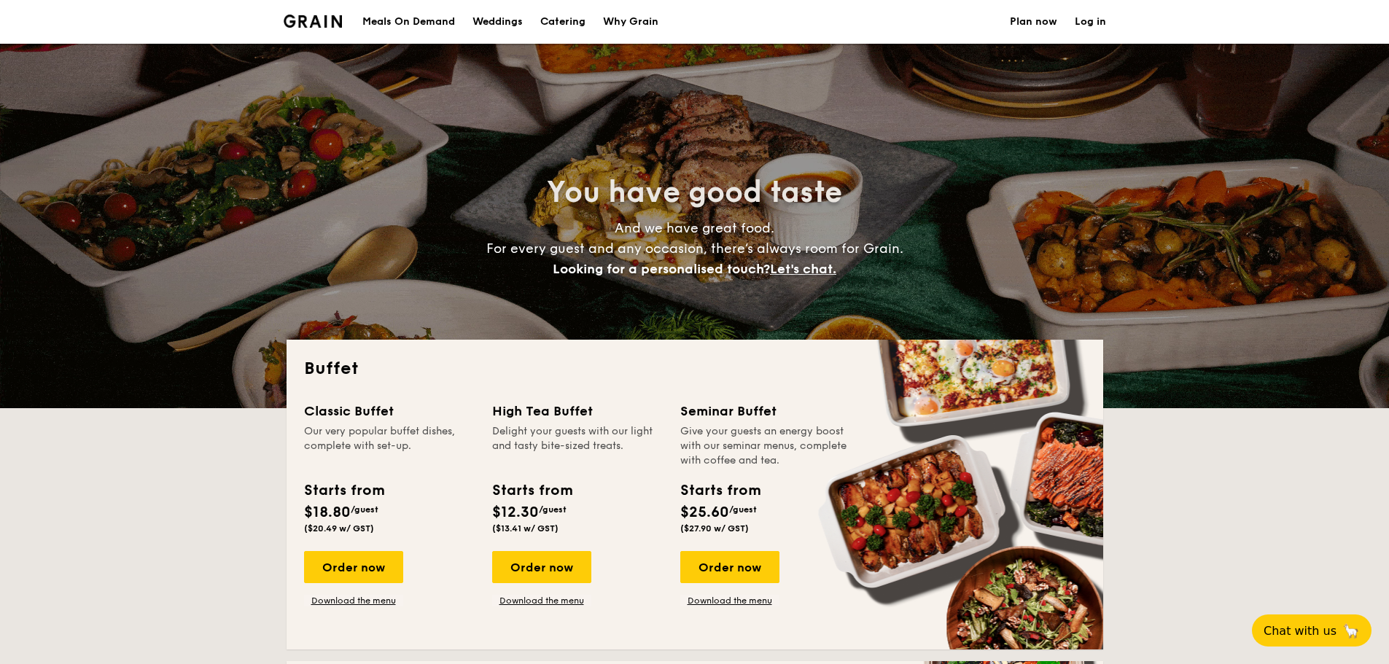
select select
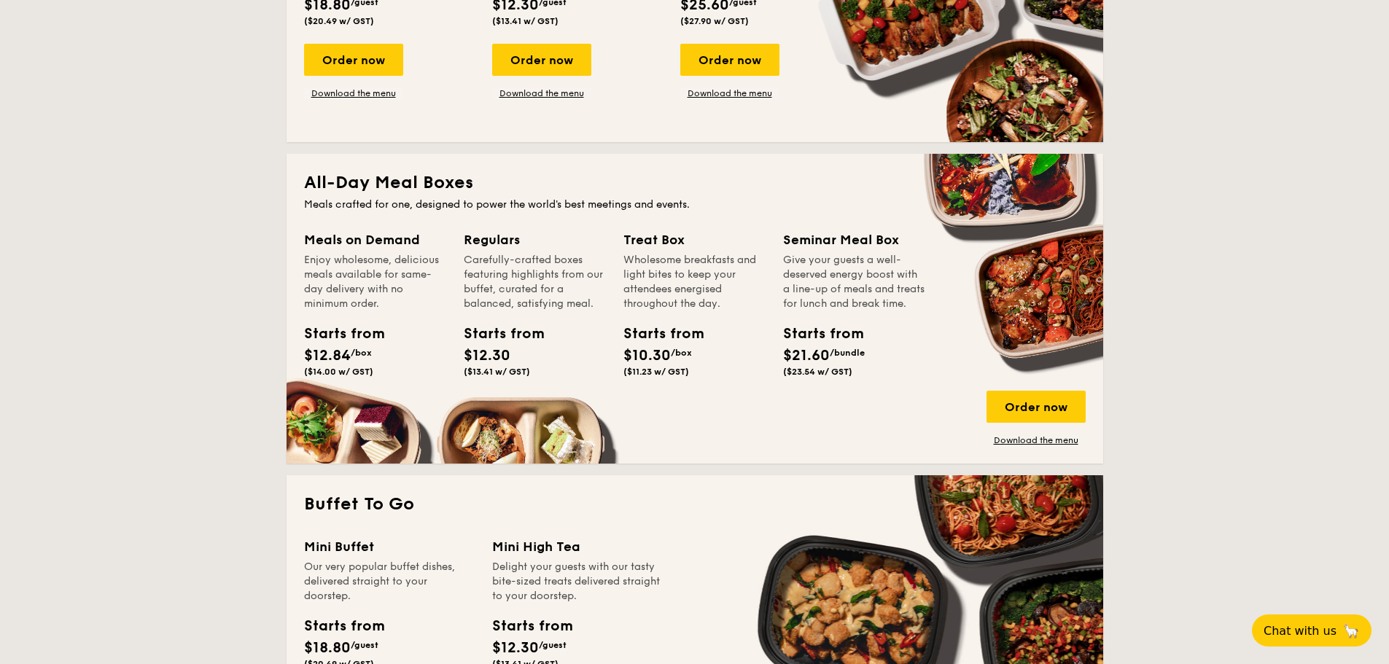
scroll to position [583, 0]
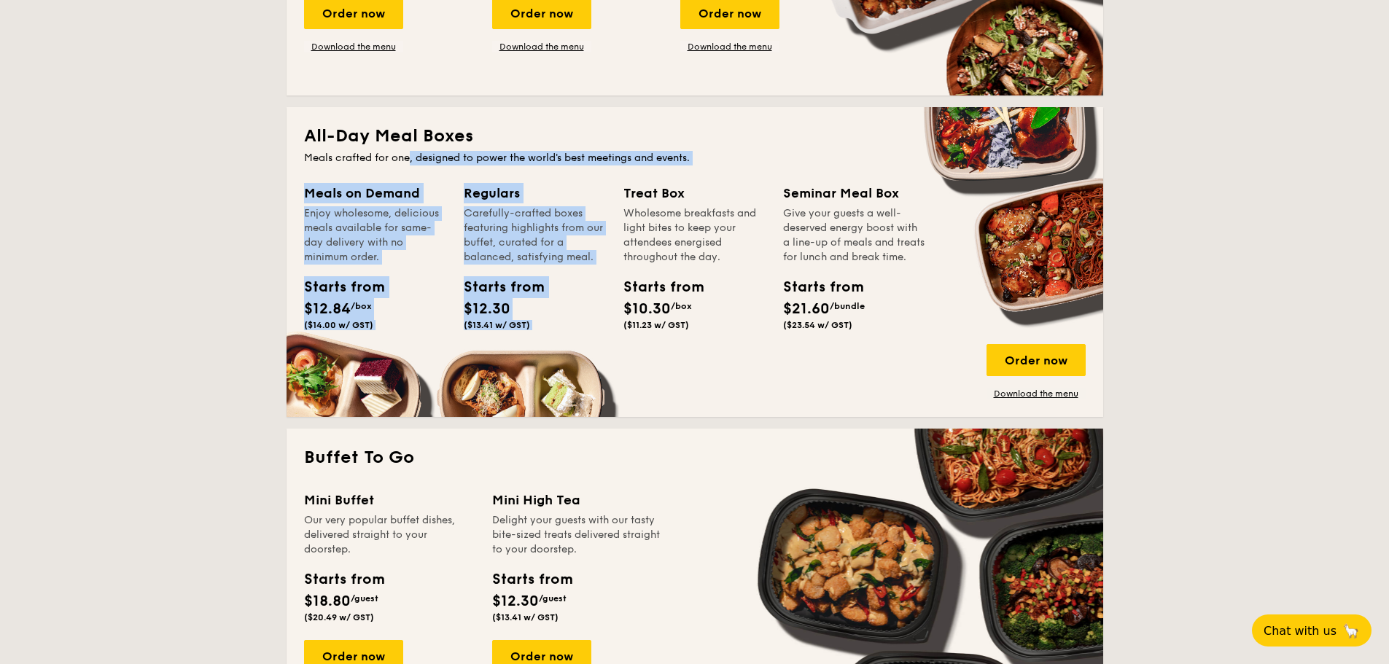
drag, startPoint x: 440, startPoint y: 154, endPoint x: 788, endPoint y: 216, distance: 353.3
click at [738, 183] on div "All-Day Meal Boxes Meals crafted for one, designed to power the world's best me…" at bounding box center [695, 262] width 817 height 310
drag, startPoint x: 1026, startPoint y: 356, endPoint x: 902, endPoint y: 311, distance: 131.7
click at [941, 324] on div "Meals on Demand Enjoy wholesome, delicious meals available for same-day deliver…" at bounding box center [695, 291] width 782 height 217
click at [1032, 351] on div "Order now" at bounding box center [1036, 360] width 99 height 32
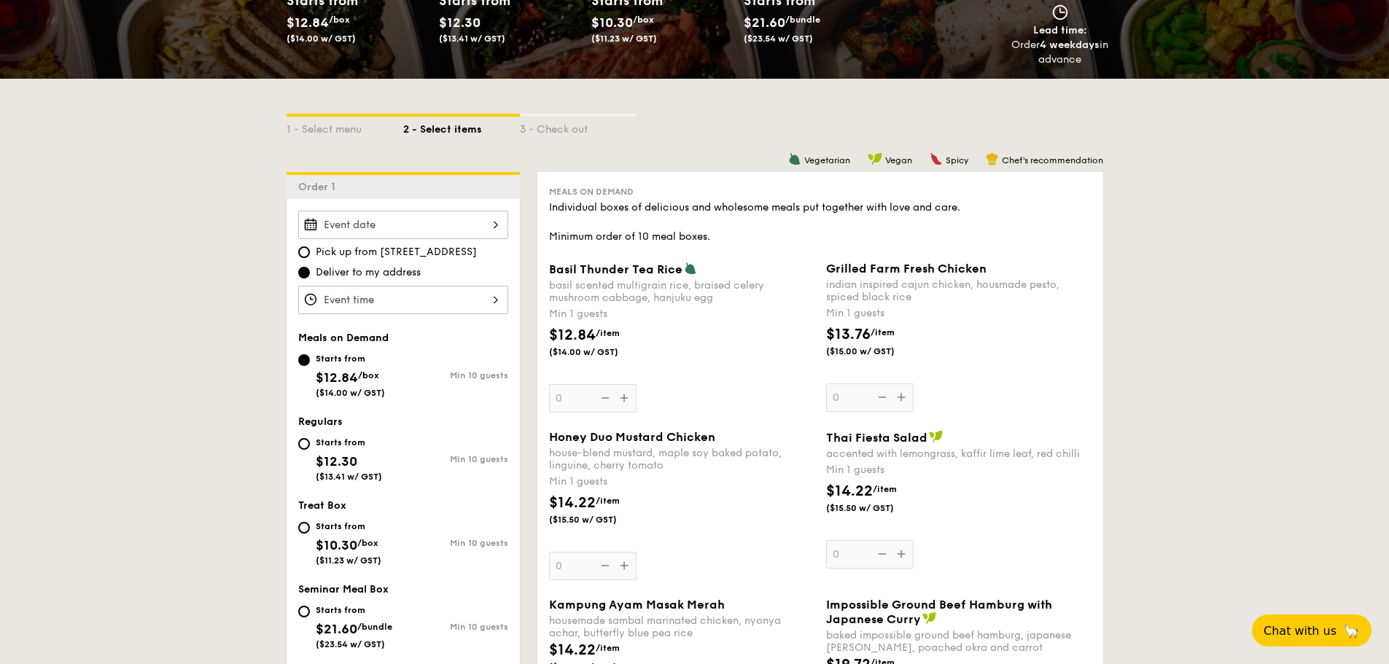
scroll to position [292, 0]
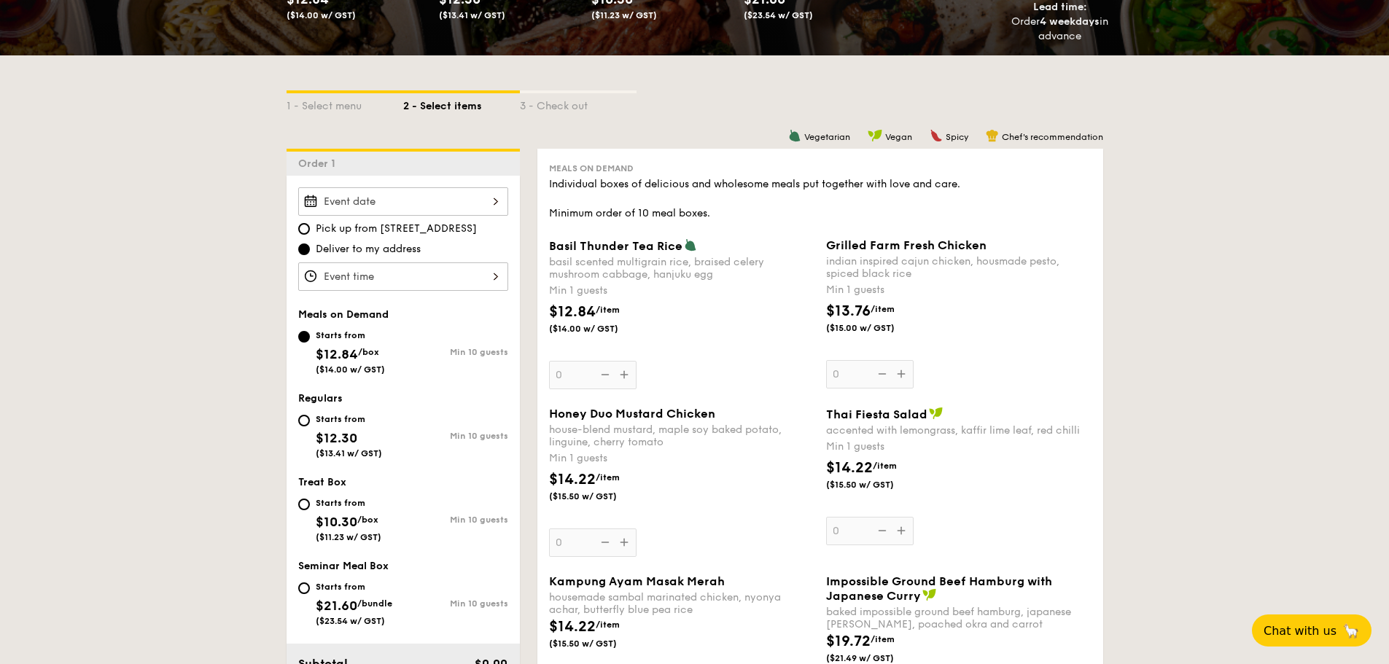
click at [436, 283] on div at bounding box center [403, 277] width 210 height 28
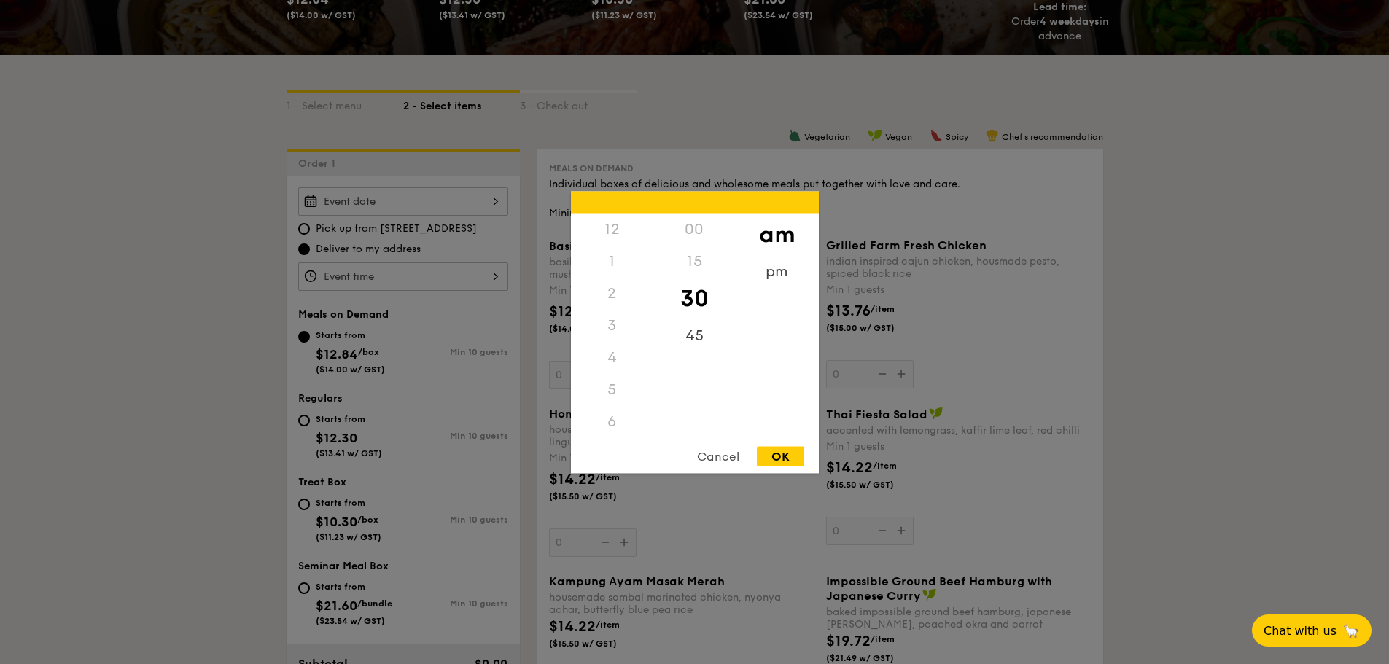
scroll to position [160, 0]
click at [152, 256] on div at bounding box center [694, 332] width 1389 height 664
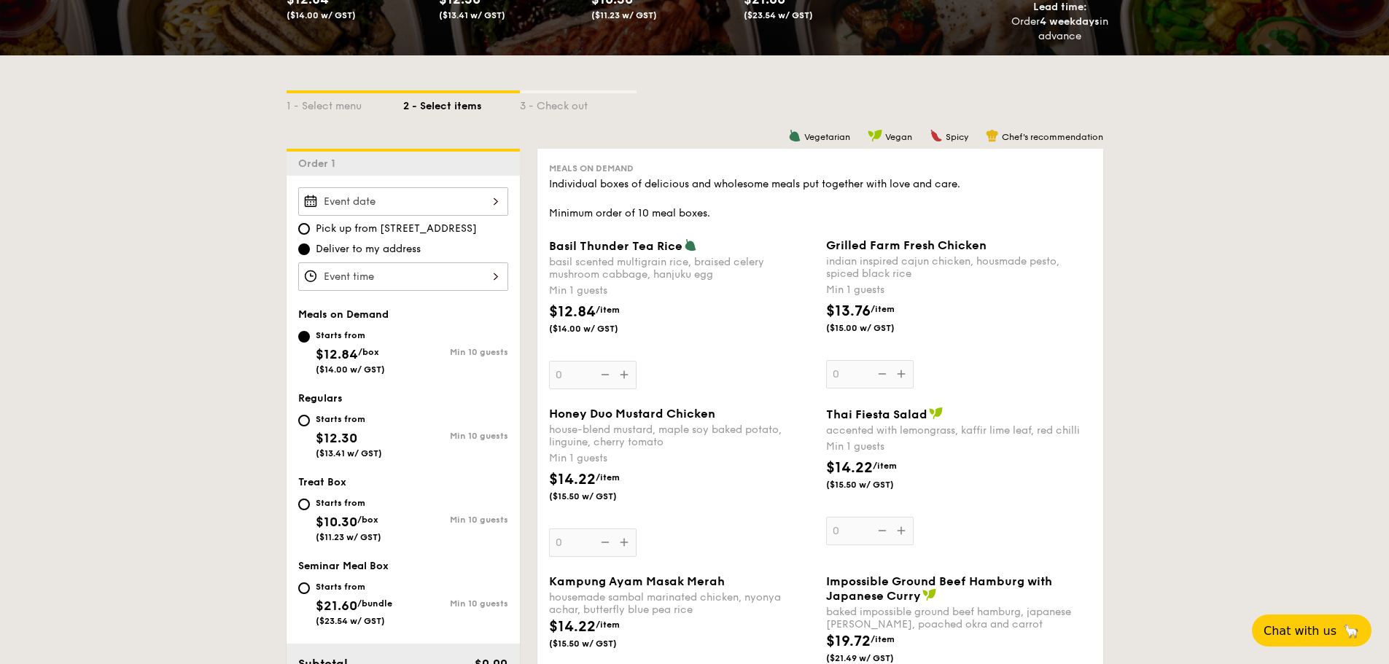
click at [337, 421] on div "Starts from" at bounding box center [349, 419] width 66 height 12
click at [310, 421] on input "Starts from $12.30 ($13.41 w/ GST) Min 10 guests" at bounding box center [304, 421] width 12 height 12
radio input "true"
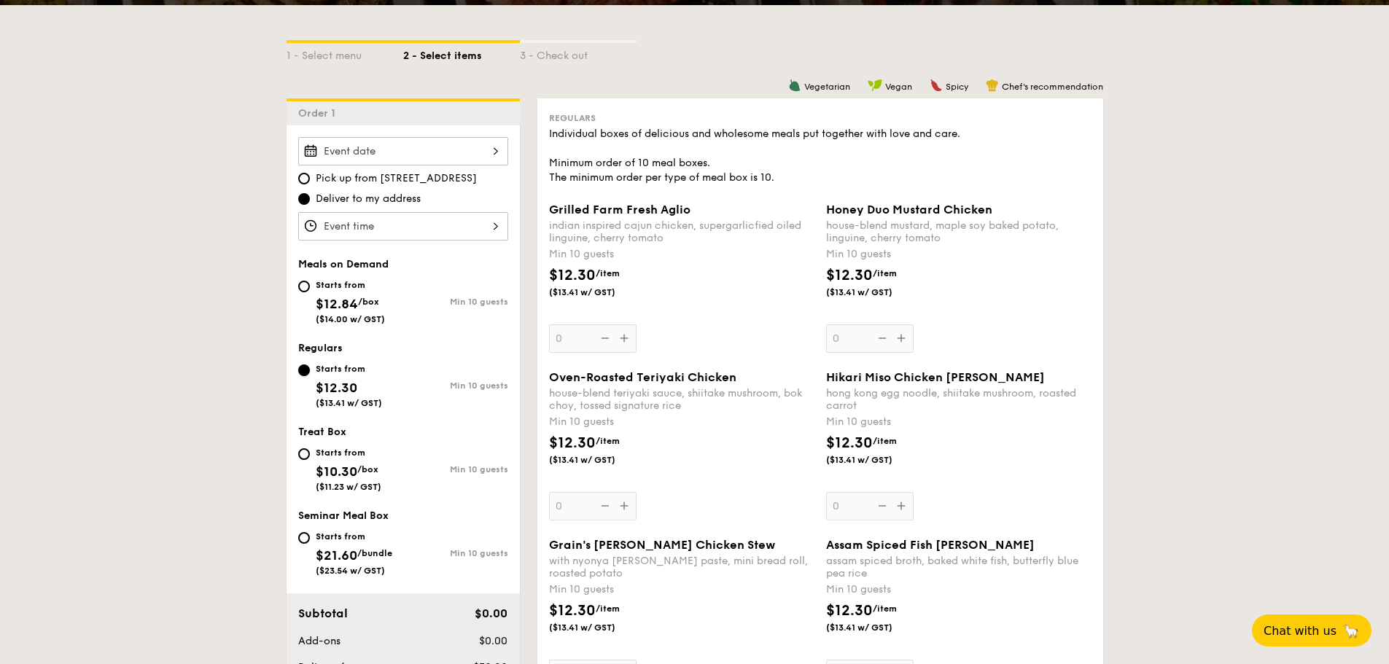
scroll to position [365, 0]
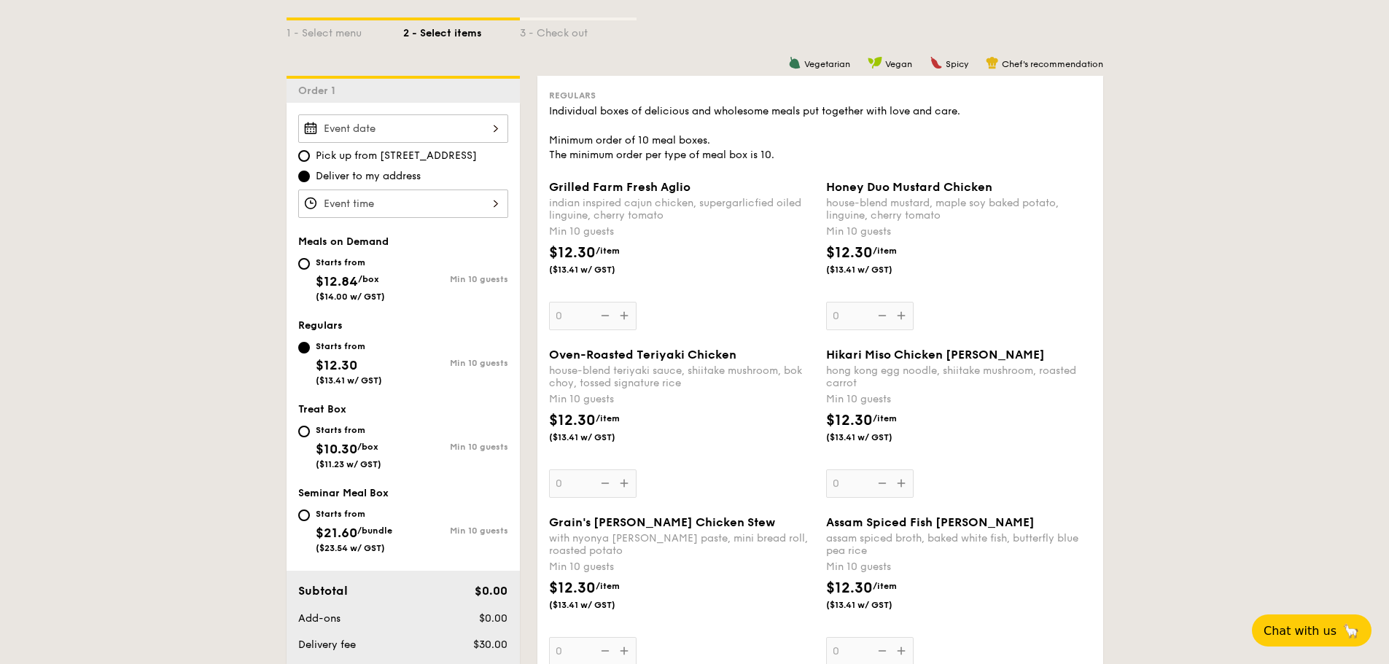
click at [360, 262] on div "Starts from" at bounding box center [350, 263] width 69 height 12
click at [310, 262] on input "Starts from $12.84 /box ($14.00 w/ GST) Min 10 guests" at bounding box center [304, 264] width 12 height 12
radio input "true"
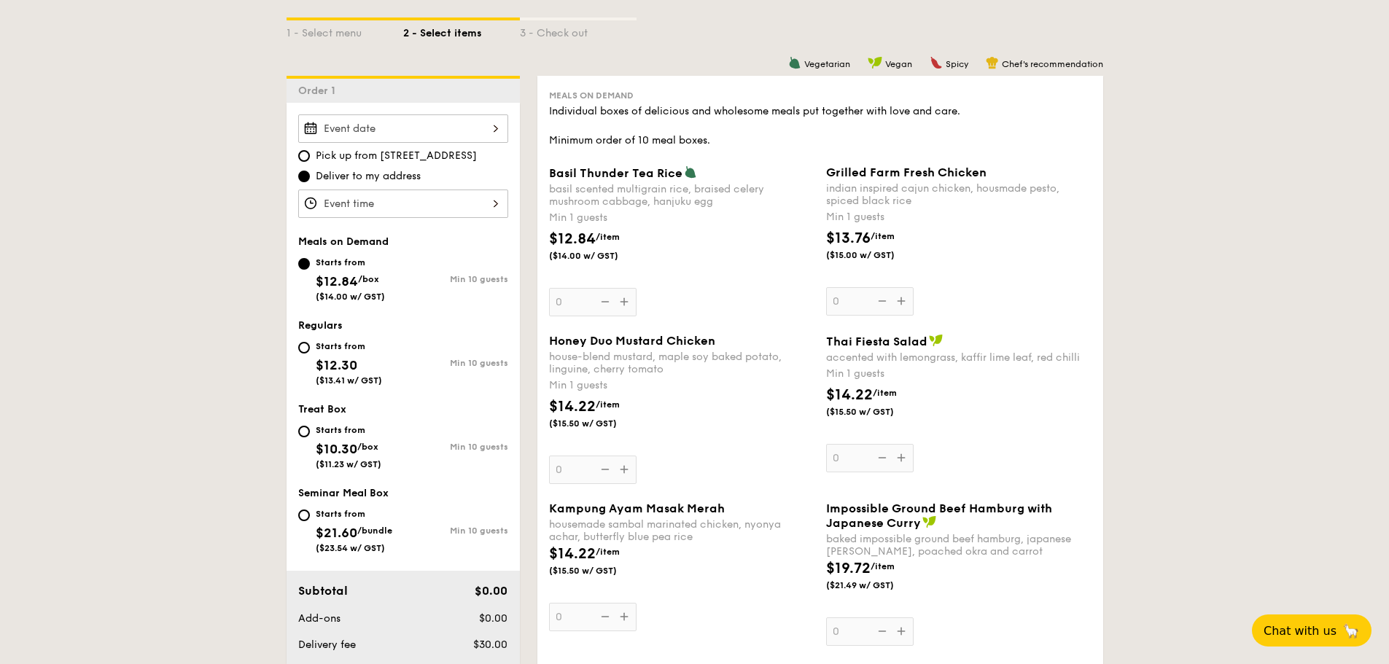
click at [346, 351] on div "Starts from" at bounding box center [349, 347] width 66 height 12
click at [310, 351] on input "Starts from $12.30 ($13.41 w/ GST) Min 10 guests" at bounding box center [304, 348] width 12 height 12
radio input "true"
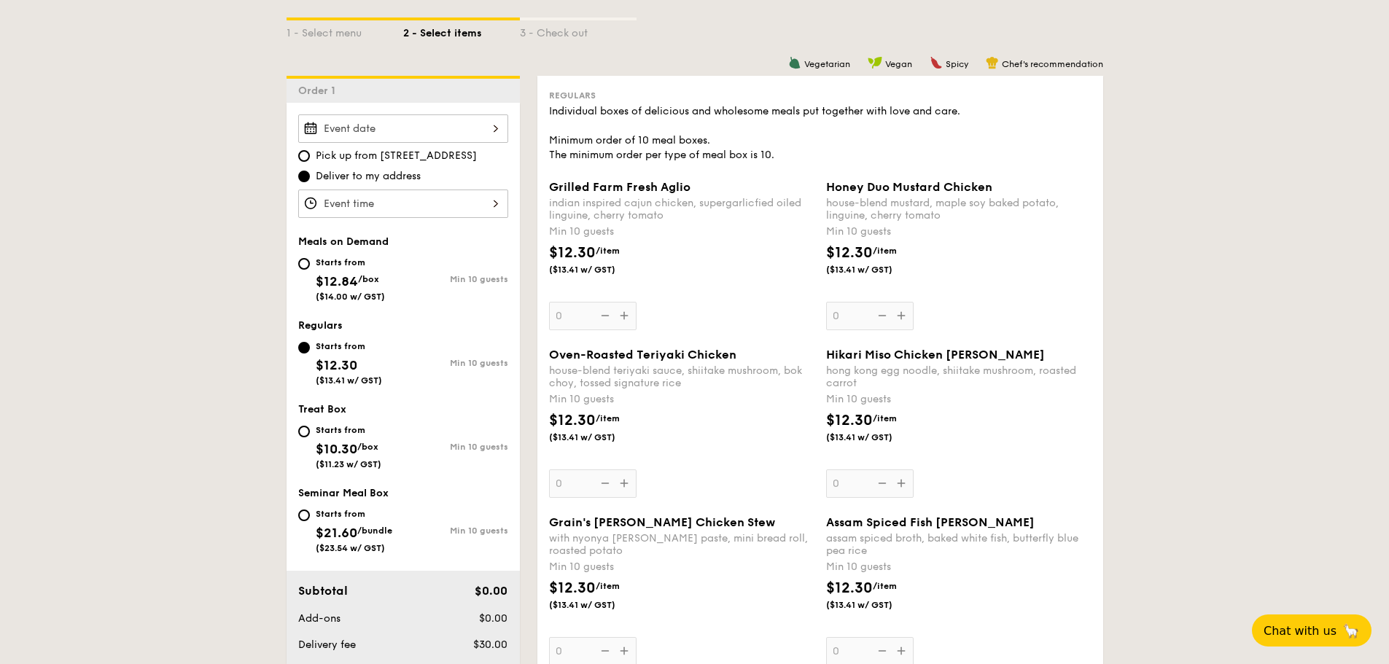
click at [358, 263] on div "Starts from" at bounding box center [350, 263] width 69 height 12
click at [310, 263] on input "Starts from $12.84 /box ($14.00 w/ GST) Min 10 guests" at bounding box center [304, 264] width 12 height 12
radio input "true"
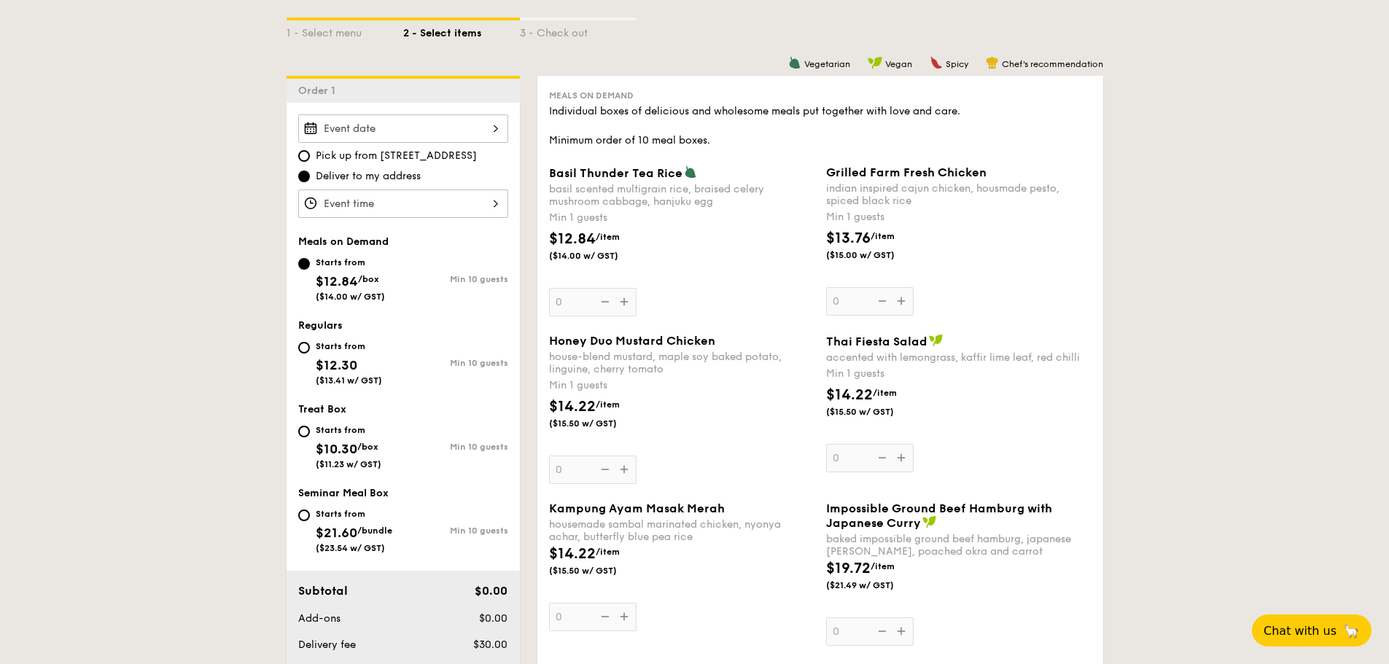
click at [622, 295] on div "Basil Thunder Tea Rice basil scented multigrain rice, braised celery mushroom c…" at bounding box center [681, 241] width 265 height 151
click at [622, 295] on input "0" at bounding box center [593, 302] width 88 height 28
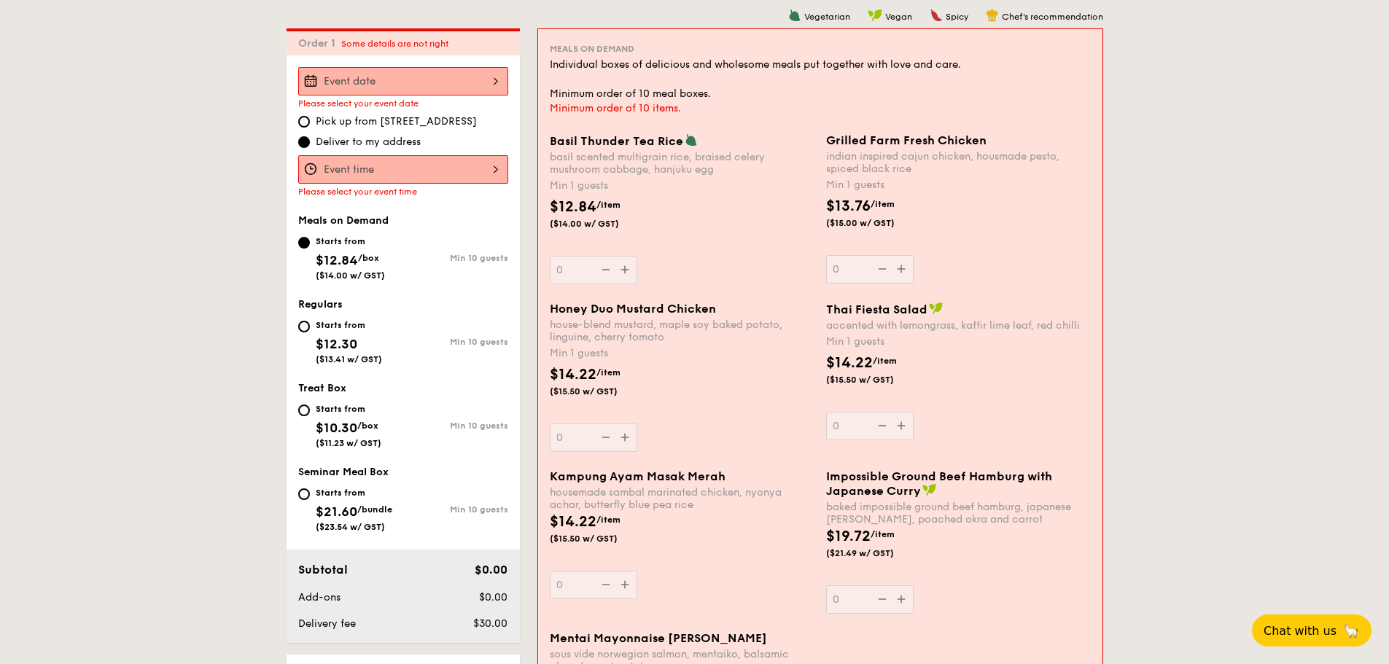
scroll to position [419, 0]
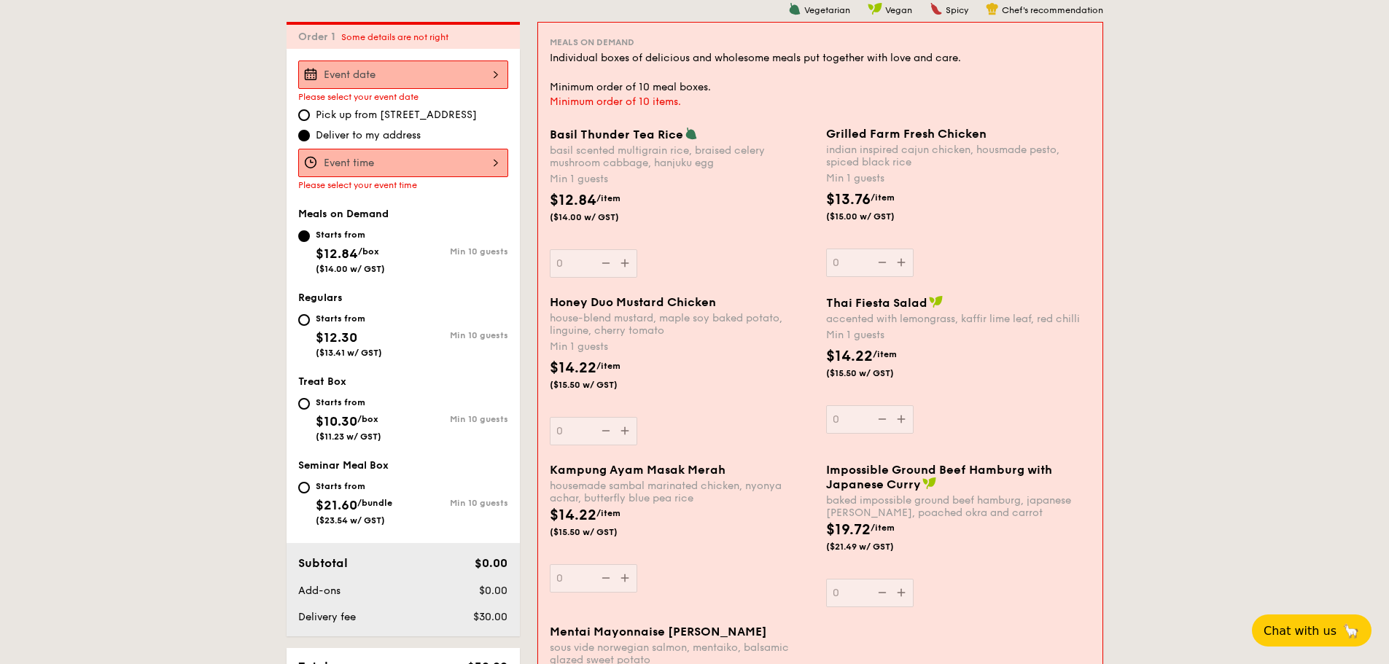
click at [432, 162] on div at bounding box center [403, 163] width 210 height 28
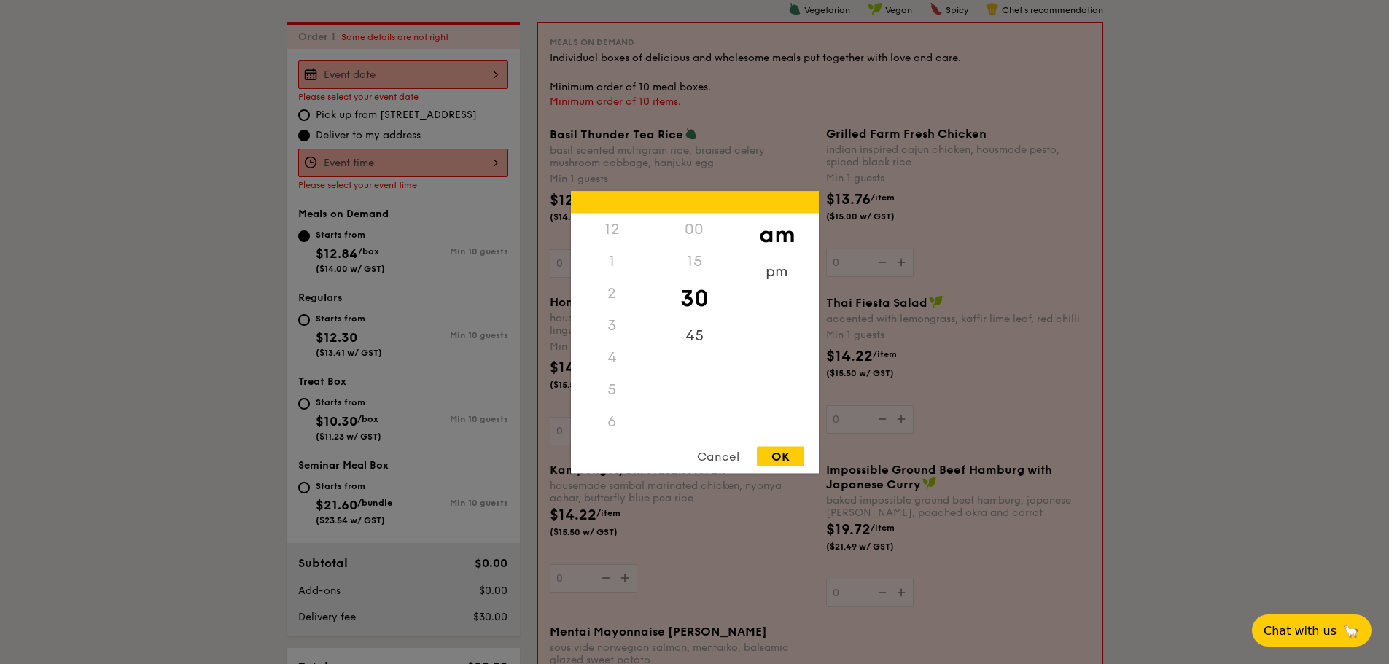
scroll to position [160, 0]
click at [779, 456] on div "OK" at bounding box center [780, 456] width 47 height 20
type input "10:30AM"
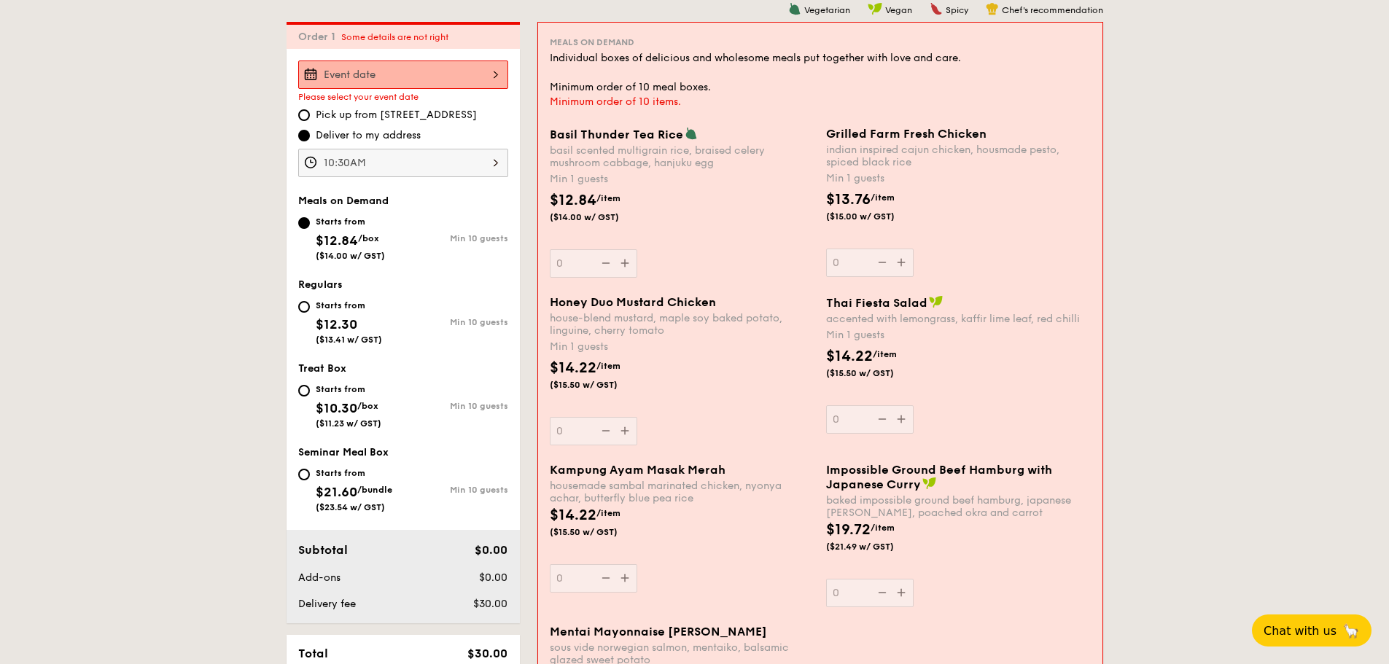
click at [614, 266] on div "Basil Thunder Tea Rice basil scented multigrain rice, braised celery mushroom c…" at bounding box center [682, 202] width 265 height 151
click at [614, 266] on input "0" at bounding box center [594, 263] width 88 height 28
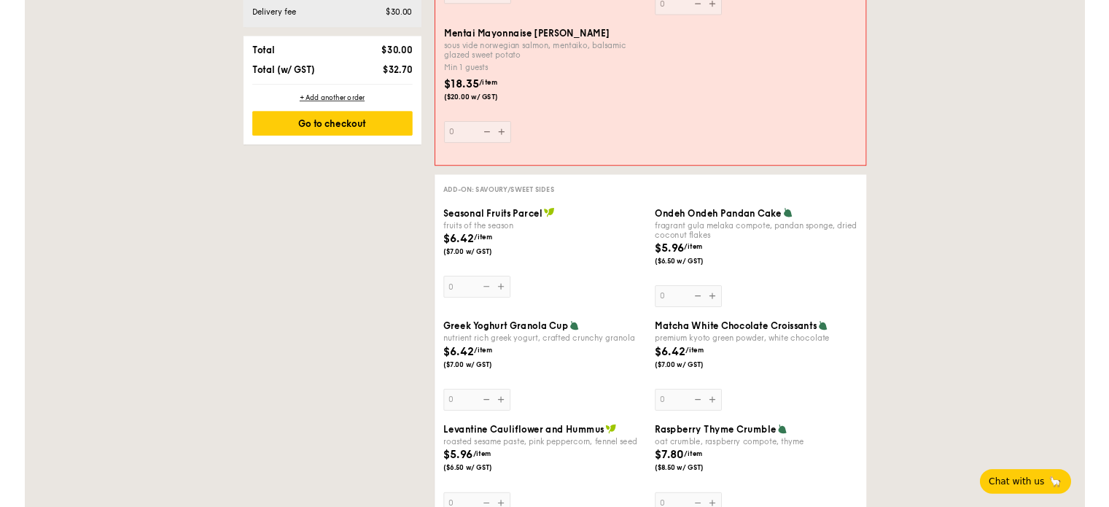
scroll to position [350, 0]
